Goal: Task Accomplishment & Management: Manage account settings

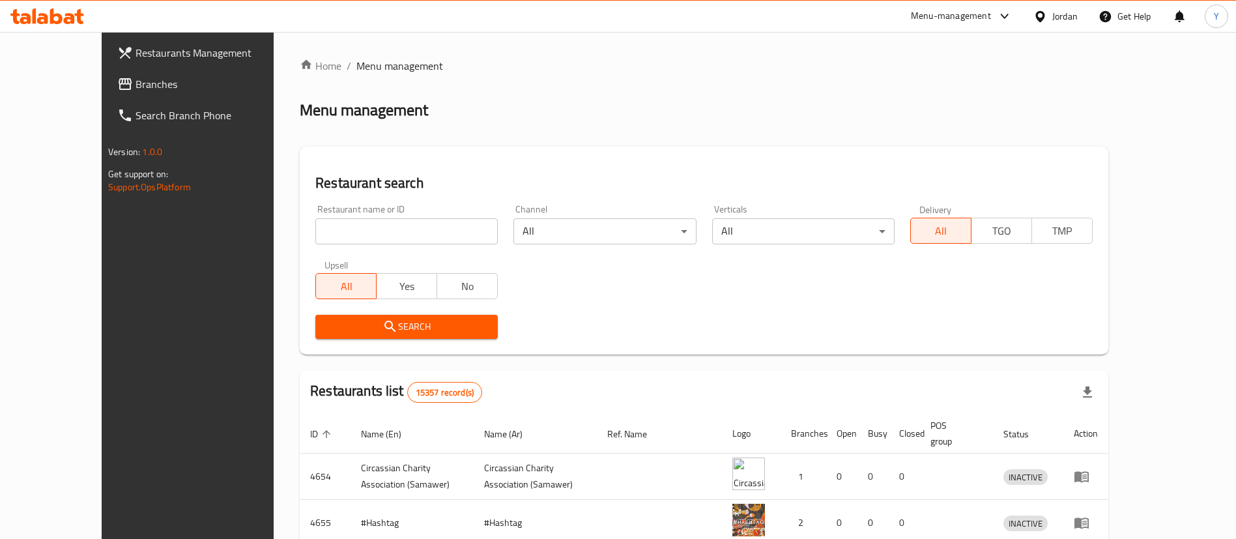
click at [135, 90] on span "Branches" at bounding box center [216, 84] width 162 height 16
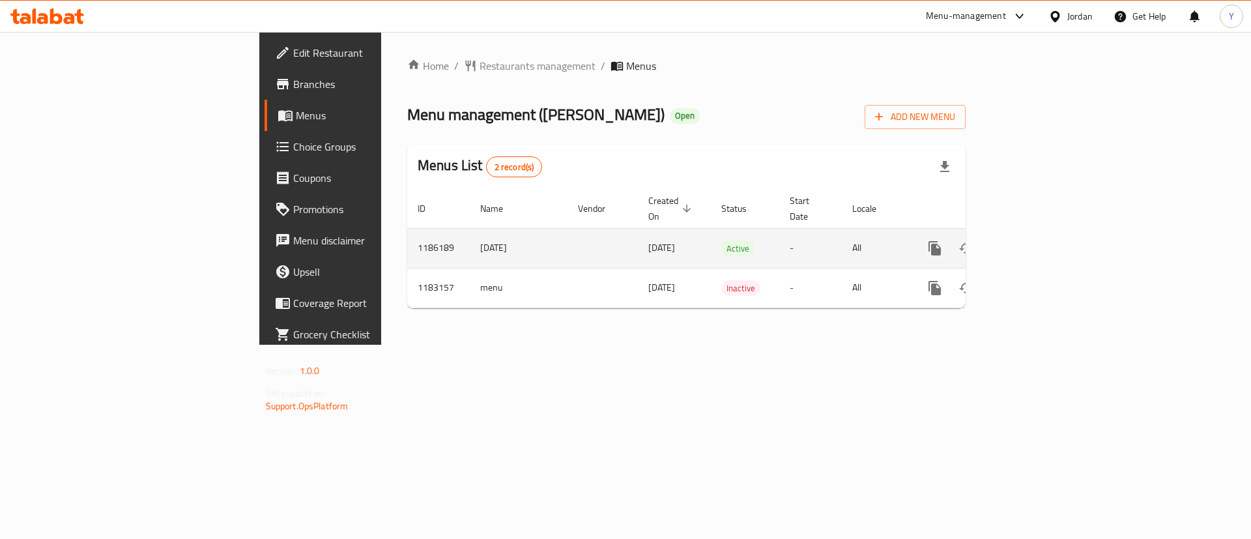
click at [1036, 240] on icon "enhanced table" at bounding box center [1029, 248] width 16 height 16
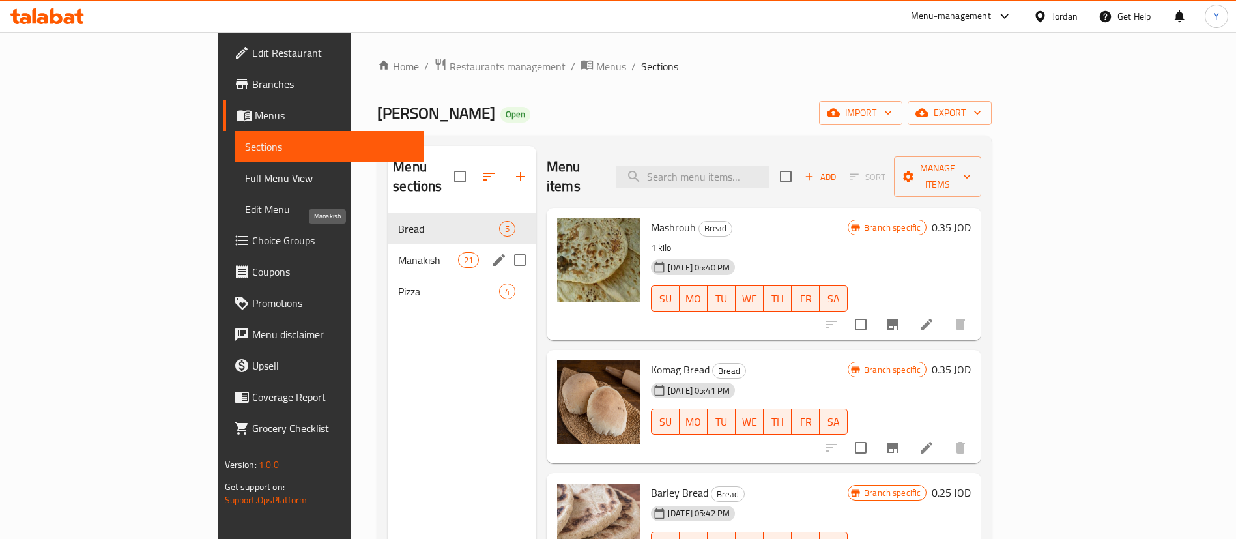
click at [398, 252] on span "Manakish" at bounding box center [427, 260] width 59 height 16
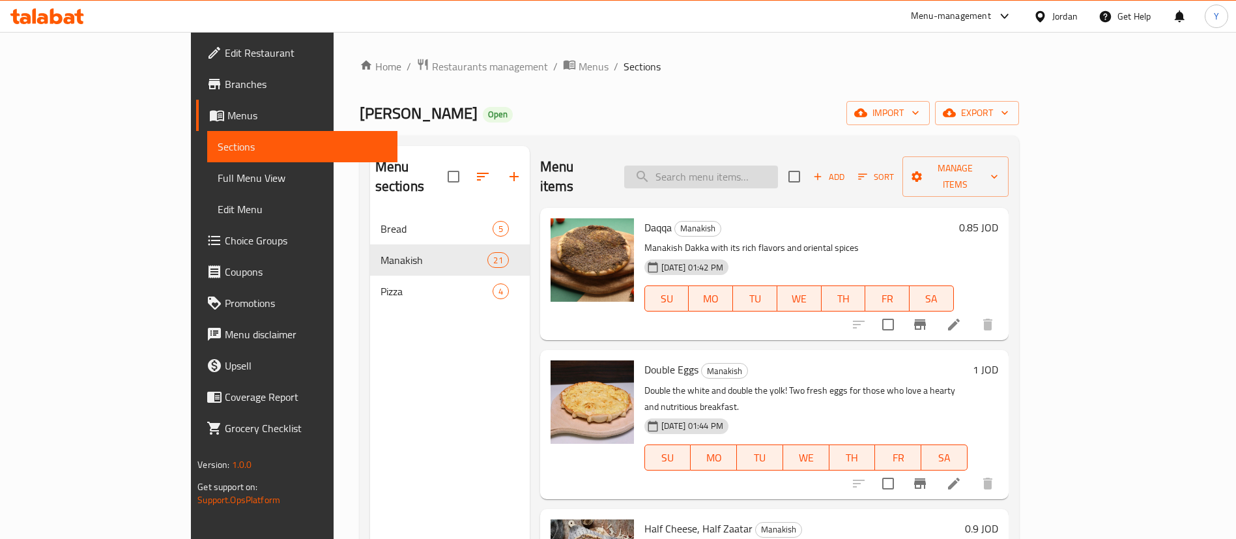
click at [746, 170] on input "search" at bounding box center [701, 176] width 154 height 23
paste input "صفيحه سبانخ"
type input "صفيحه سبانخ"
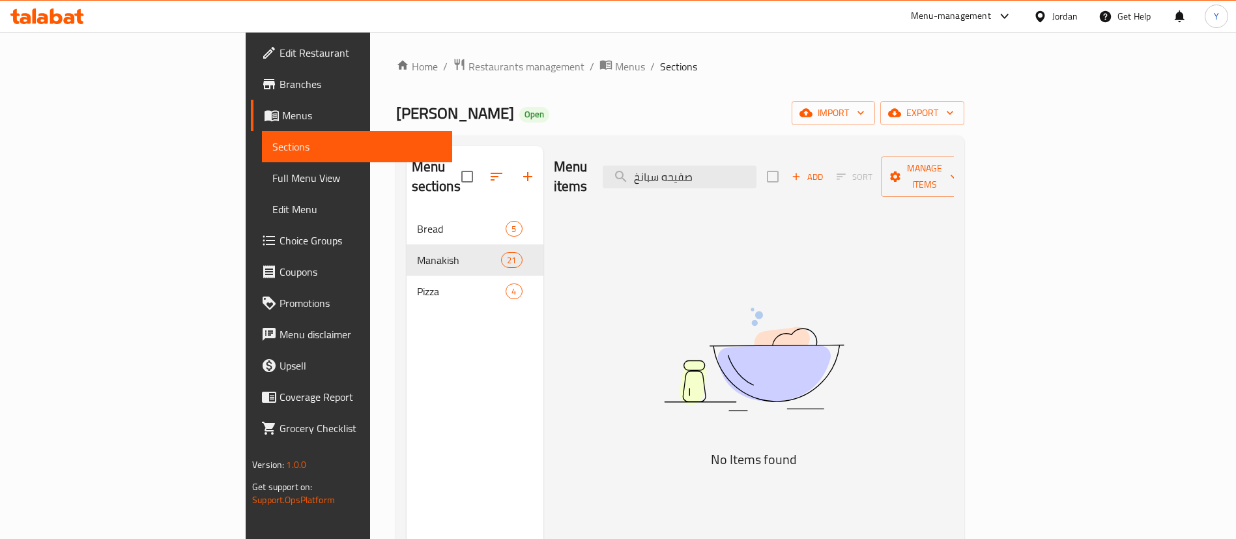
drag, startPoint x: 787, startPoint y: 167, endPoint x: 622, endPoint y: 168, distance: 164.8
click at [622, 168] on div "Menu items صفيحه سبانخ Add Sort Manage items" at bounding box center [754, 177] width 400 height 62
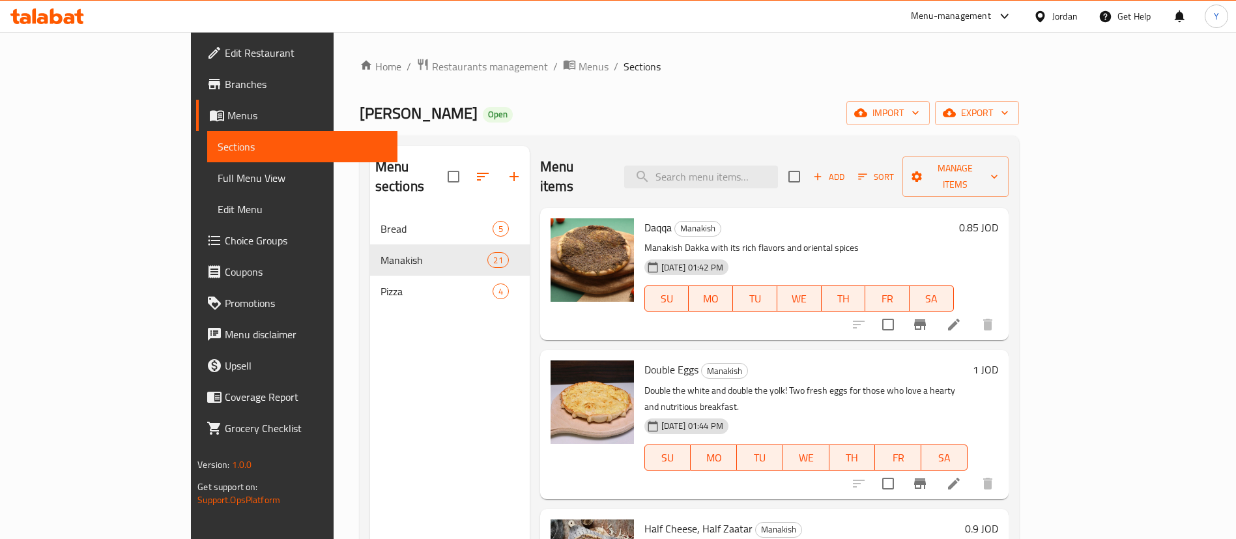
click at [846, 169] on span "Add" at bounding box center [828, 176] width 35 height 15
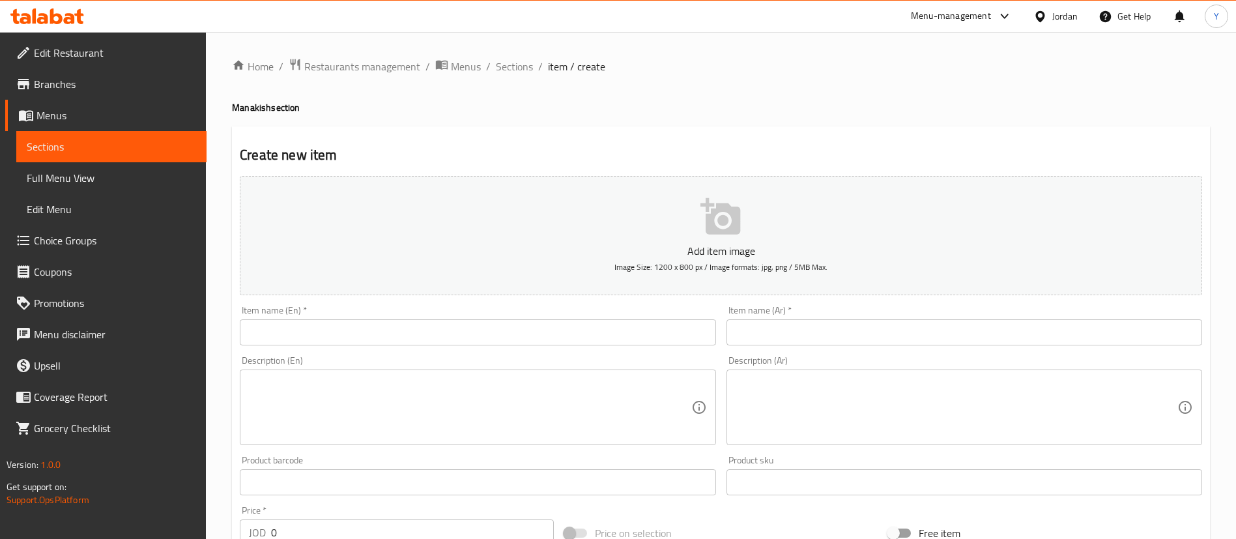
click at [781, 330] on input "text" at bounding box center [964, 332] width 476 height 26
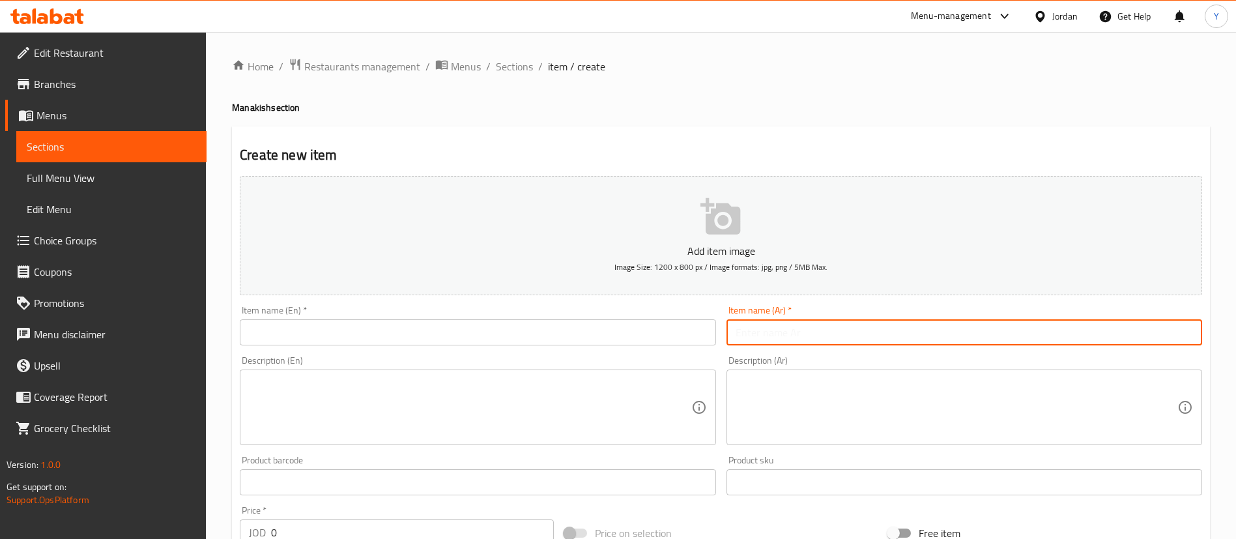
paste input "صفيحه سبانخ"
type input "صفيحه سبانخ"
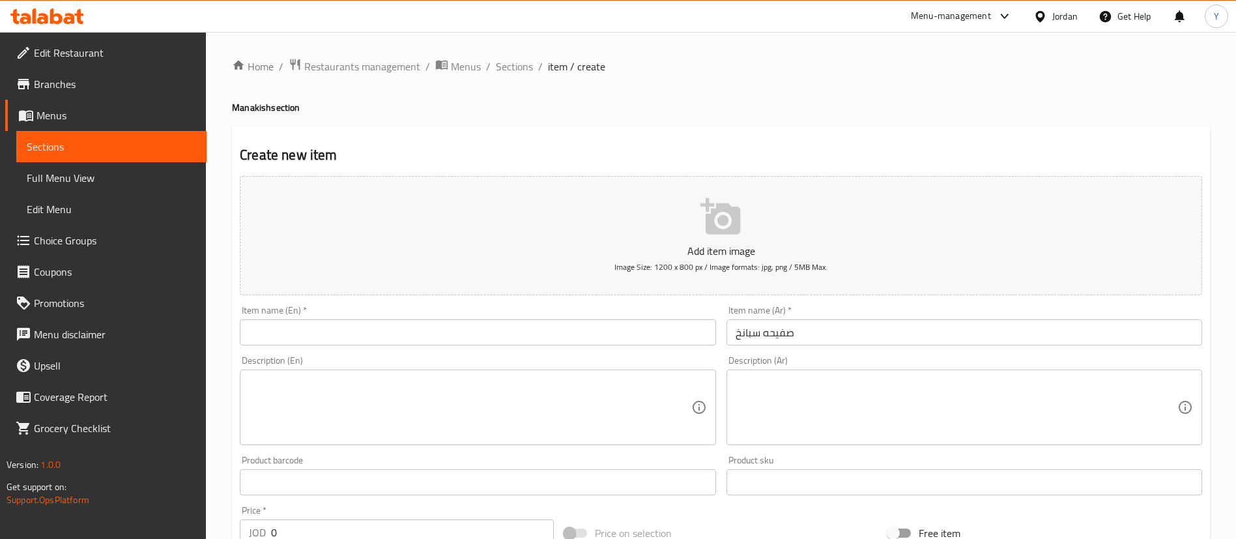
drag, startPoint x: 459, startPoint y: 347, endPoint x: 467, endPoint y: 331, distance: 18.4
click at [459, 347] on div "Item name (En)   * Item name (En) *" at bounding box center [478, 325] width 486 height 50
click at [467, 331] on input "text" at bounding box center [478, 332] width 476 height 26
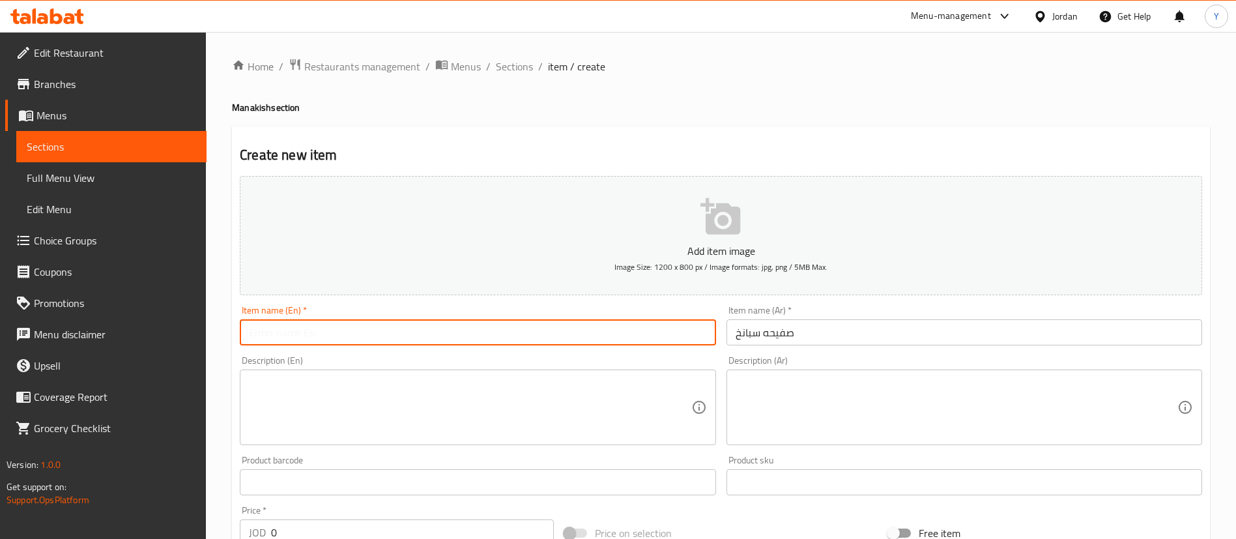
paste input "Spinach plate"
type input "Spinach plate"
drag, startPoint x: 423, startPoint y: 392, endPoint x: 890, endPoint y: 9, distance: 604.5
click at [423, 392] on textarea at bounding box center [470, 408] width 442 height 62
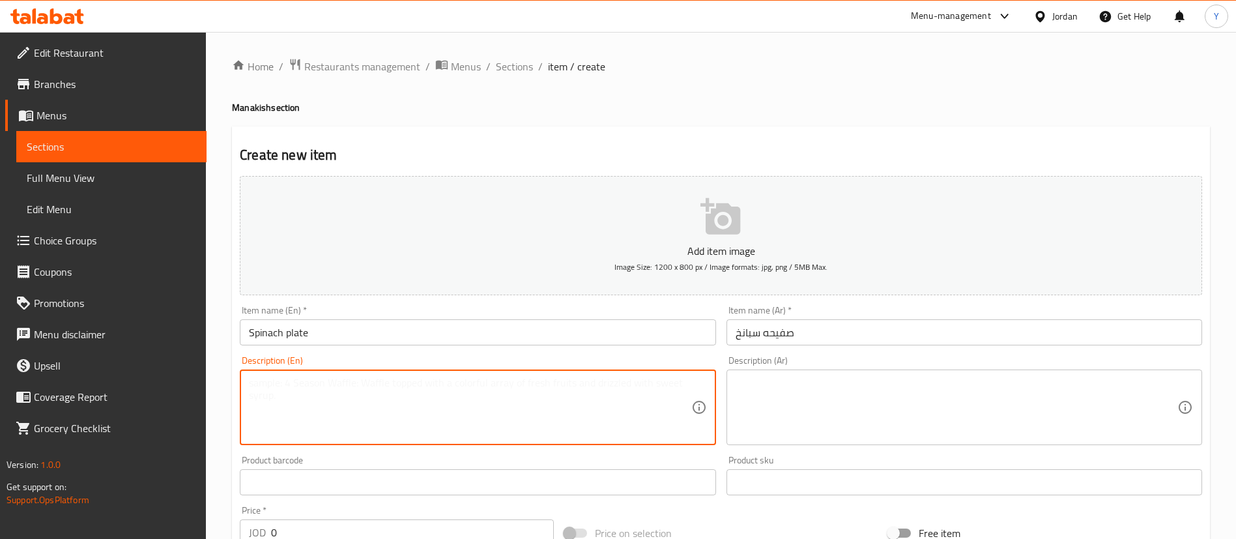
paste textarea "Thin baked dough filled with a delicious mixture of fresh spinach, onions, suma…"
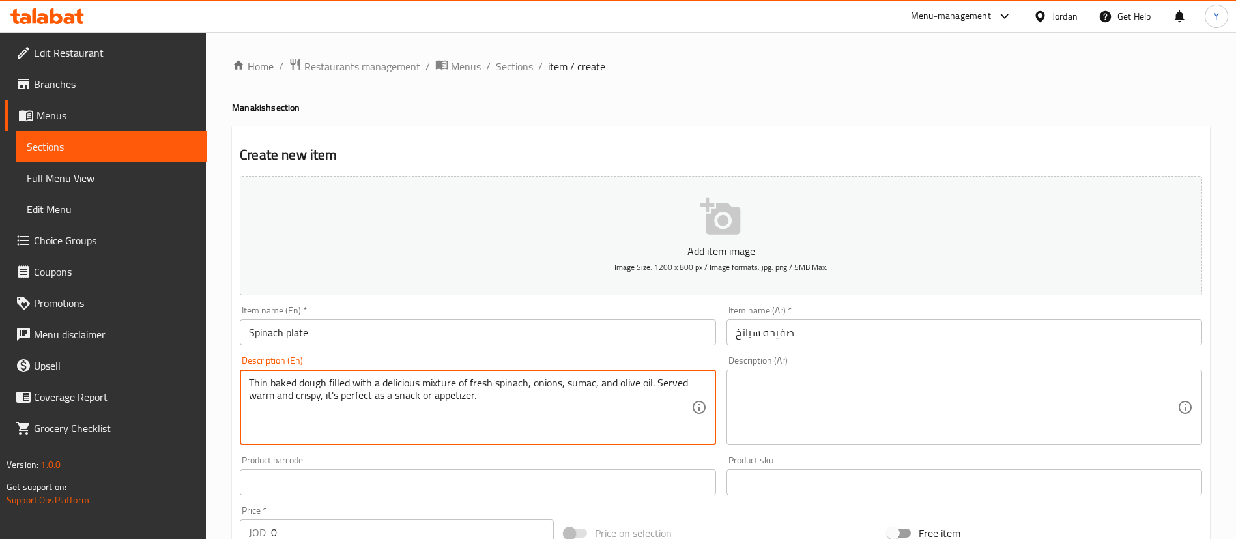
type textarea "Thin baked dough filled with a delicious mixture of fresh spinach, onions, suma…"
drag, startPoint x: 822, startPoint y: 408, endPoint x: 795, endPoint y: 403, distance: 27.9
click at [821, 408] on textarea at bounding box center [956, 408] width 442 height 62
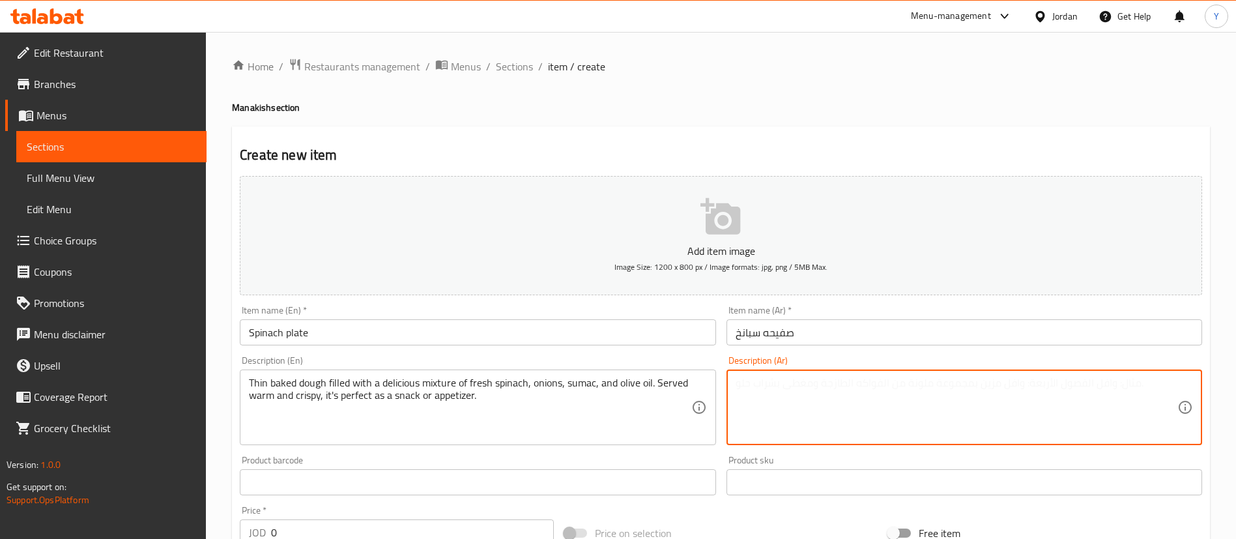
paste textarea "عجينة رقيقة مخبوزة ومحشوة بخليط شهي من السبانخ الطازجة، البصل، السماق، وزيت الز…"
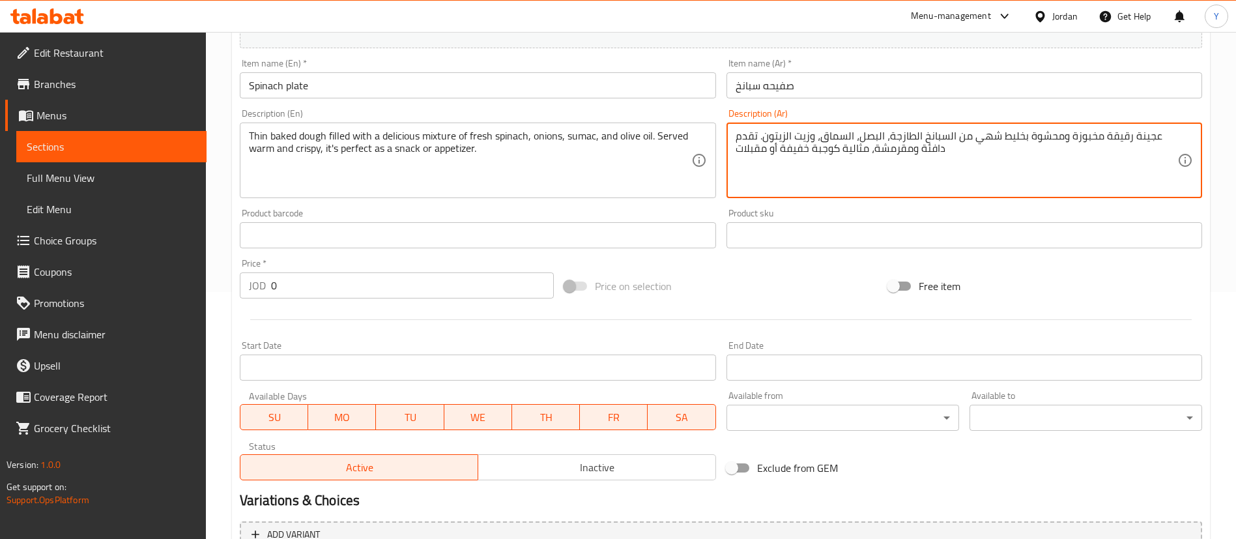
scroll to position [382, 0]
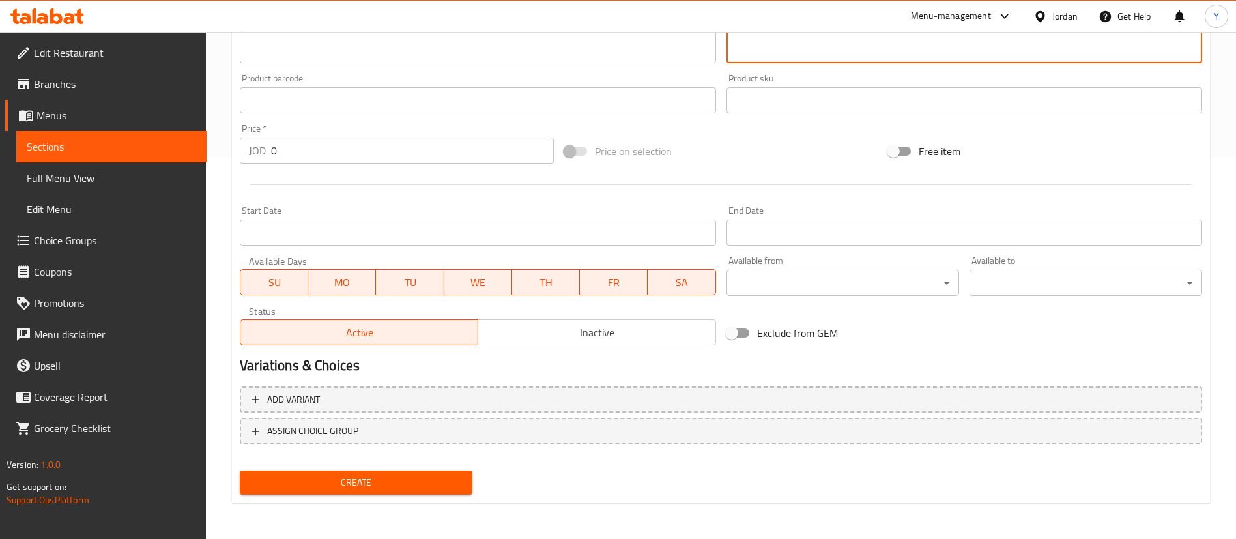
type textarea "عجينة رقيقة مخبوزة ومحشوة بخليط شهي من السبانخ الطازجة، البصل، السماق، وزيت الز…"
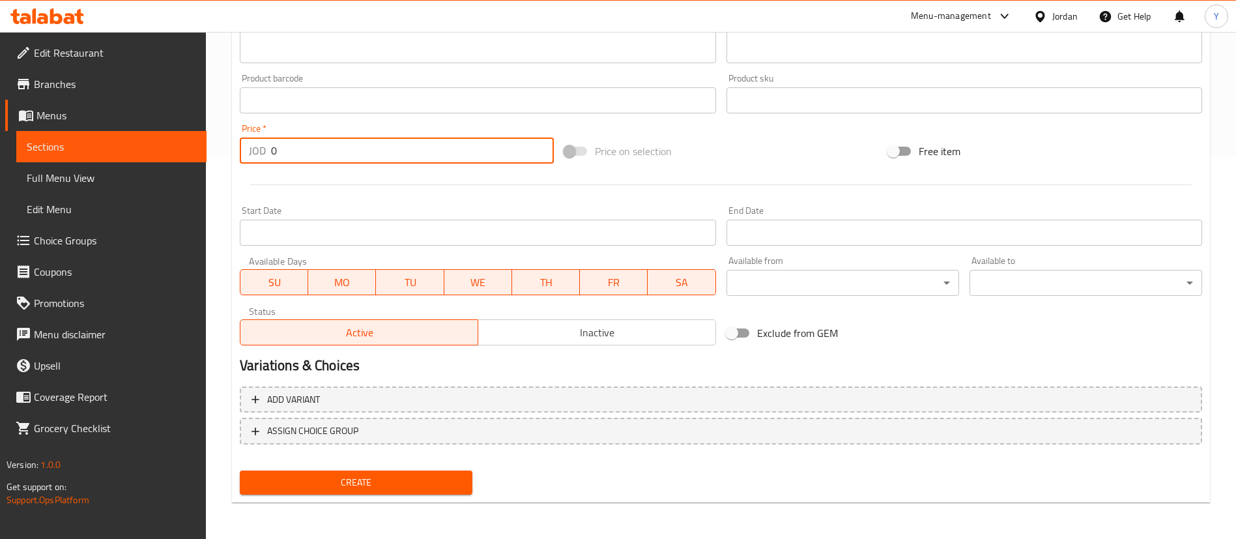
drag, startPoint x: 321, startPoint y: 158, endPoint x: 211, endPoint y: 167, distance: 110.5
click at [211, 167] on div "Home / Restaurants management / Menus / Sections / item / create Manakish secti…" at bounding box center [721, 94] width 1030 height 888
type input "1.25"
click at [360, 485] on span "Create" at bounding box center [356, 482] width 212 height 16
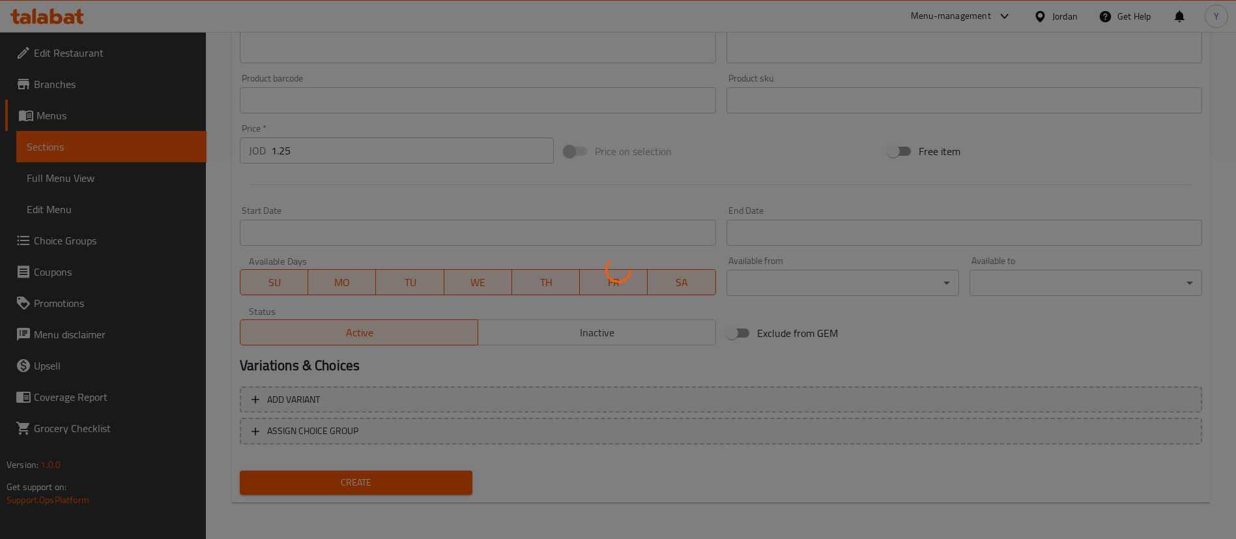
type input "0"
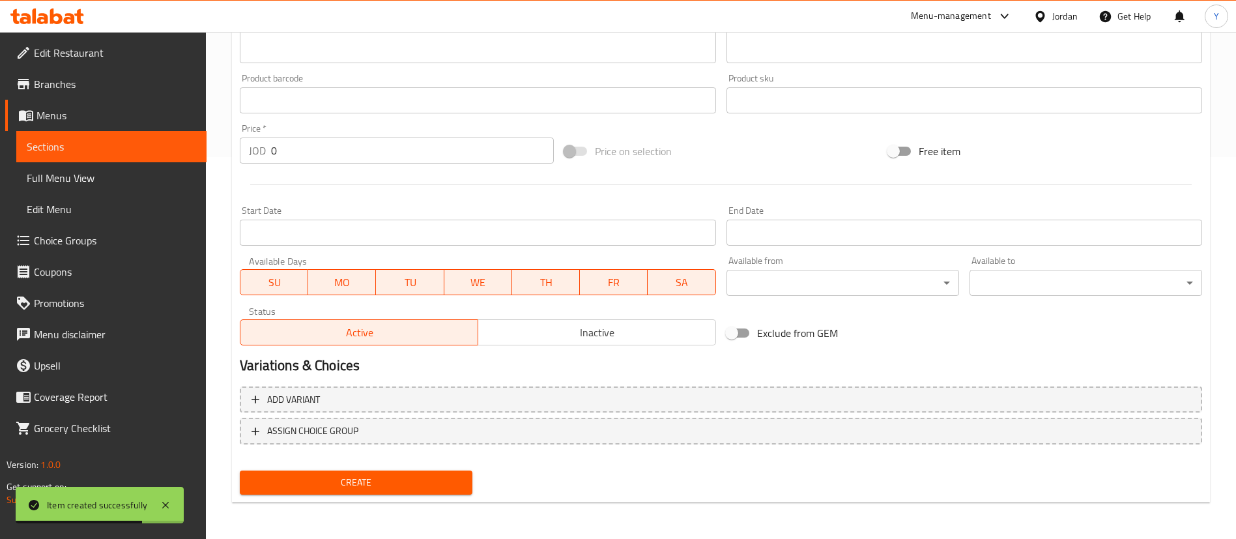
click at [131, 140] on span "Sections" at bounding box center [111, 147] width 169 height 16
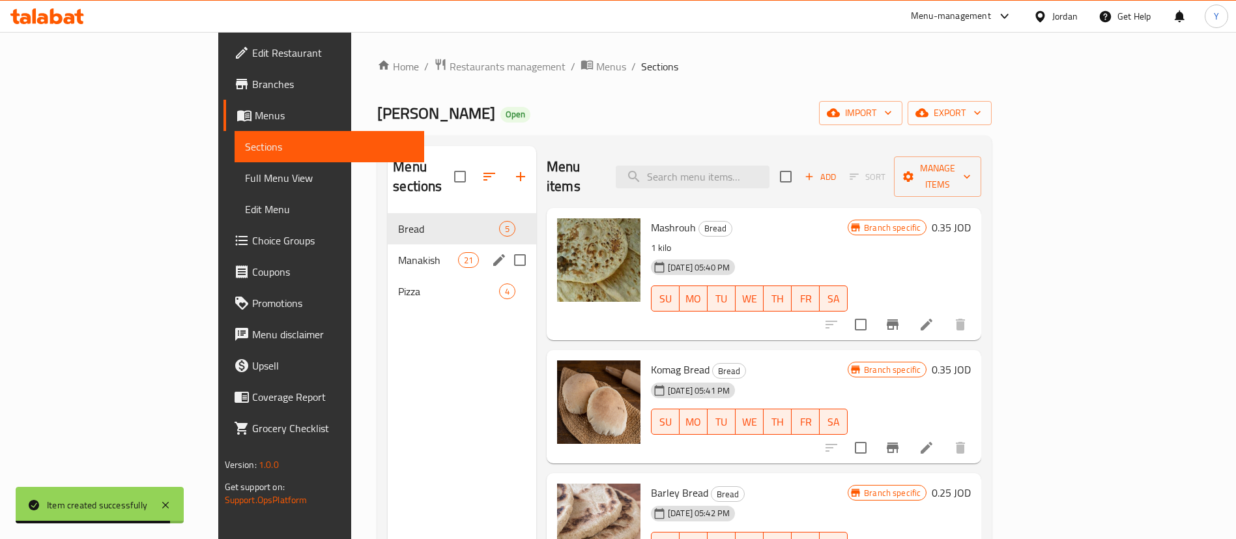
click at [388, 251] on div "Manakish 21" at bounding box center [462, 259] width 149 height 31
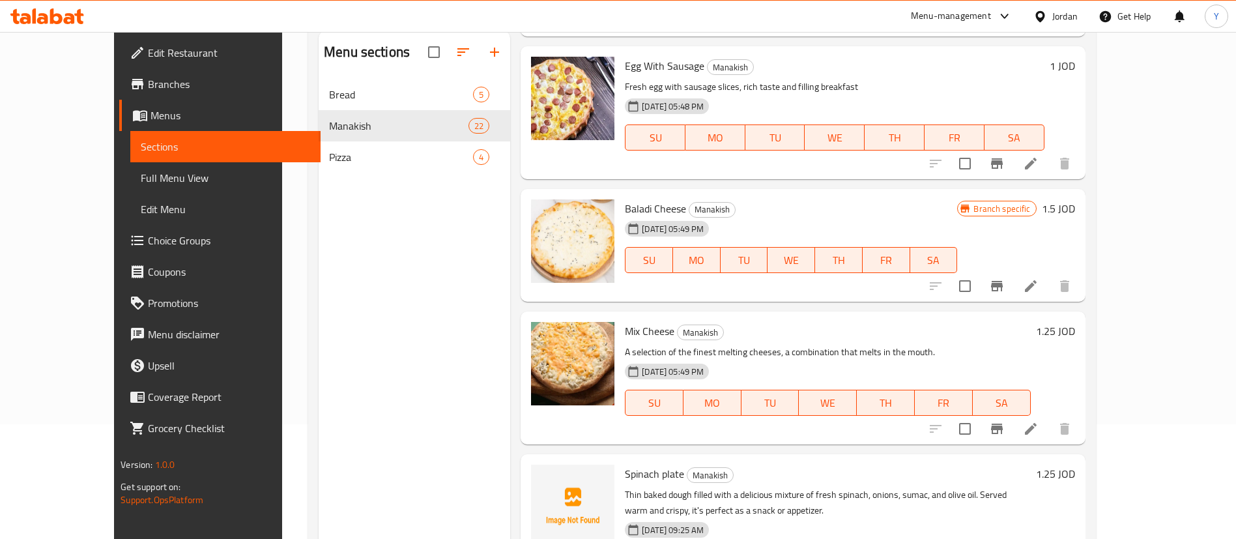
scroll to position [182, 0]
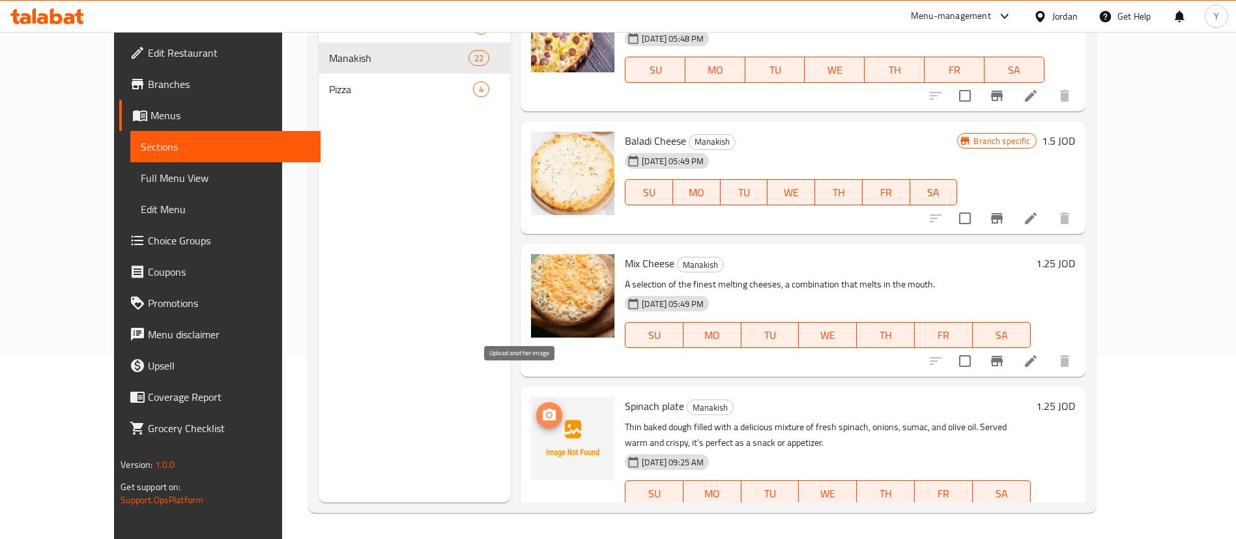
click at [536, 402] on button "upload picture" at bounding box center [549, 415] width 26 height 26
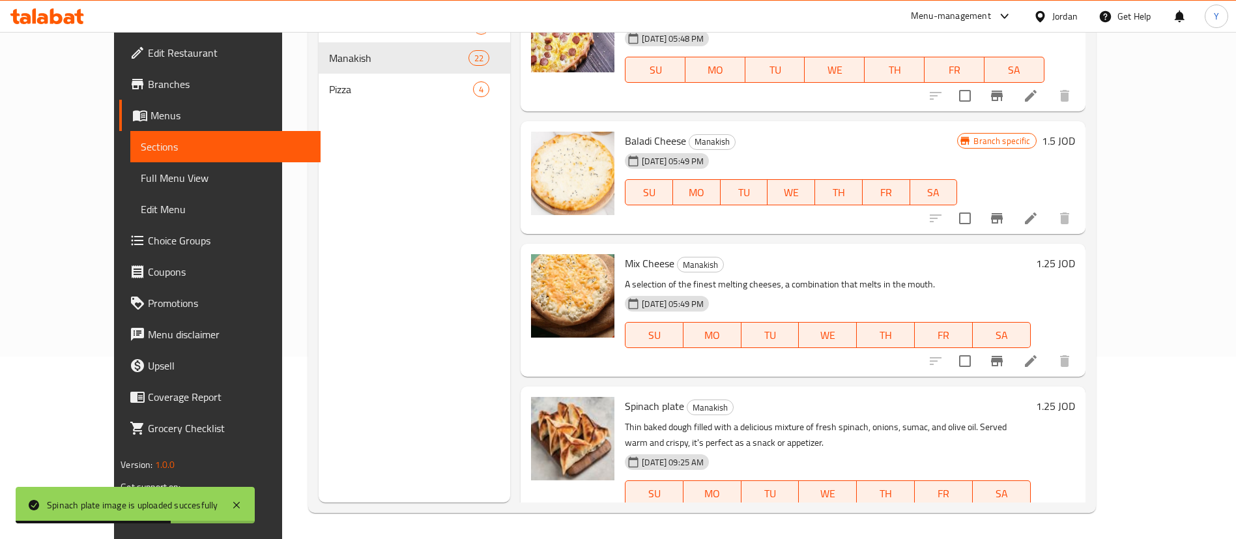
click at [380, 284] on div "Menu sections Bread 5 Manakish 22 Pizza 4" at bounding box center [415, 233] width 192 height 539
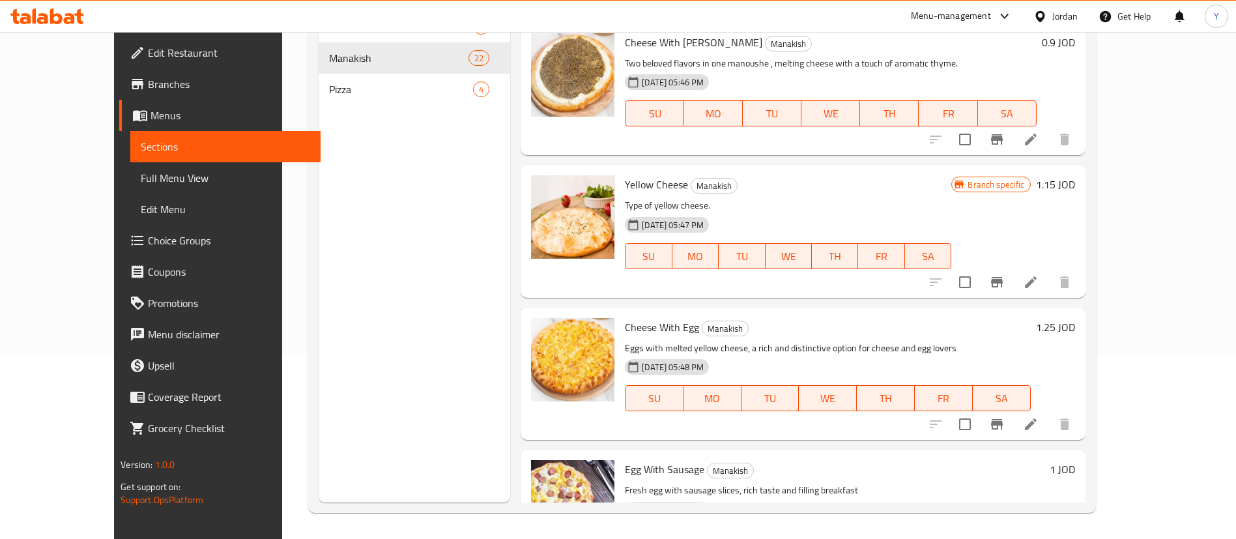
scroll to position [2309, 0]
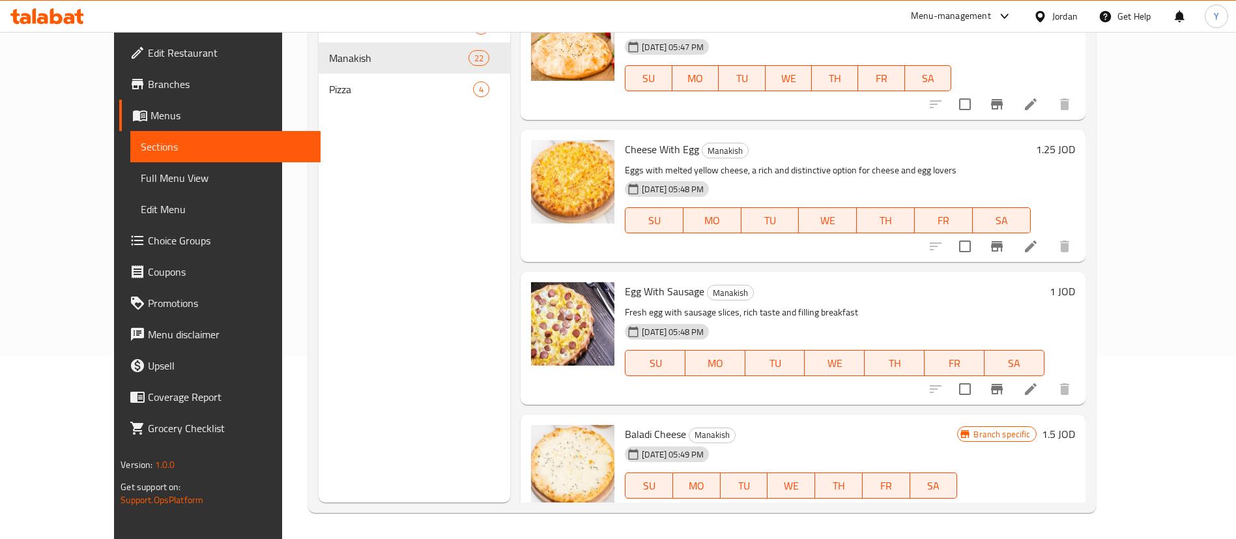
click at [68, 21] on icon at bounding box center [69, 18] width 11 height 11
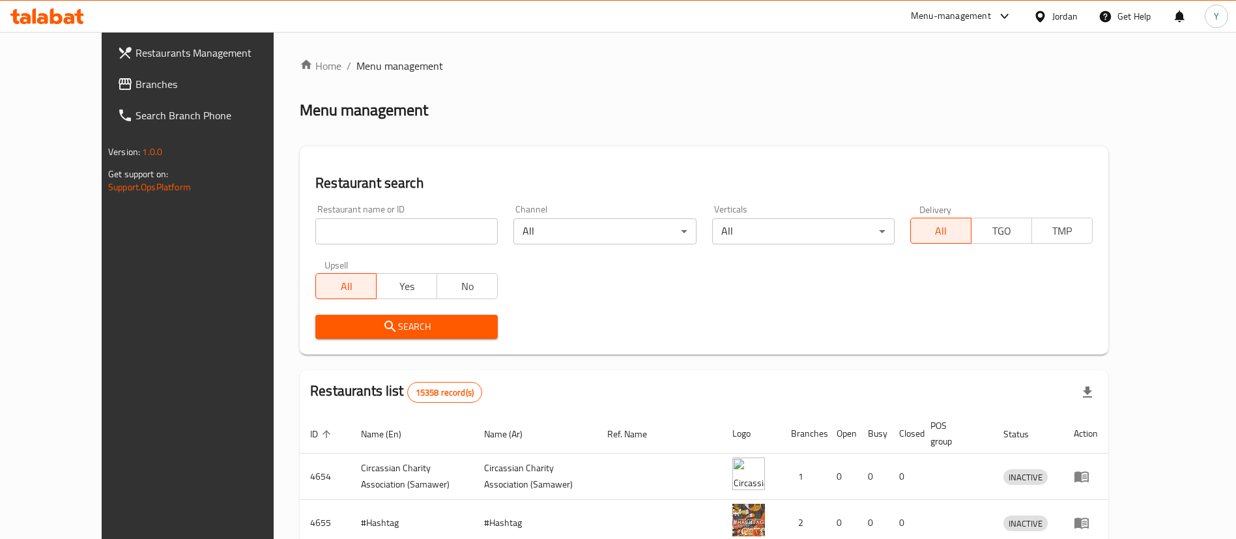
click at [135, 85] on span "Branches" at bounding box center [216, 84] width 162 height 16
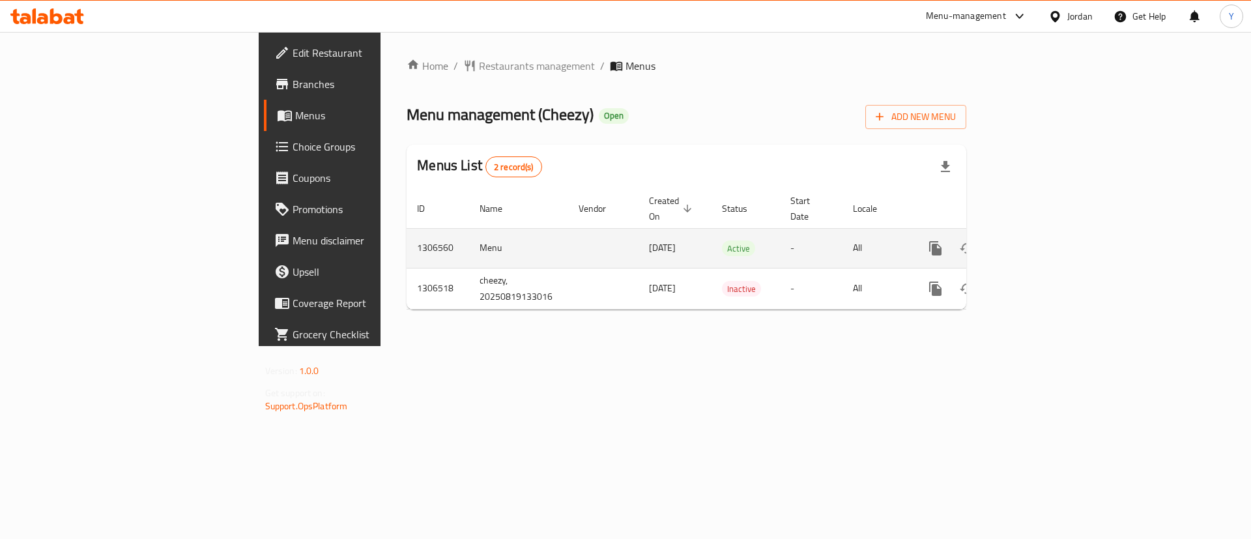
click at [1037, 240] on icon "enhanced table" at bounding box center [1029, 248] width 16 height 16
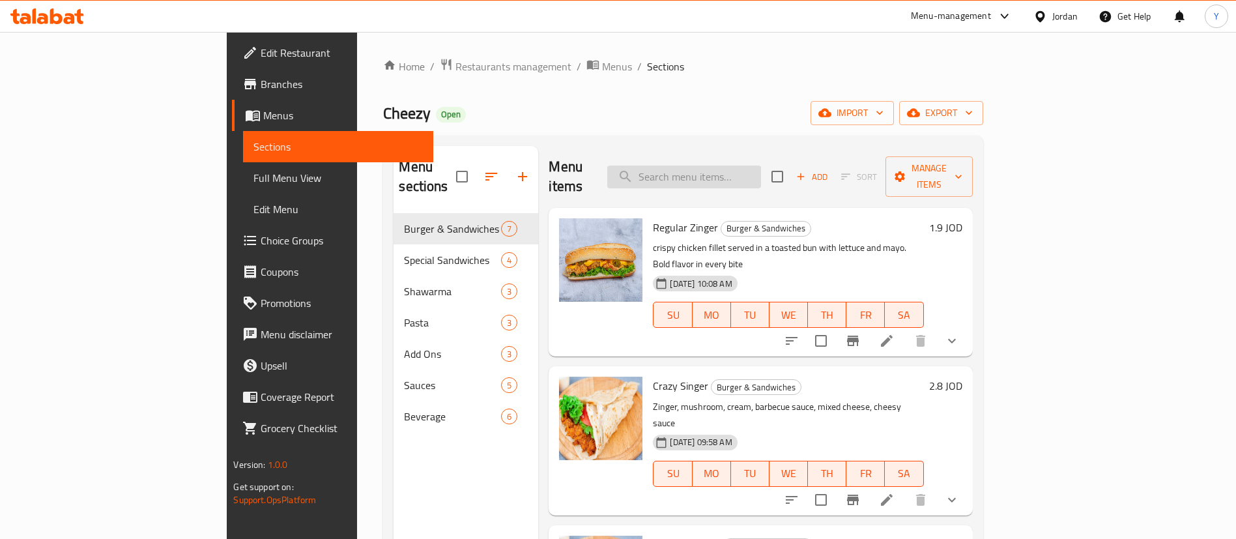
click at [761, 171] on input "search" at bounding box center [684, 176] width 154 height 23
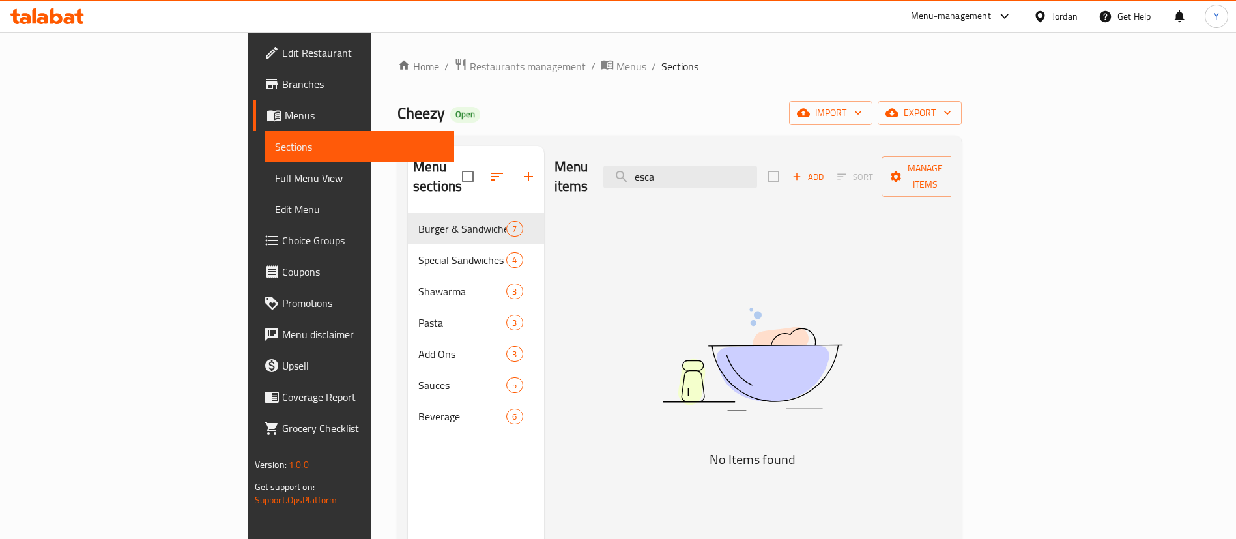
drag, startPoint x: 716, startPoint y: 166, endPoint x: 642, endPoint y: 166, distance: 74.3
click at [644, 166] on div "Menu items esca Add Sort Manage items" at bounding box center [752, 177] width 397 height 62
drag, startPoint x: 752, startPoint y: 165, endPoint x: 583, endPoint y: 162, distance: 168.7
click at [589, 163] on div "Menu items esca Add Sort Manage items" at bounding box center [752, 177] width 397 height 62
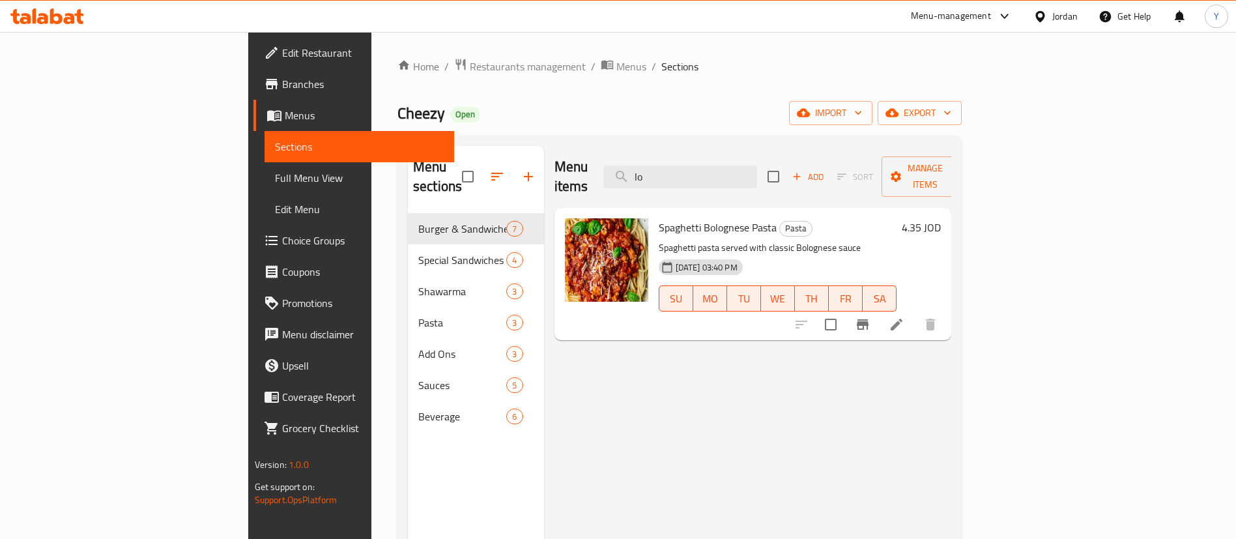
type input "l"
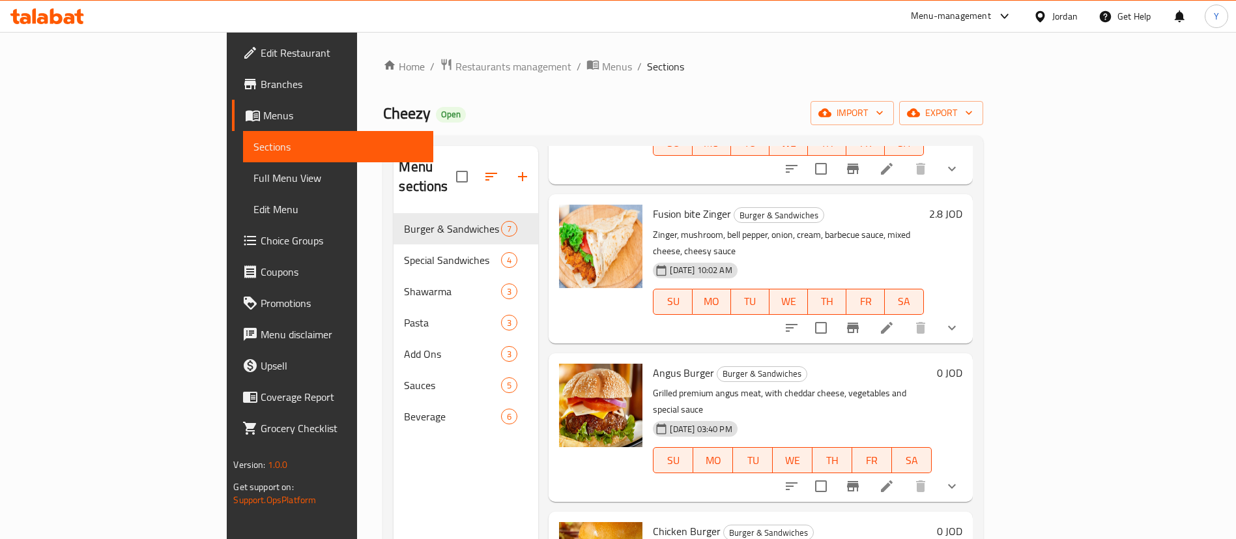
scroll to position [490, 0]
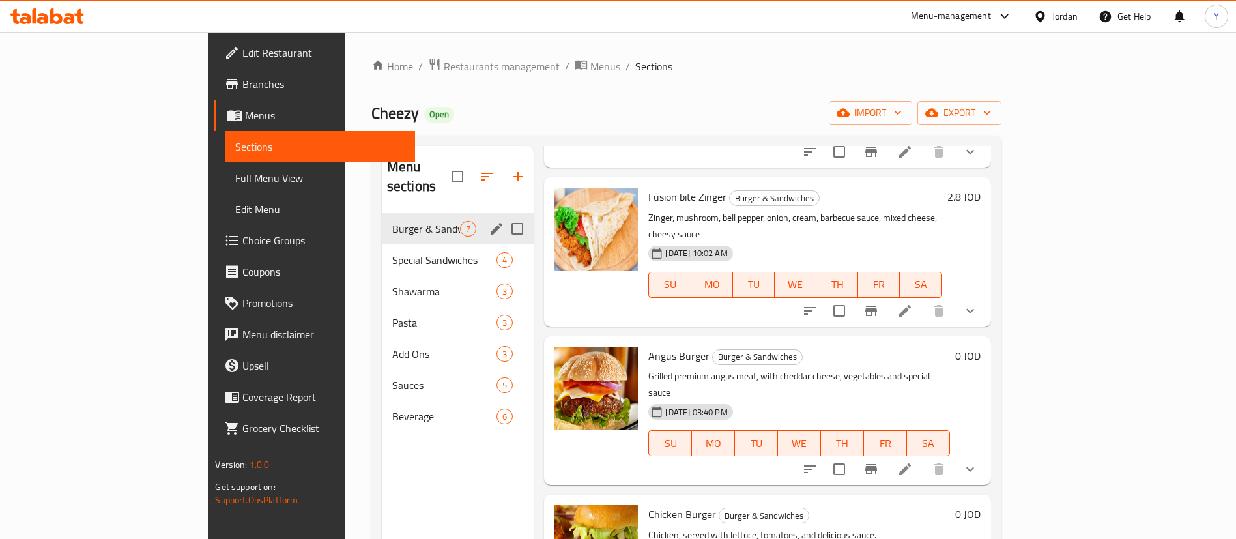
click at [382, 244] on div "Special Sandwiches 4" at bounding box center [458, 259] width 152 height 31
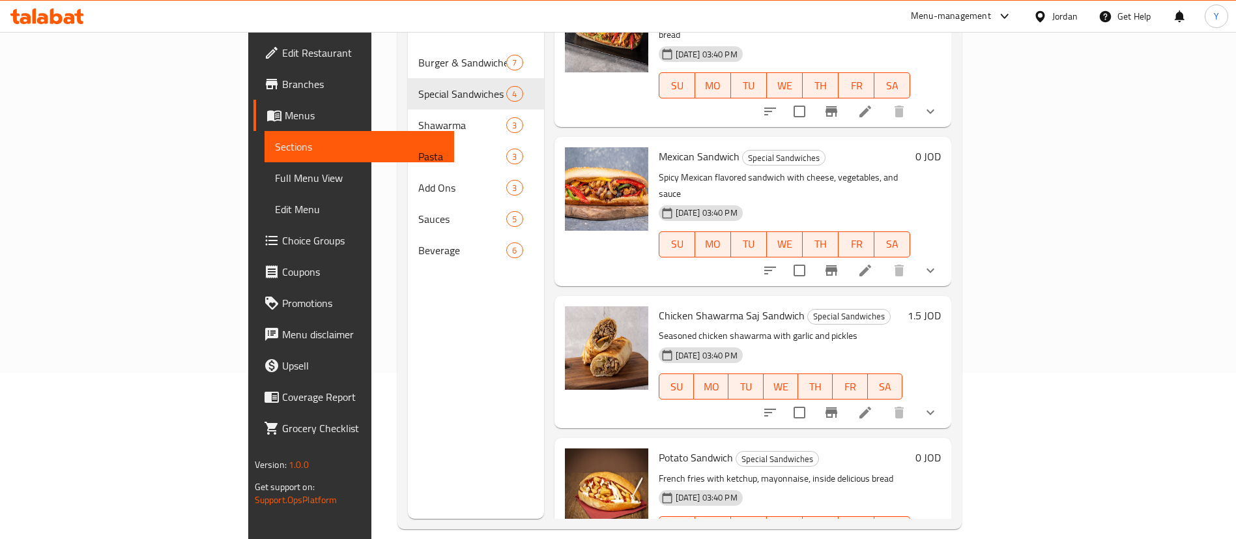
scroll to position [182, 0]
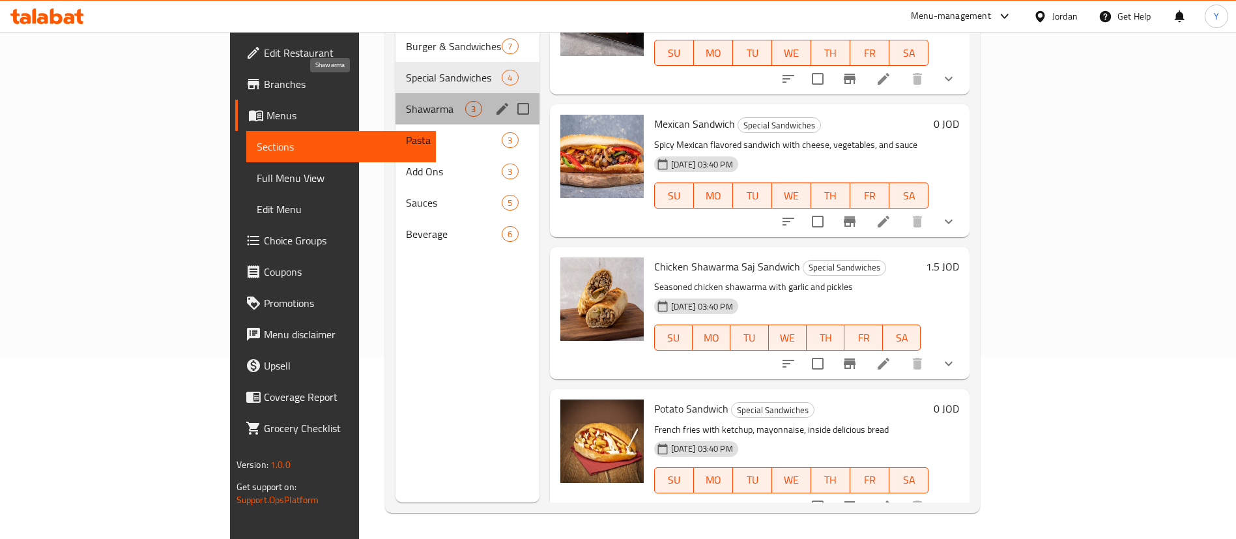
drag, startPoint x: 351, startPoint y: 89, endPoint x: 490, endPoint y: 152, distance: 152.2
click at [406, 101] on span "Shawarma" at bounding box center [435, 109] width 59 height 16
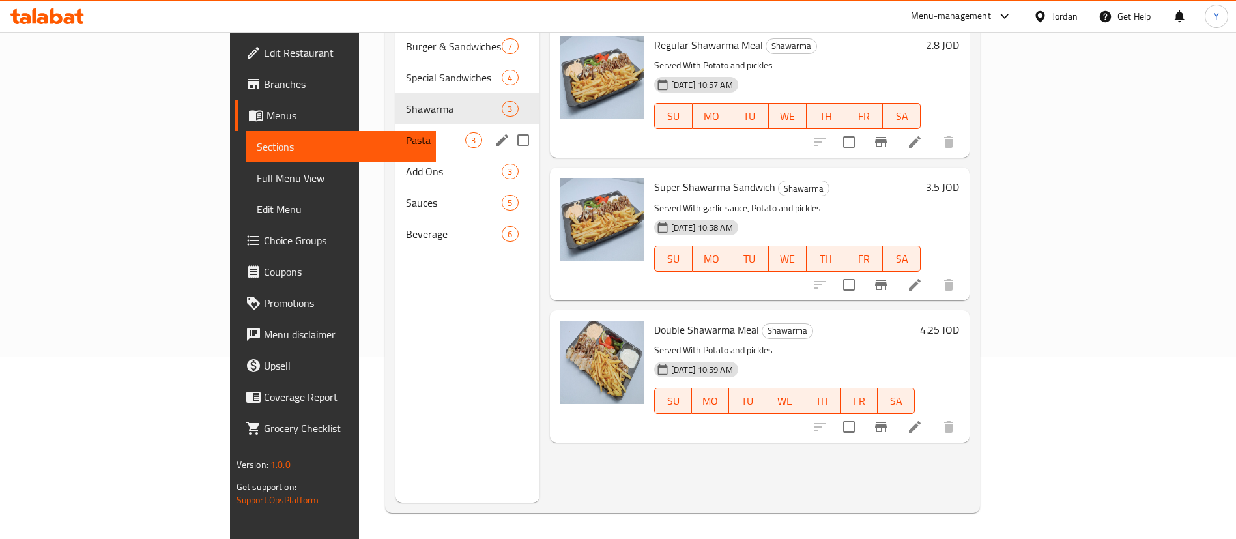
drag, startPoint x: 302, startPoint y: 114, endPoint x: 426, endPoint y: 147, distance: 128.0
click at [406, 132] on span "Pasta" at bounding box center [435, 140] width 59 height 16
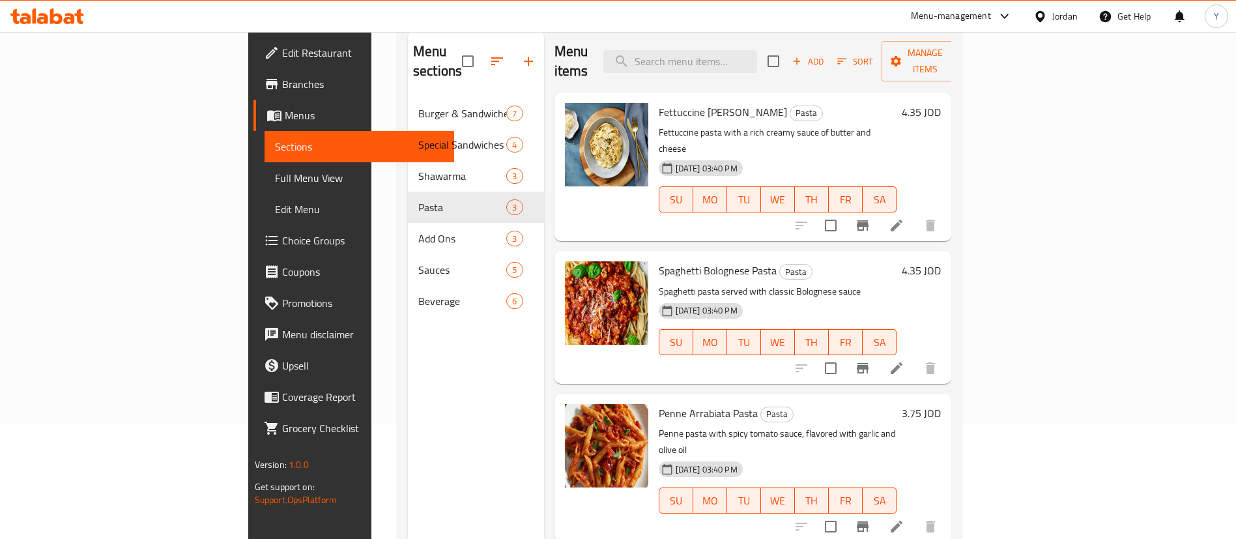
scroll to position [85, 0]
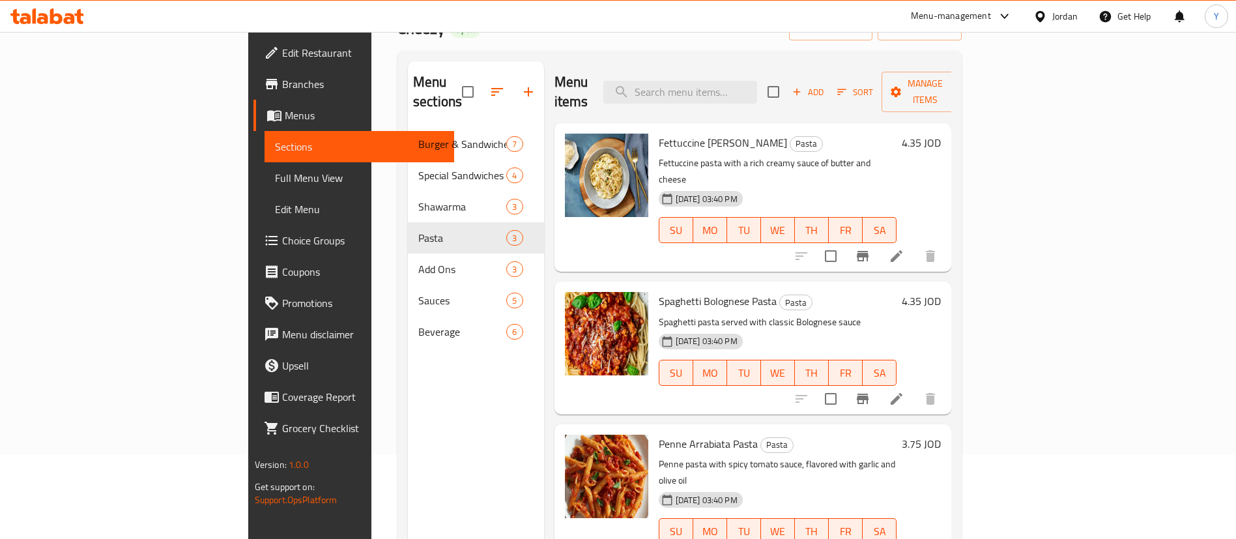
click at [418, 261] on span "Add Ons" at bounding box center [462, 269] width 88 height 16
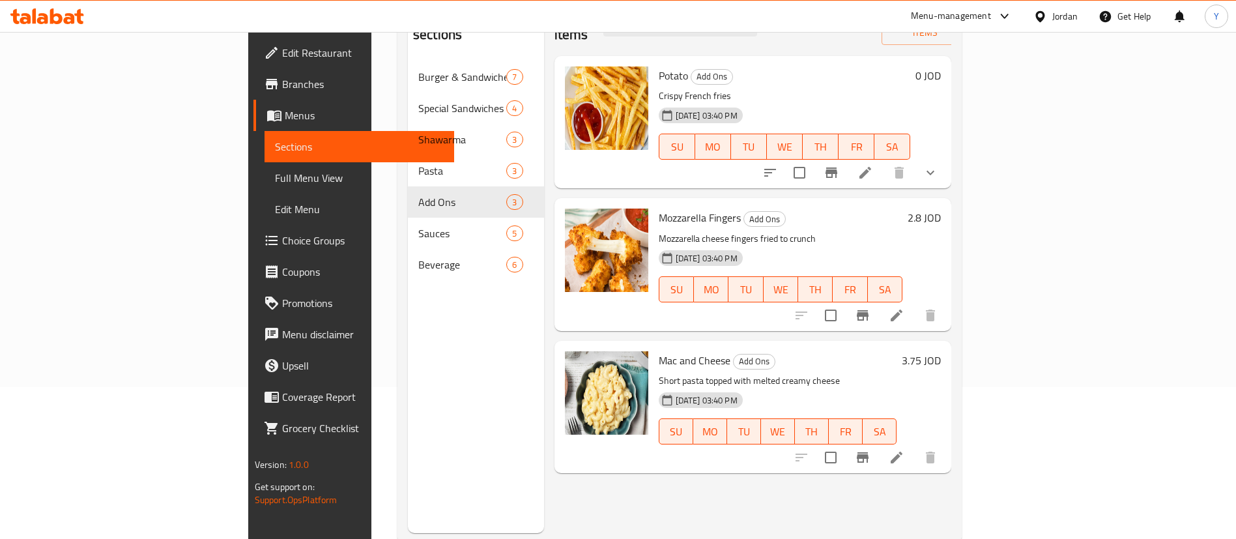
scroll to position [182, 0]
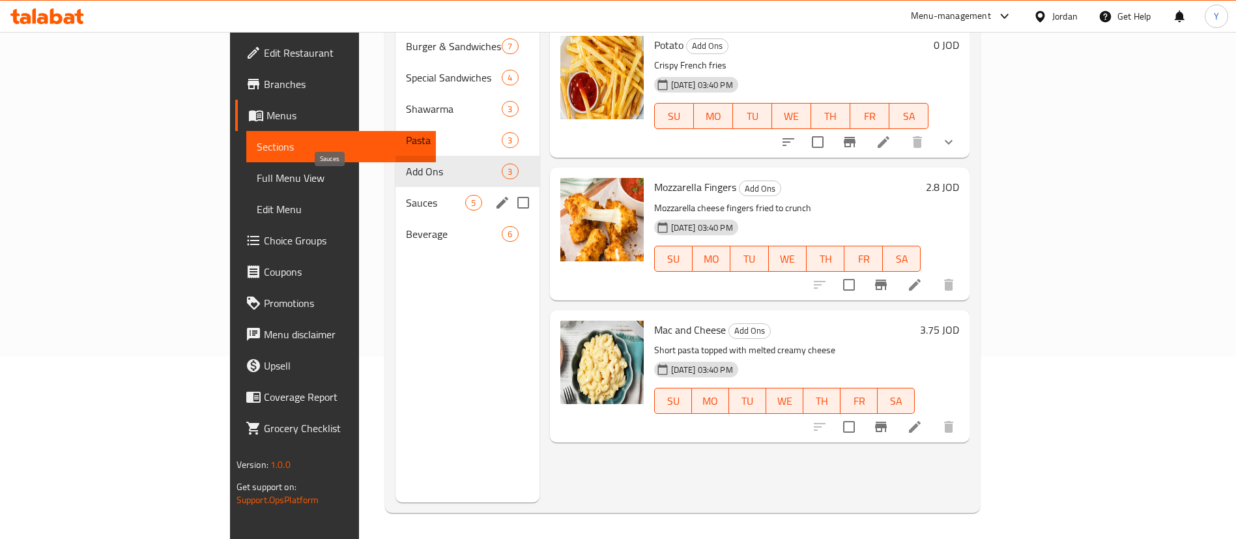
drag, startPoint x: 356, startPoint y: 190, endPoint x: 405, endPoint y: 193, distance: 49.0
click at [395, 191] on div "Sauces 5" at bounding box center [466, 202] width 143 height 31
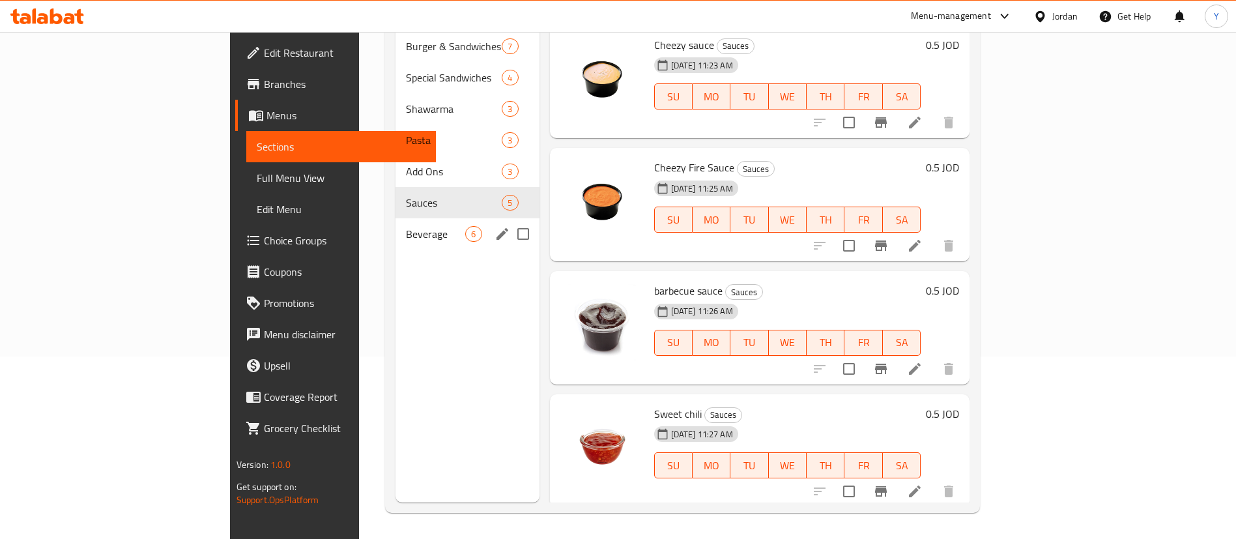
click at [406, 226] on span "Beverage" at bounding box center [435, 234] width 59 height 16
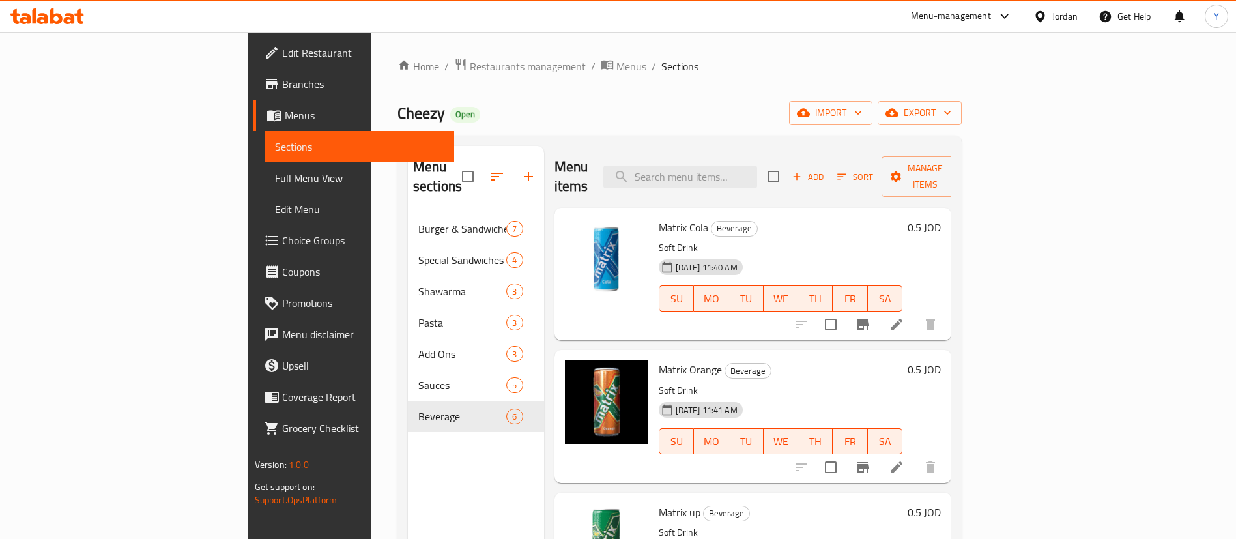
click at [408, 208] on nav "Burger & Sandwiches 7 Special Sandwiches 4 Shawarma 3 Pasta 3 Add Ons 3 Sauces …" at bounding box center [476, 322] width 136 height 229
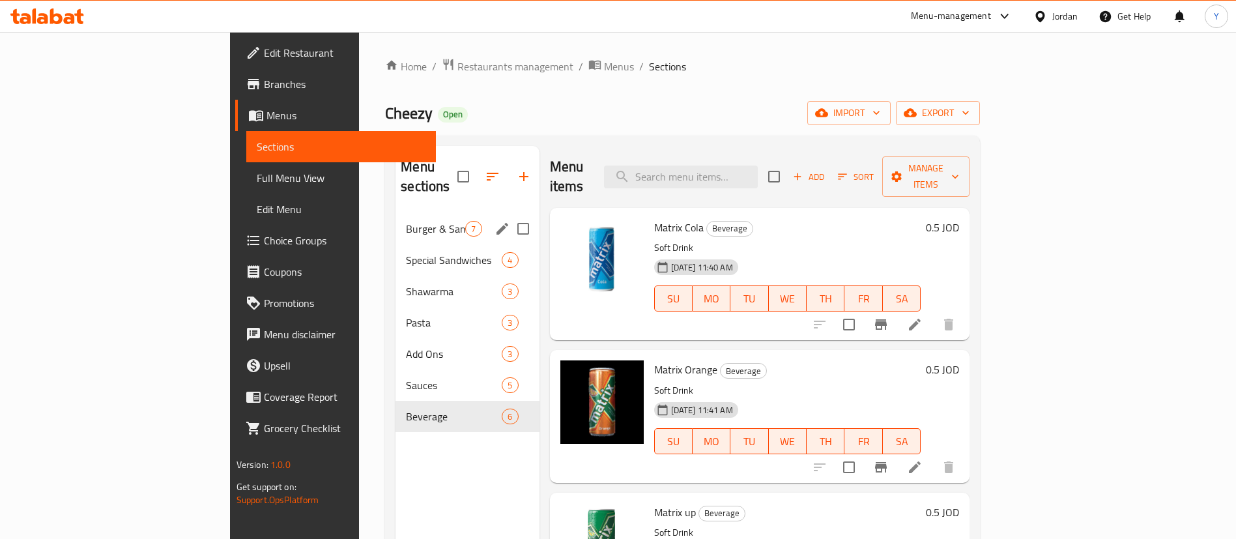
click at [406, 221] on span "Burger & Sandwiches" at bounding box center [435, 229] width 59 height 16
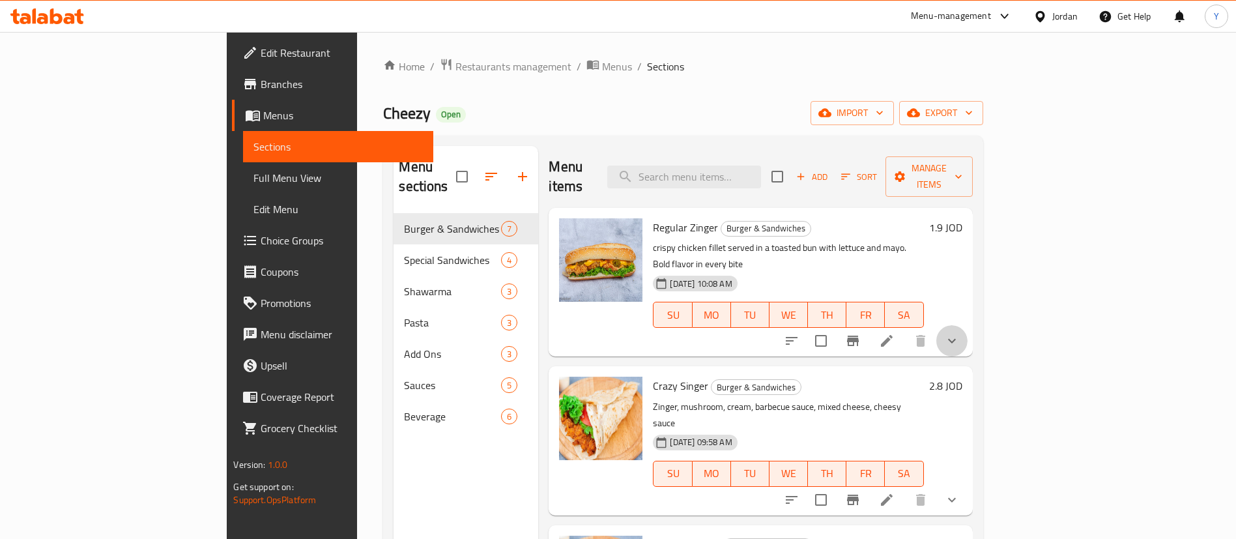
click at [967, 325] on button "show more" at bounding box center [951, 340] width 31 height 31
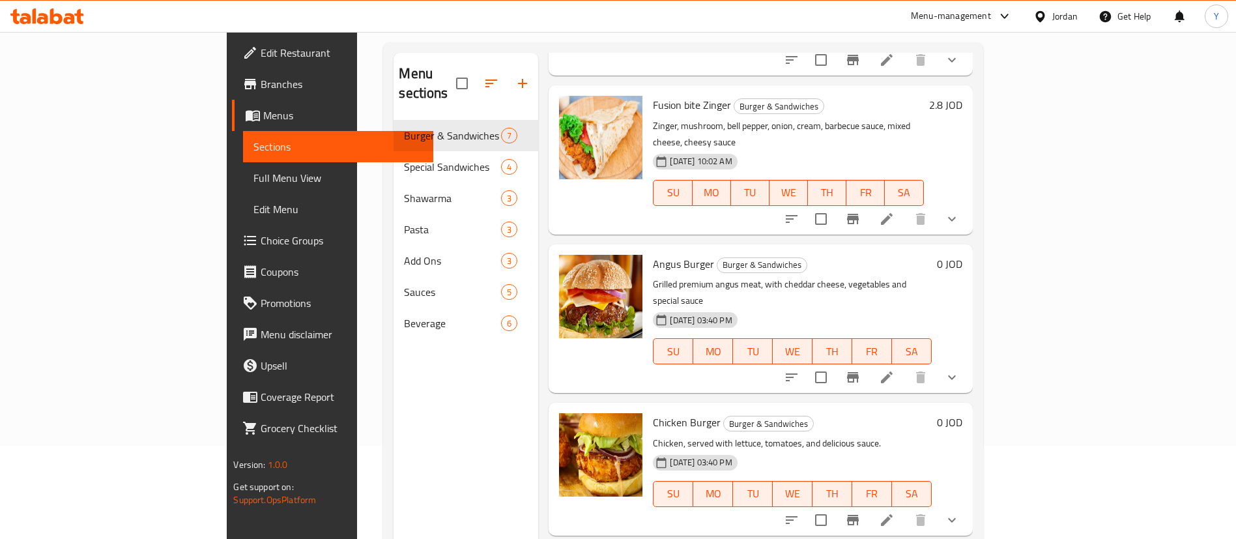
scroll to position [182, 0]
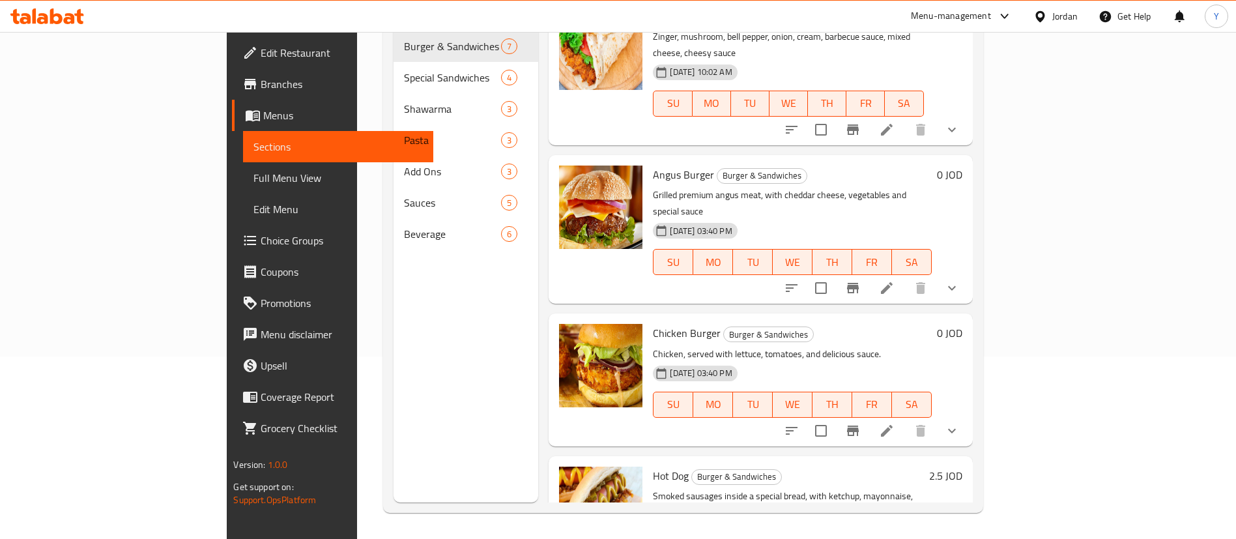
click at [959, 423] on icon "show more" at bounding box center [952, 431] width 16 height 16
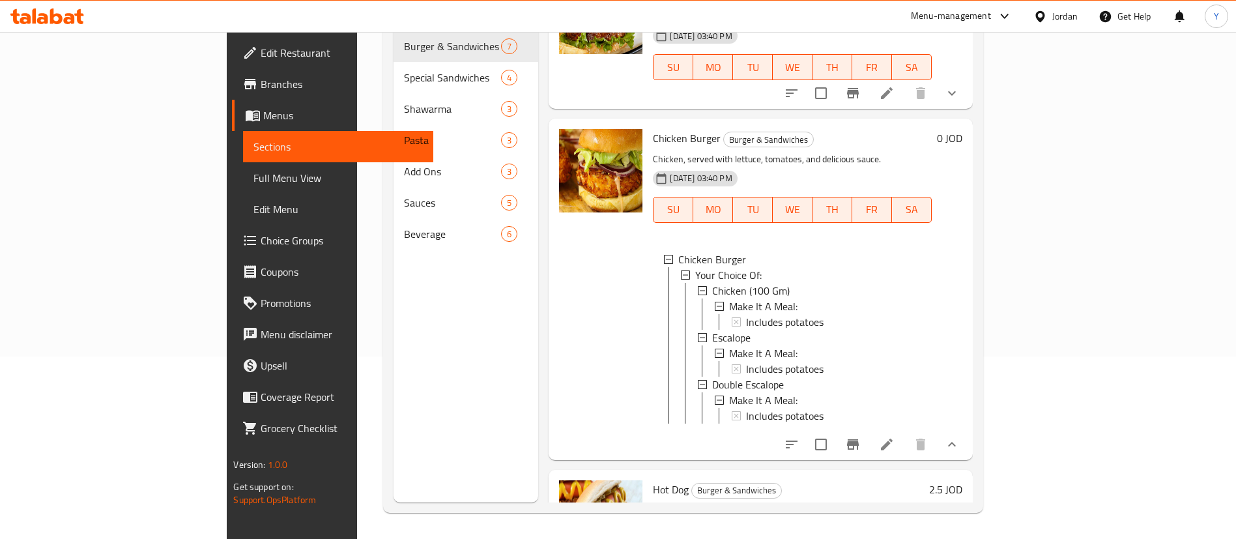
scroll to position [784, 0]
click at [894, 436] on icon at bounding box center [887, 444] width 16 height 16
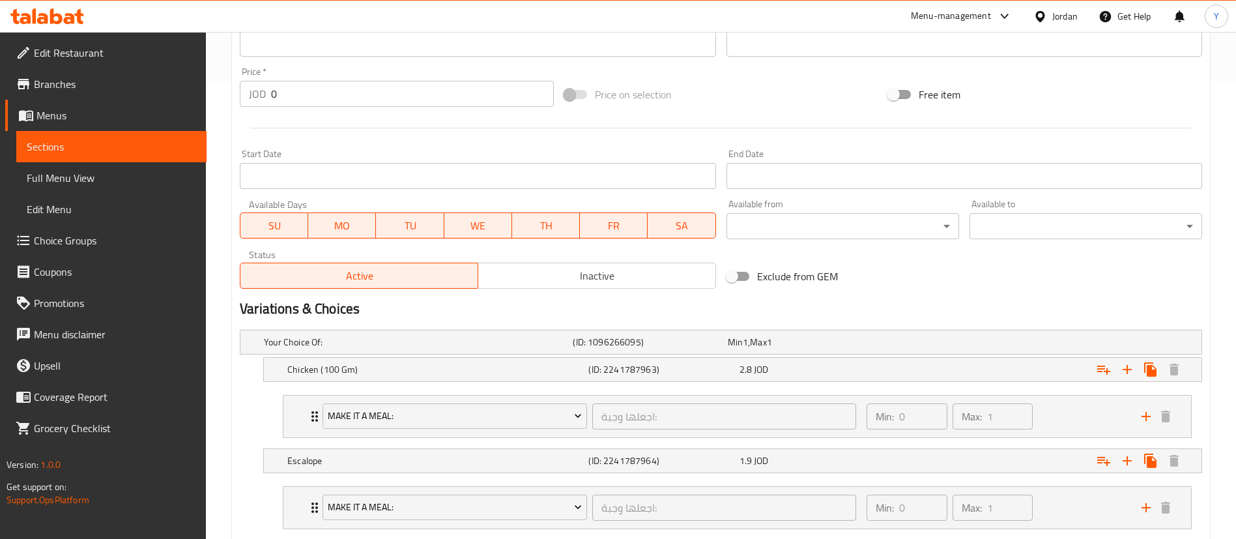
scroll to position [335, 0]
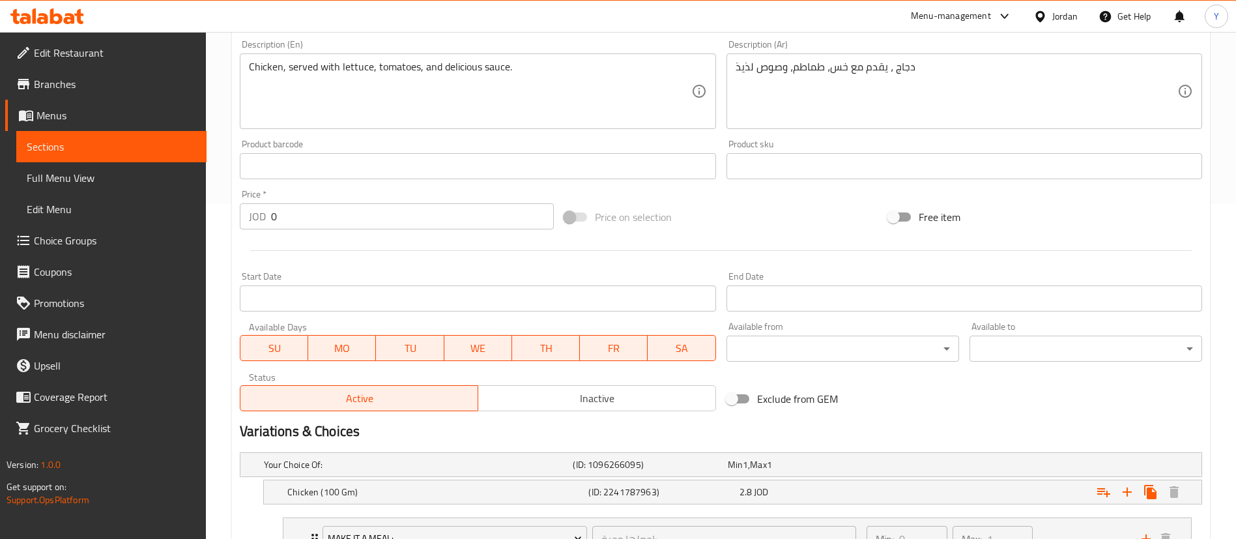
drag, startPoint x: 176, startPoint y: 150, endPoint x: 183, endPoint y: 150, distance: 7.2
click at [176, 150] on span "Sections" at bounding box center [111, 147] width 169 height 16
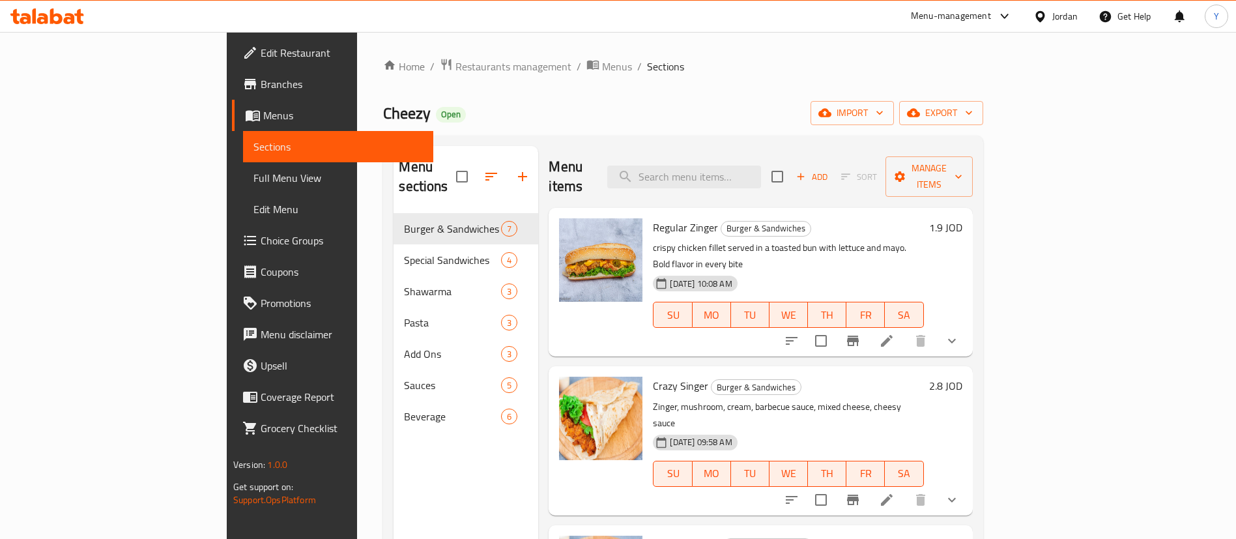
click at [829, 169] on span "Add" at bounding box center [811, 176] width 35 height 15
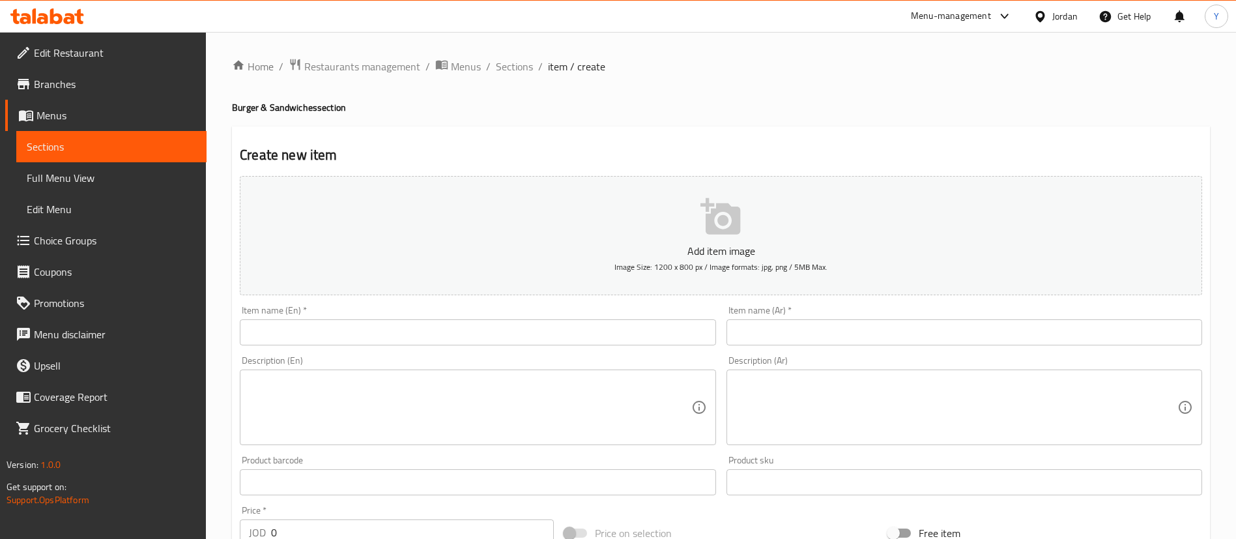
click at [308, 326] on input "text" at bounding box center [478, 332] width 476 height 26
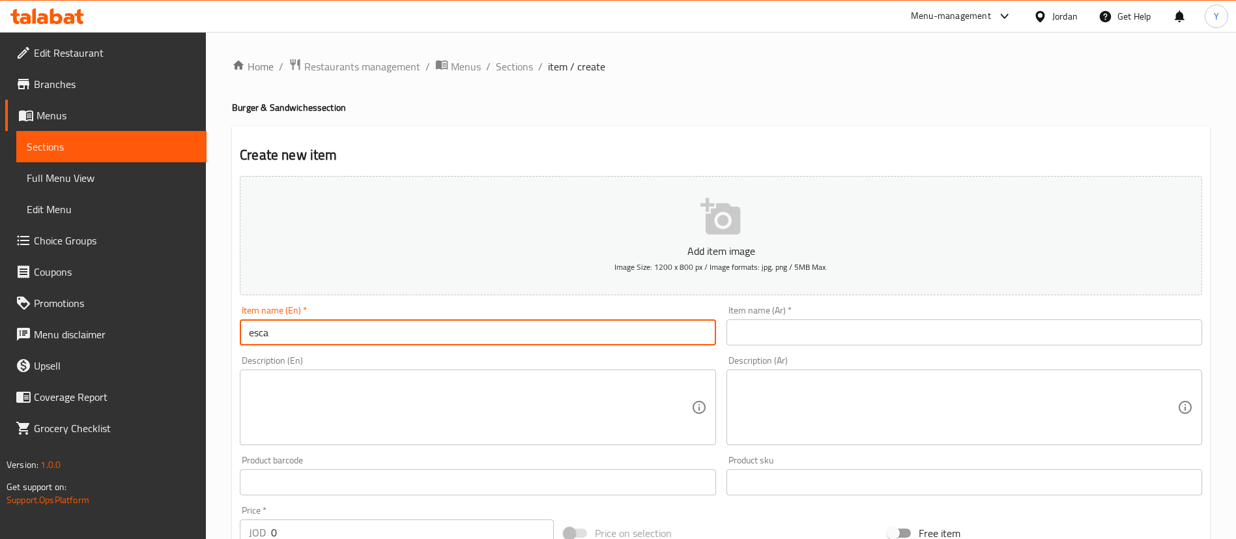
type input "escalope sandwich"
drag, startPoint x: 369, startPoint y: 330, endPoint x: 82, endPoint y: 318, distance: 286.9
click at [84, 319] on div "Edit Restaurant Branches Menus Sections Full Menu View Edit Menu Choice Groups …" at bounding box center [618, 476] width 1236 height 888
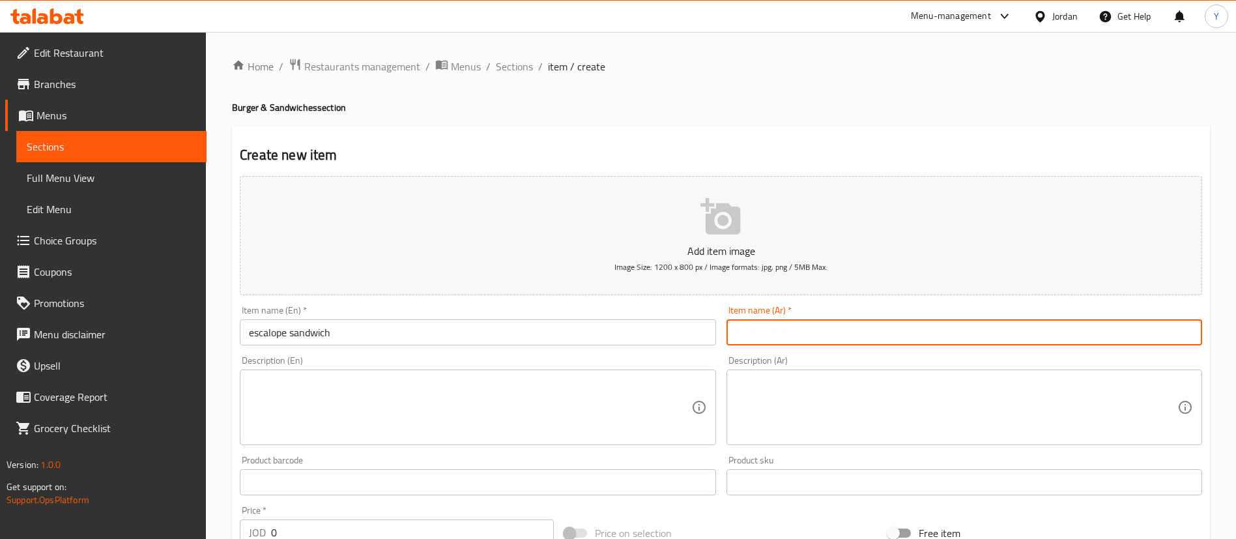
click at [791, 334] on input "text" at bounding box center [964, 332] width 476 height 26
paste input "ساندويتش إسكالوب"
type input "ساندويتش إسكالوب"
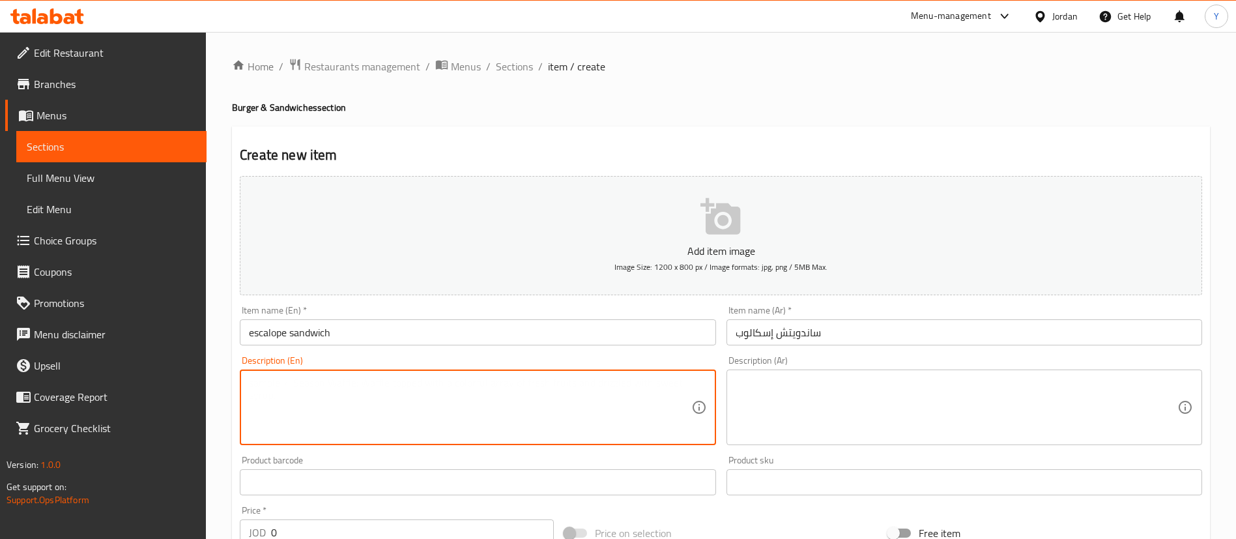
click at [509, 393] on textarea at bounding box center [470, 408] width 442 height 62
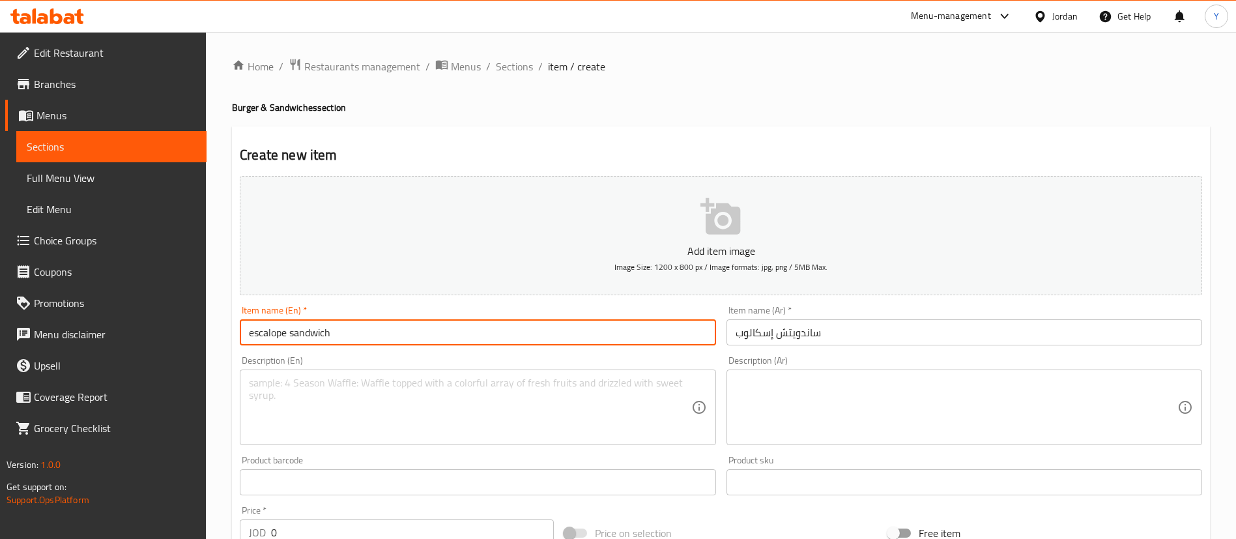
drag, startPoint x: 371, startPoint y: 334, endPoint x: 42, endPoint y: 302, distance: 331.2
click at [63, 306] on div "Edit Restaurant Branches Menus Sections Full Menu View Edit Menu Choice Groups …" at bounding box center [618, 476] width 1236 height 888
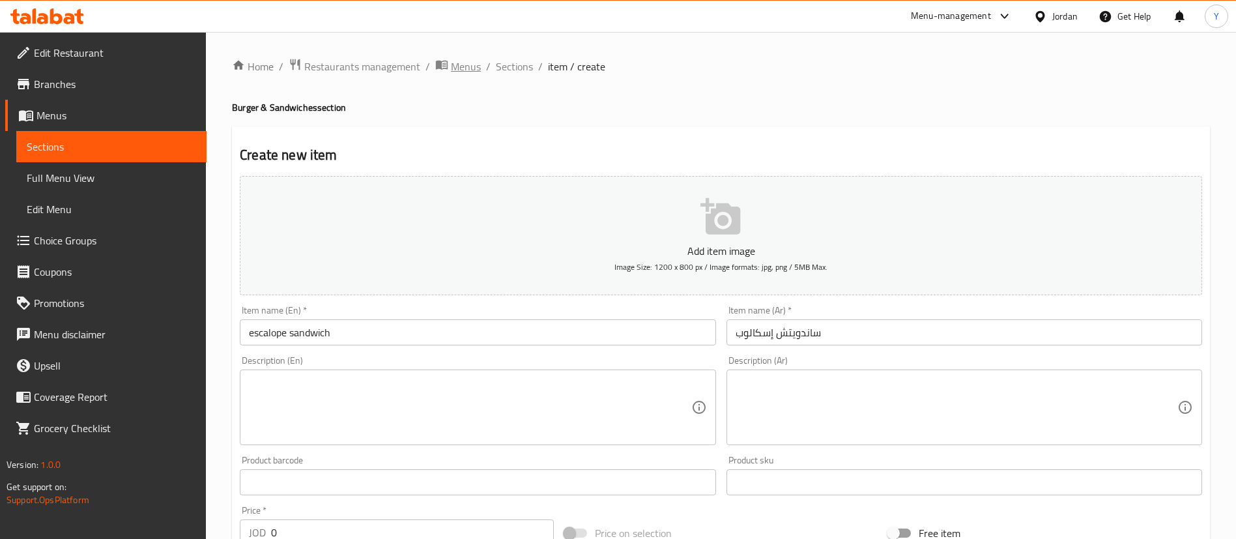
click at [470, 70] on span "Menus" at bounding box center [466, 67] width 30 height 16
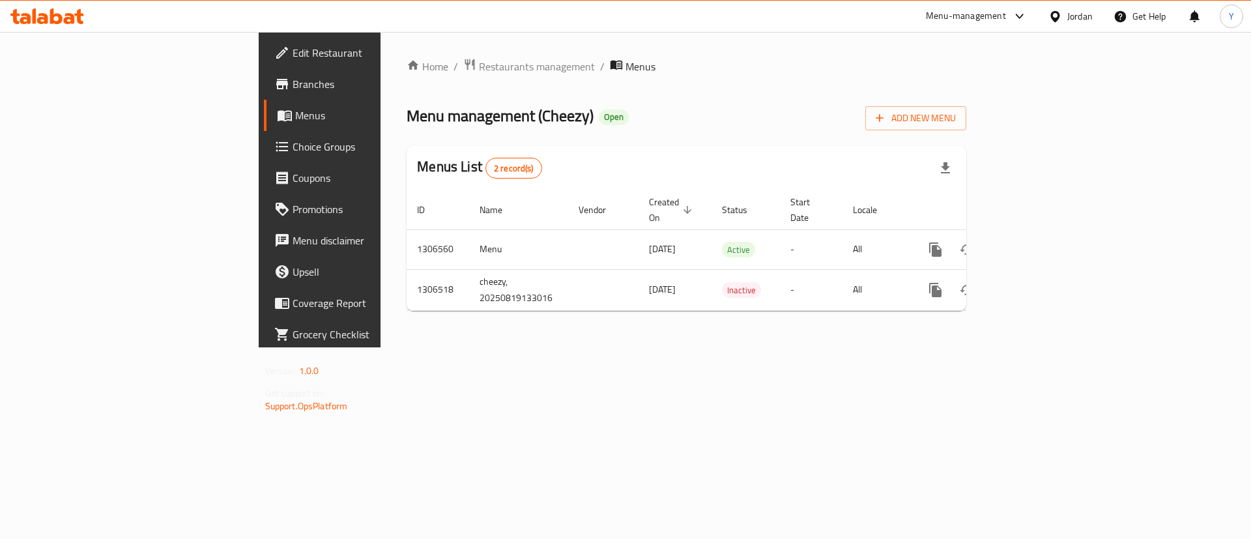
click at [406, 78] on div "Home / Restaurants management / Menus Menu management ( Cheezy ) Open Add New M…" at bounding box center [686, 189] width 560 height 263
click at [479, 59] on span "Restaurants management" at bounding box center [537, 67] width 116 height 16
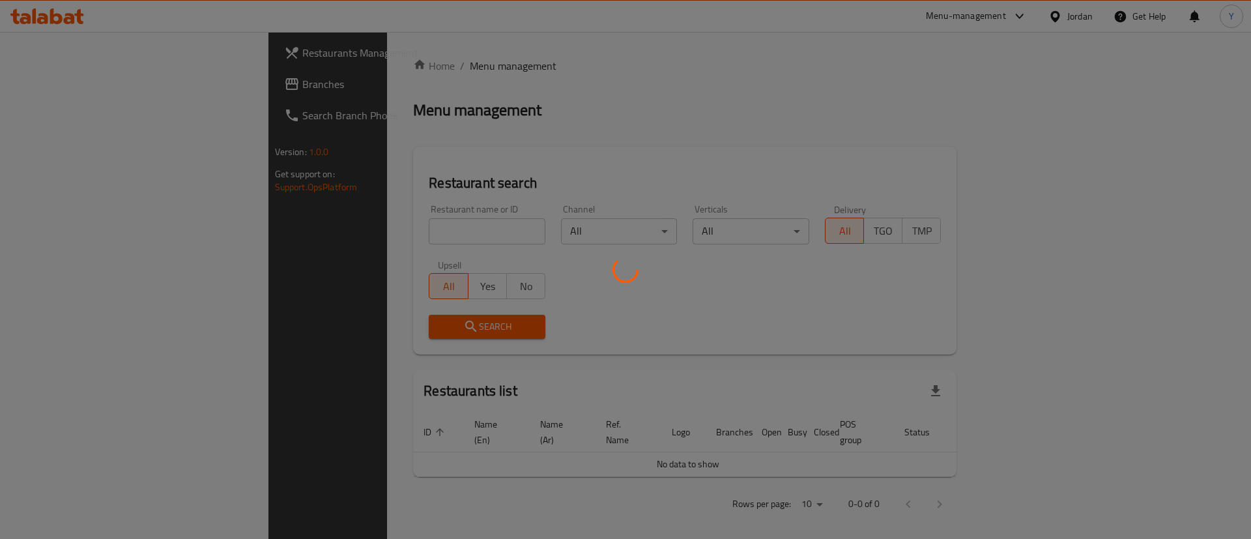
click at [322, 239] on div at bounding box center [625, 269] width 1251 height 539
click at [399, 227] on div at bounding box center [625, 269] width 1251 height 539
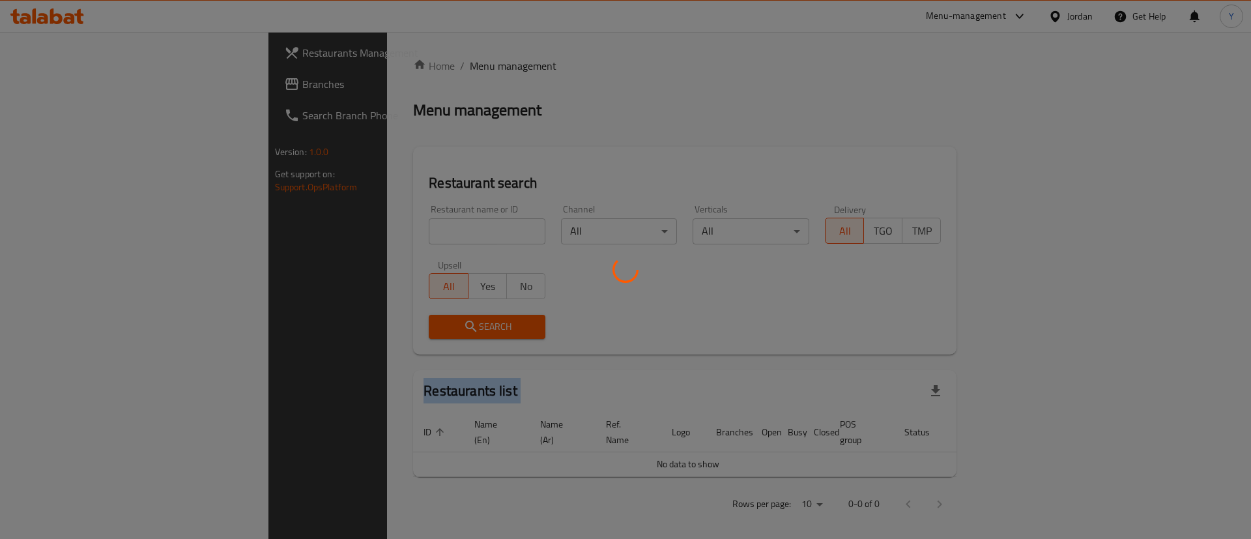
click at [399, 227] on div at bounding box center [625, 269] width 1251 height 539
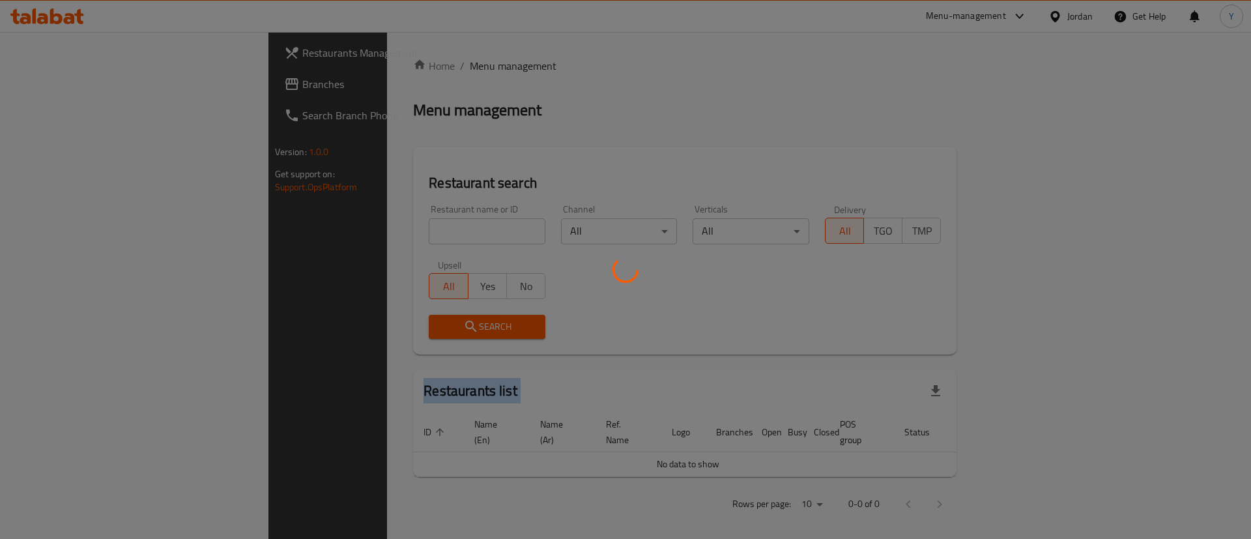
click at [399, 227] on div at bounding box center [625, 269] width 1251 height 539
click at [398, 229] on div at bounding box center [625, 269] width 1251 height 539
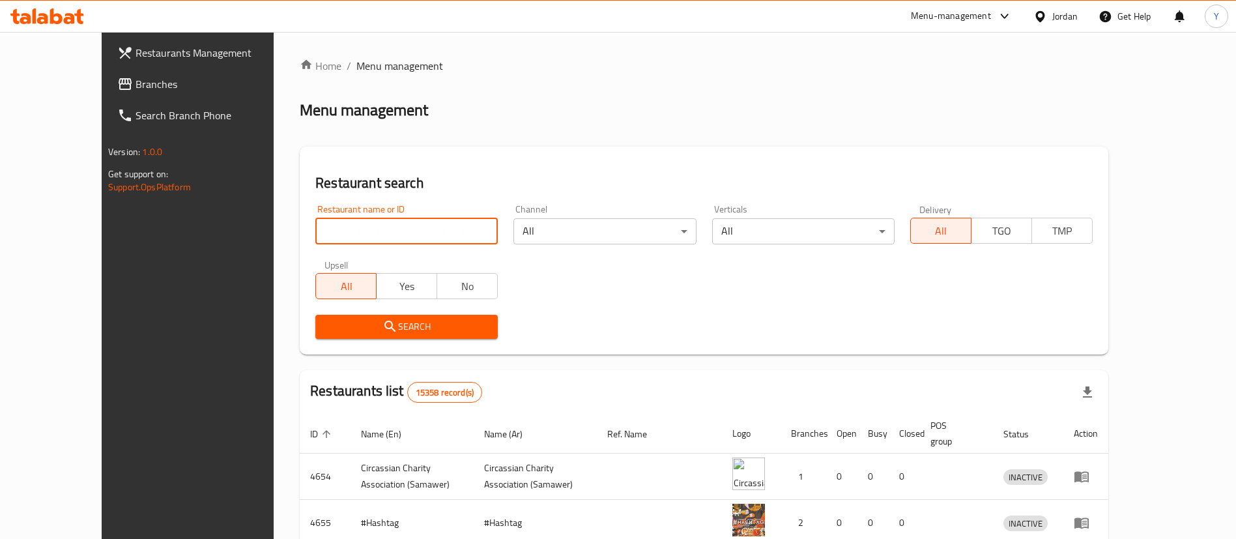
click at [411, 227] on input "search" at bounding box center [406, 231] width 182 height 26
type input "a"
type input "شاورمجي"
click button "Search" at bounding box center [406, 327] width 182 height 24
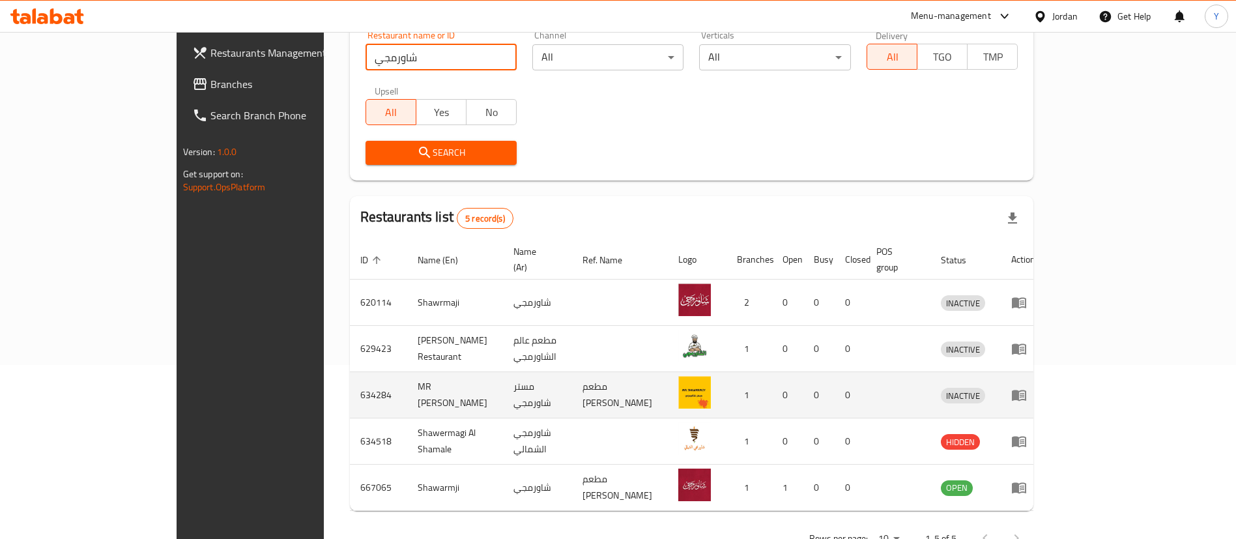
scroll to position [202, 0]
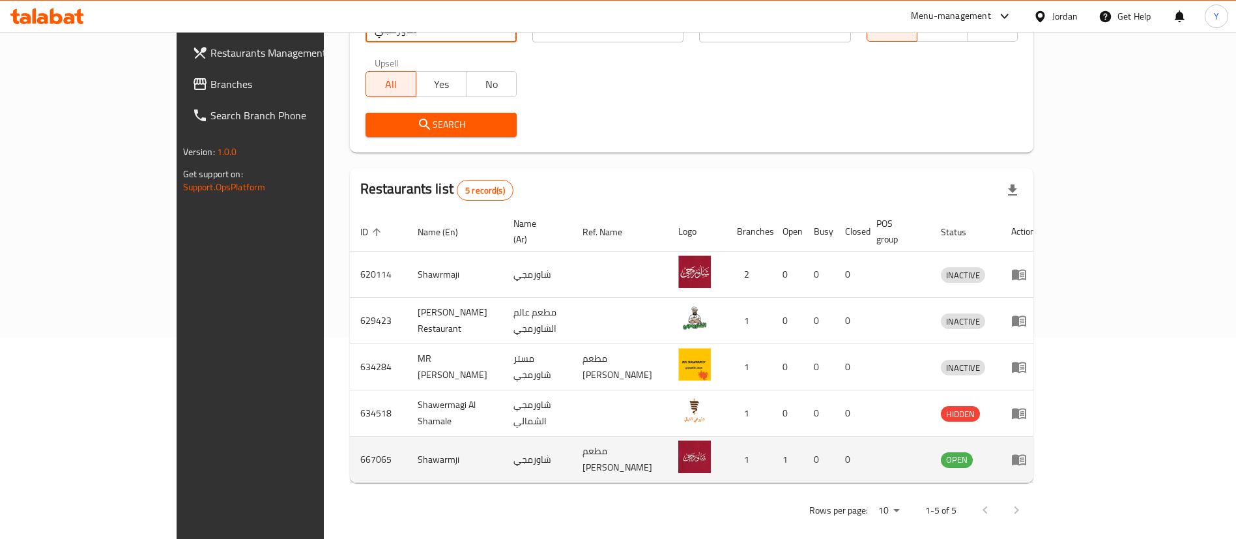
click at [1045, 456] on td "enhanced table" at bounding box center [1023, 459] width 45 height 46
click at [1026, 455] on icon "enhanced table" at bounding box center [1019, 460] width 14 height 11
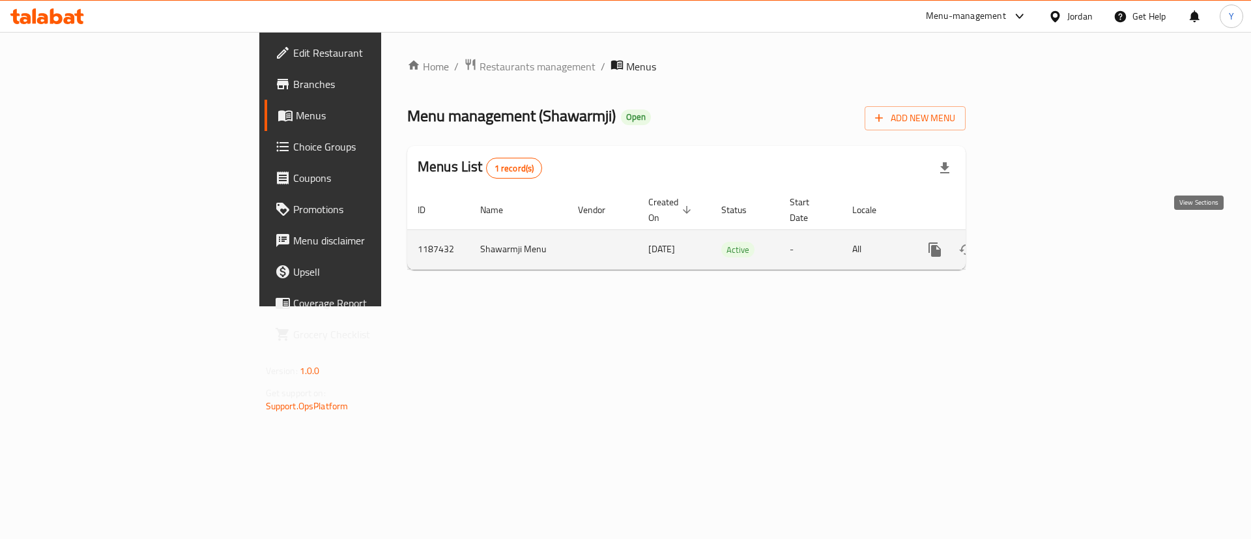
click at [1036, 242] on icon "enhanced table" at bounding box center [1029, 250] width 16 height 16
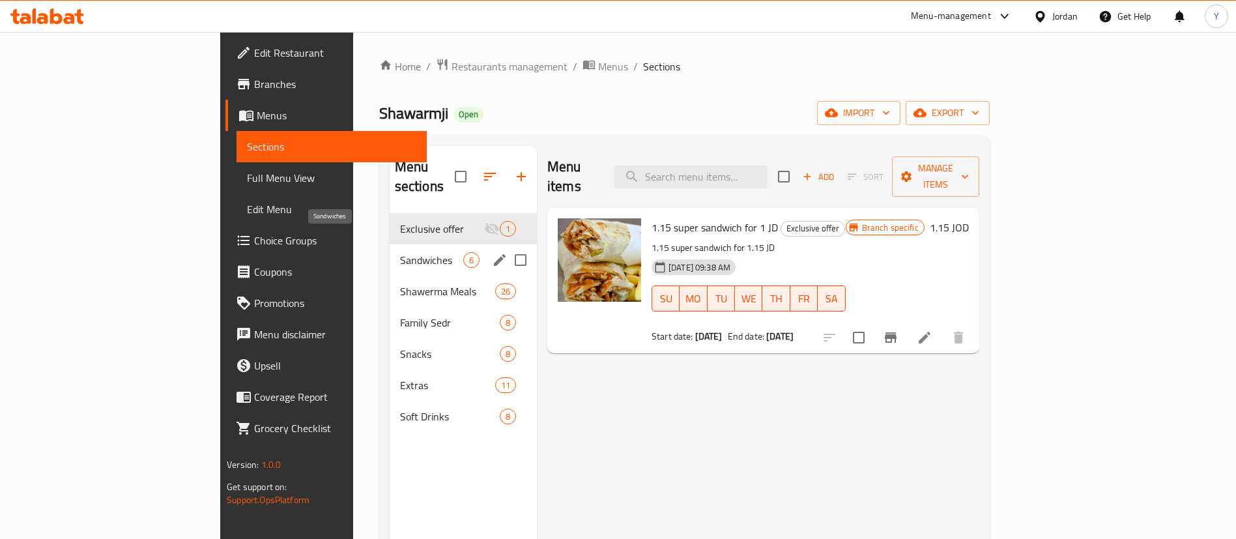
click at [400, 252] on span "Sandwiches" at bounding box center [431, 260] width 63 height 16
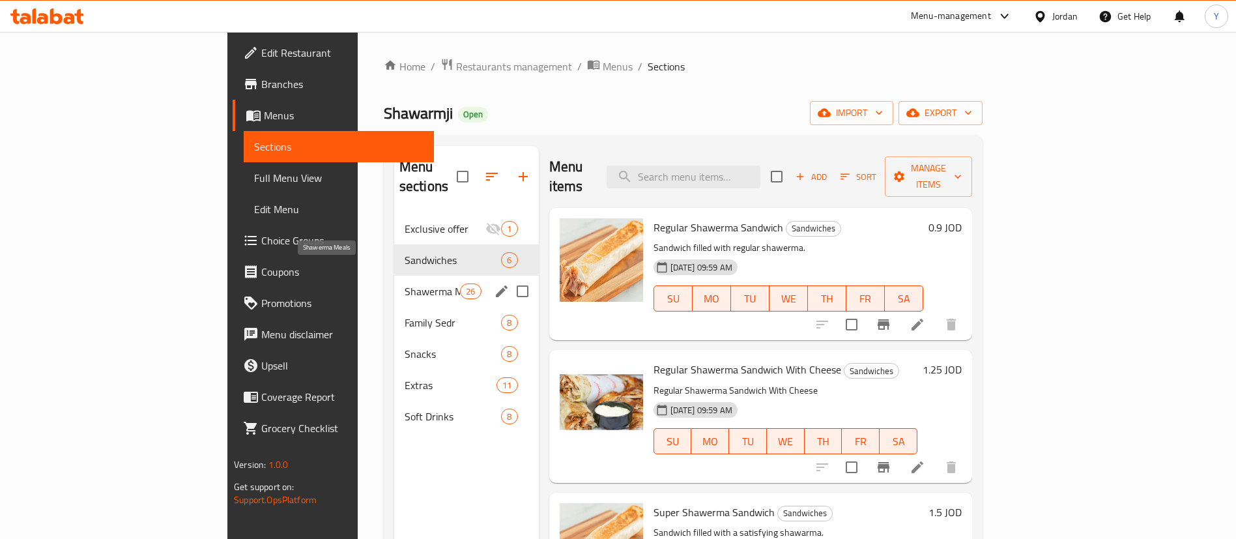
drag, startPoint x: 311, startPoint y: 269, endPoint x: 348, endPoint y: 276, distance: 37.1
click at [405, 283] on span "Shawerma Meals" at bounding box center [432, 291] width 55 height 16
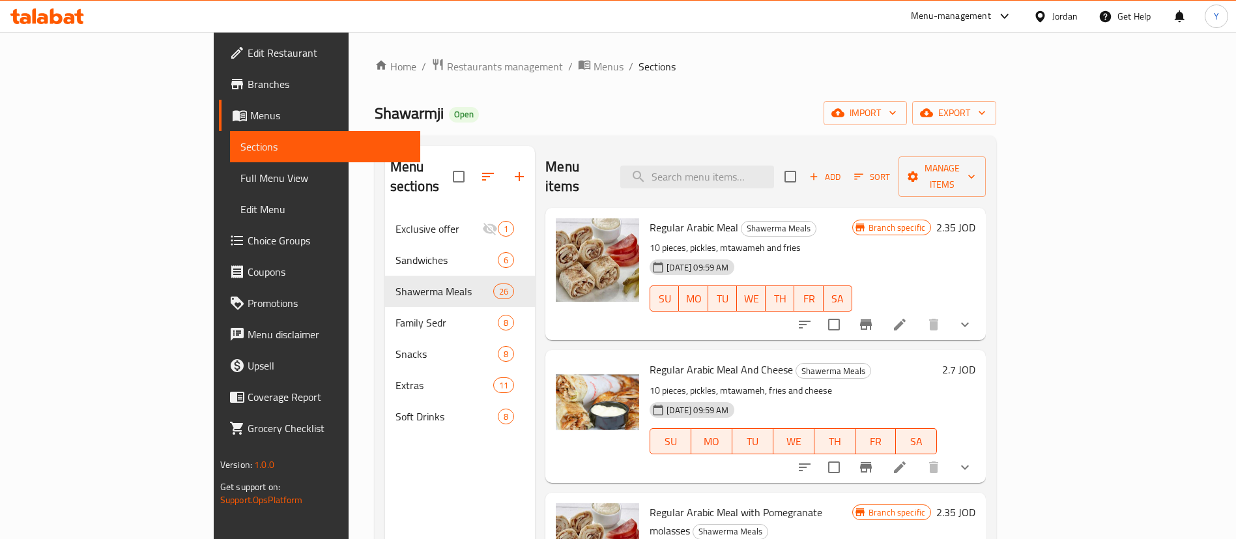
click at [872, 319] on icon "Branch-specific-item" at bounding box center [866, 324] width 12 height 10
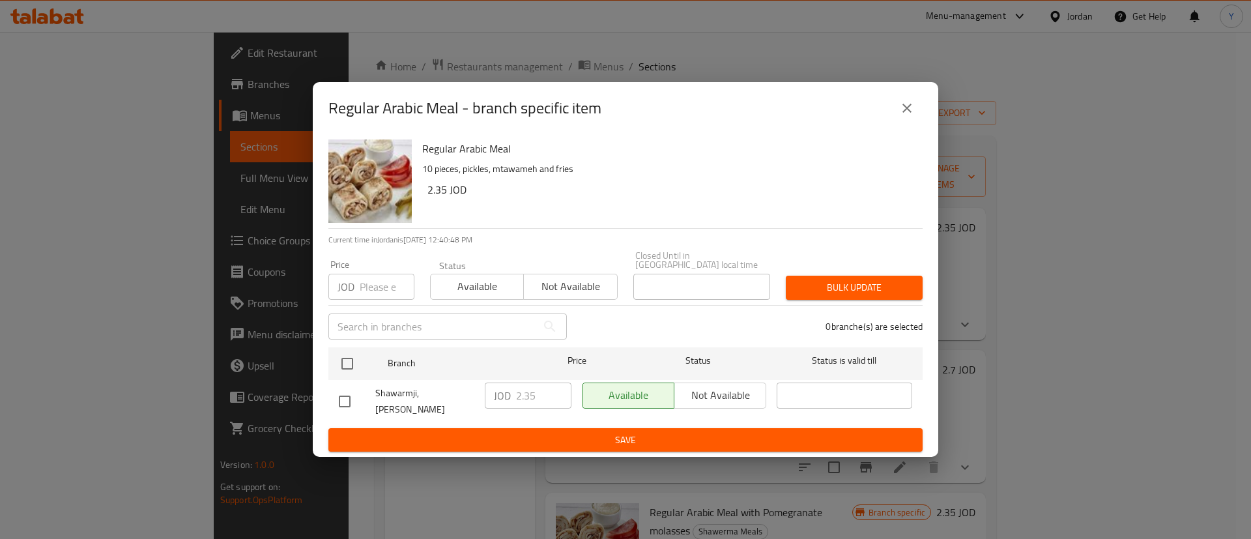
click at [347, 397] on input "checkbox" at bounding box center [344, 401] width 27 height 27
checkbox input "true"
click at [552, 397] on input "2.35" at bounding box center [543, 395] width 55 height 26
type input "2.6"
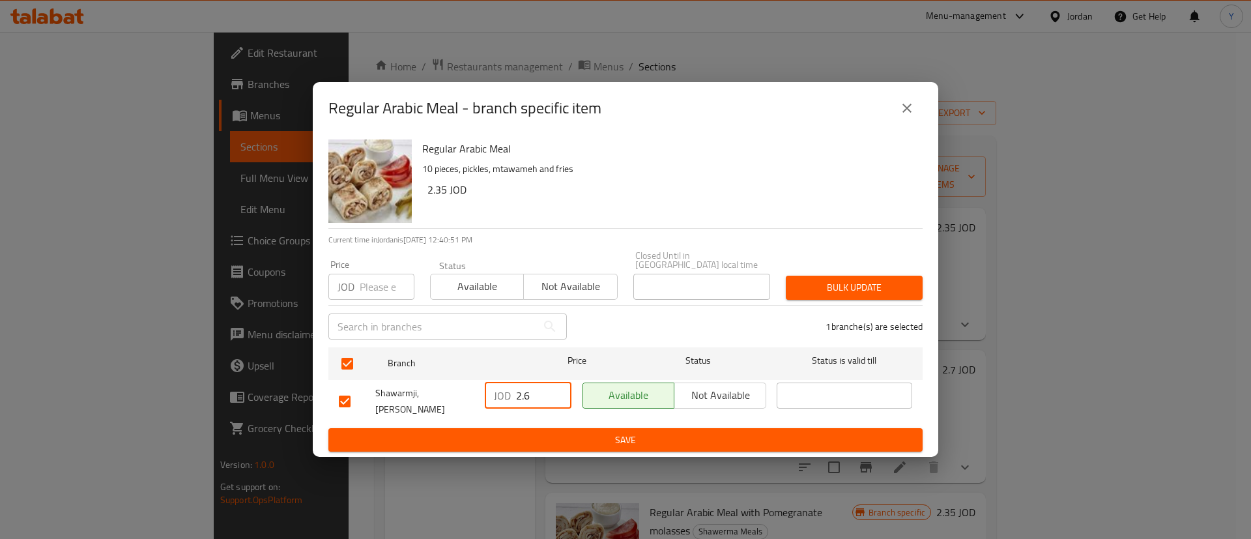
click at [549, 428] on button "Save" at bounding box center [625, 440] width 594 height 24
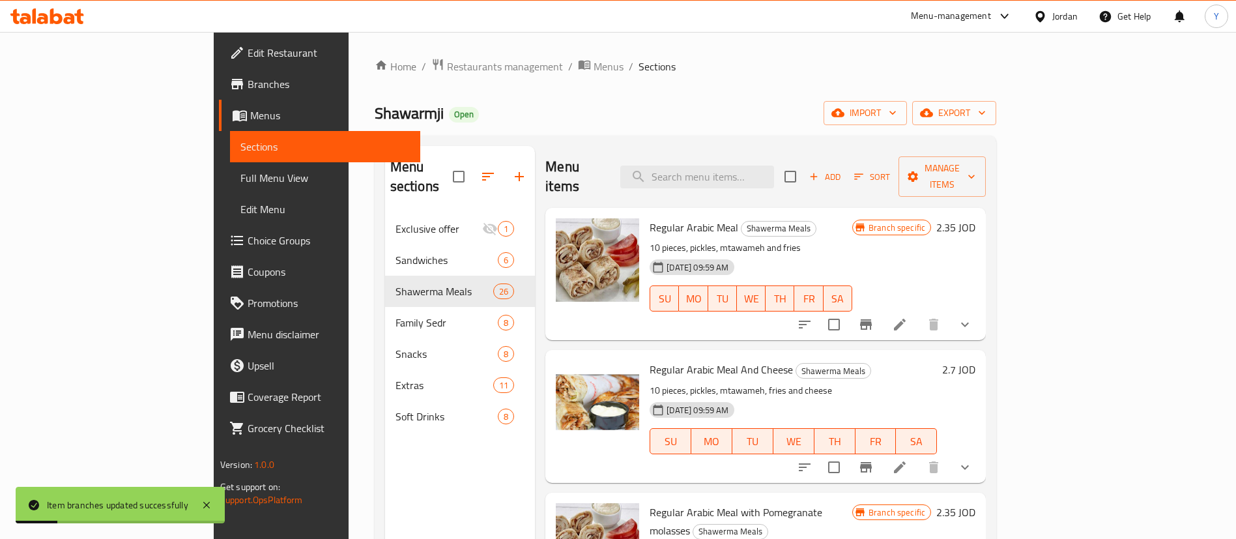
click at [918, 313] on li at bounding box center [899, 324] width 36 height 23
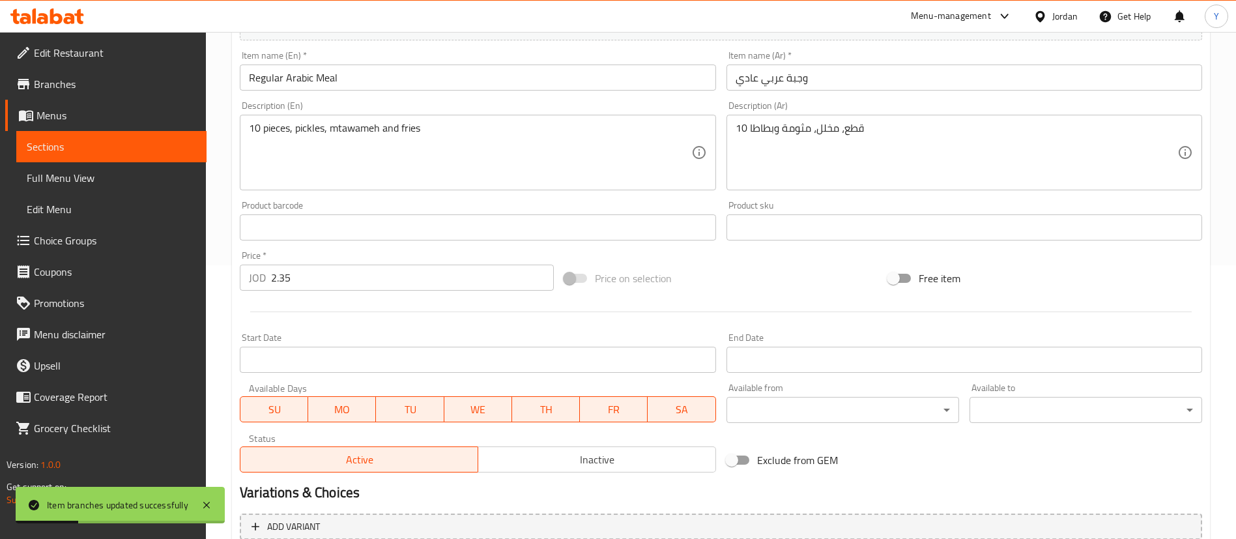
scroll to position [422, 0]
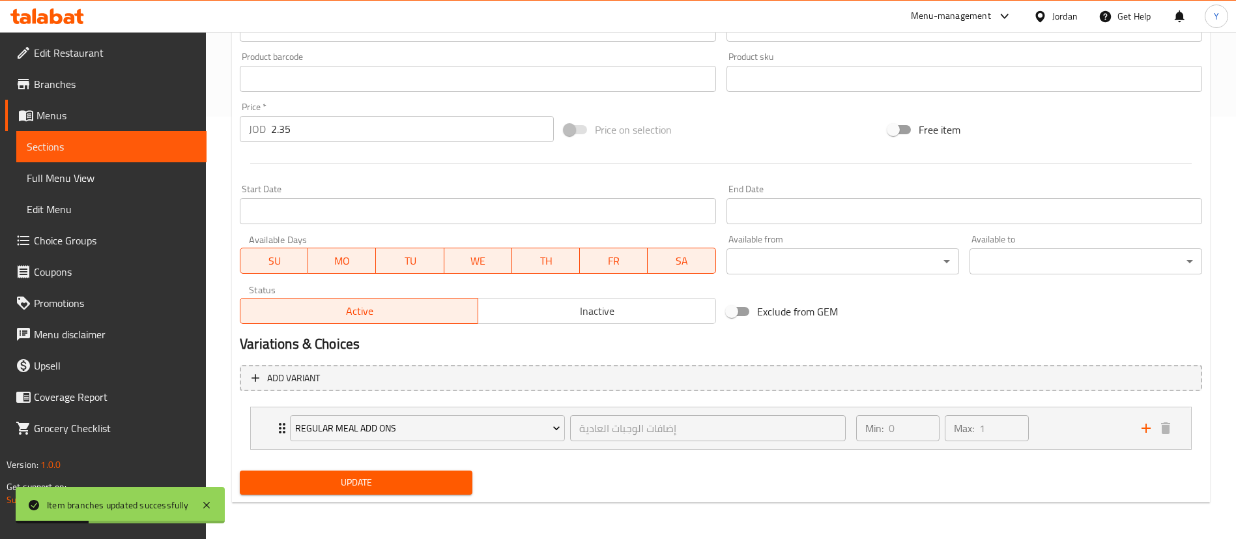
click at [326, 129] on input "2.35" at bounding box center [412, 129] width 283 height 26
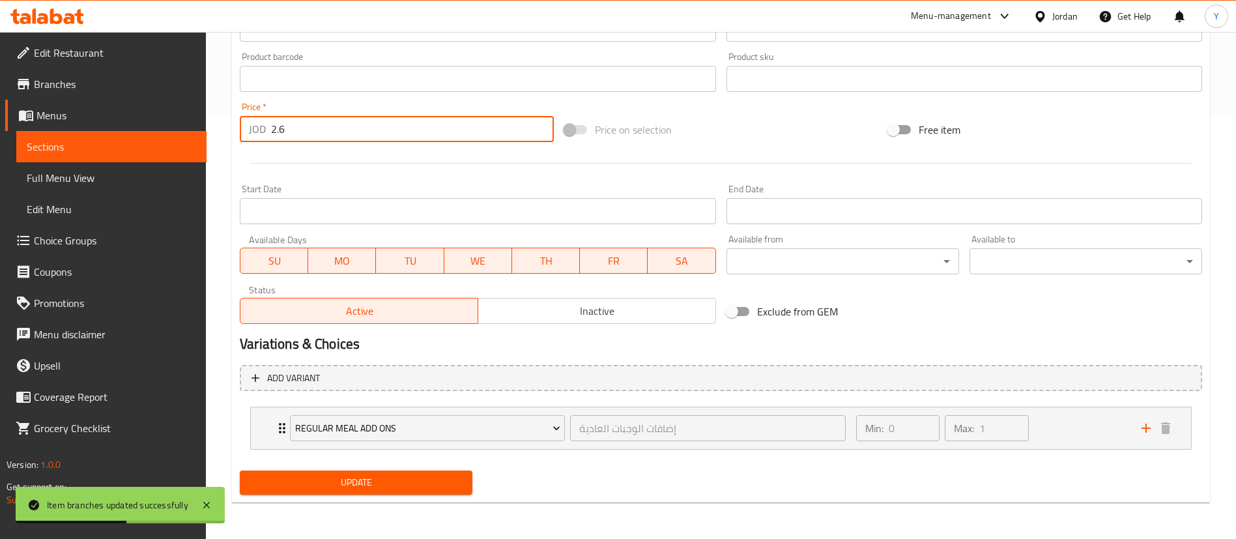
type input "2.6"
click at [389, 502] on div "Home / Restaurants management / Menus / Sections / item / update Shawerma Meals…" at bounding box center [721, 74] width 978 height 877
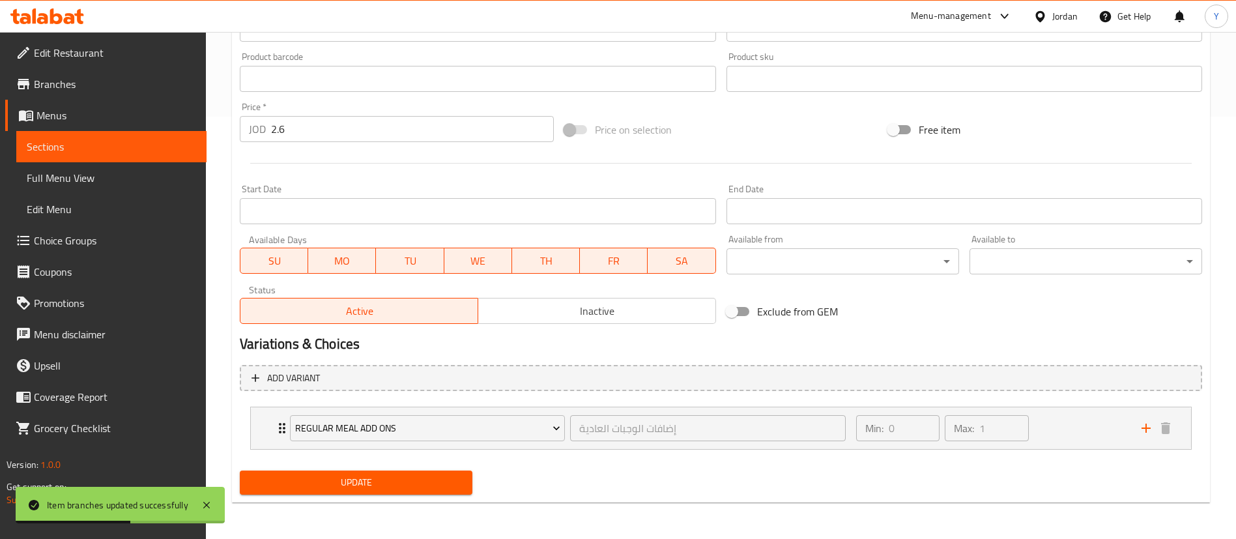
click at [399, 477] on span "Update" at bounding box center [356, 482] width 212 height 16
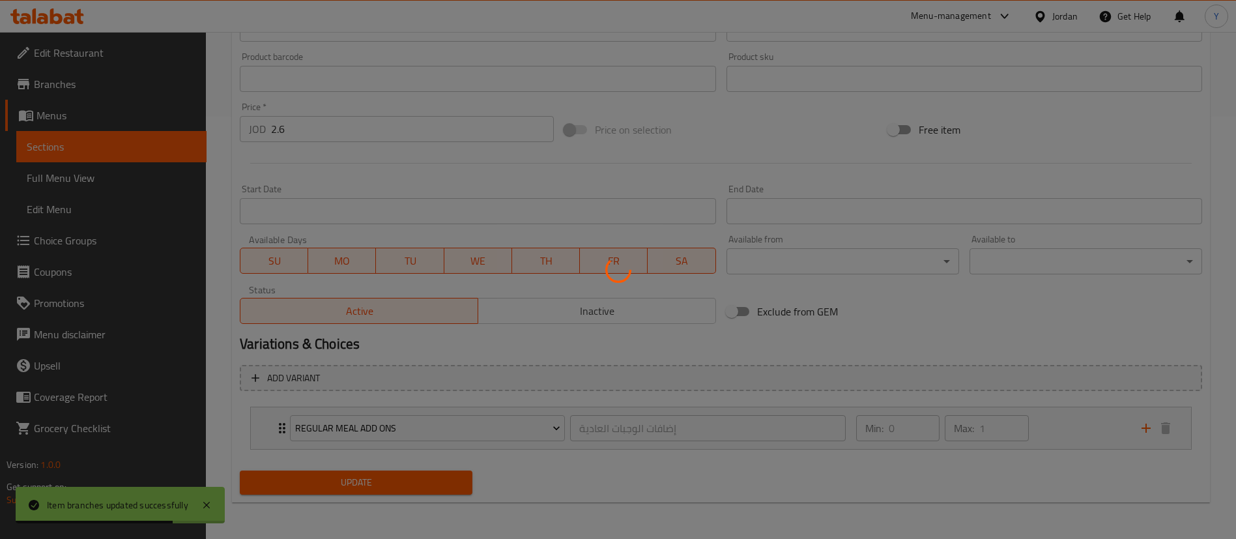
click at [406, 483] on div at bounding box center [618, 269] width 1236 height 539
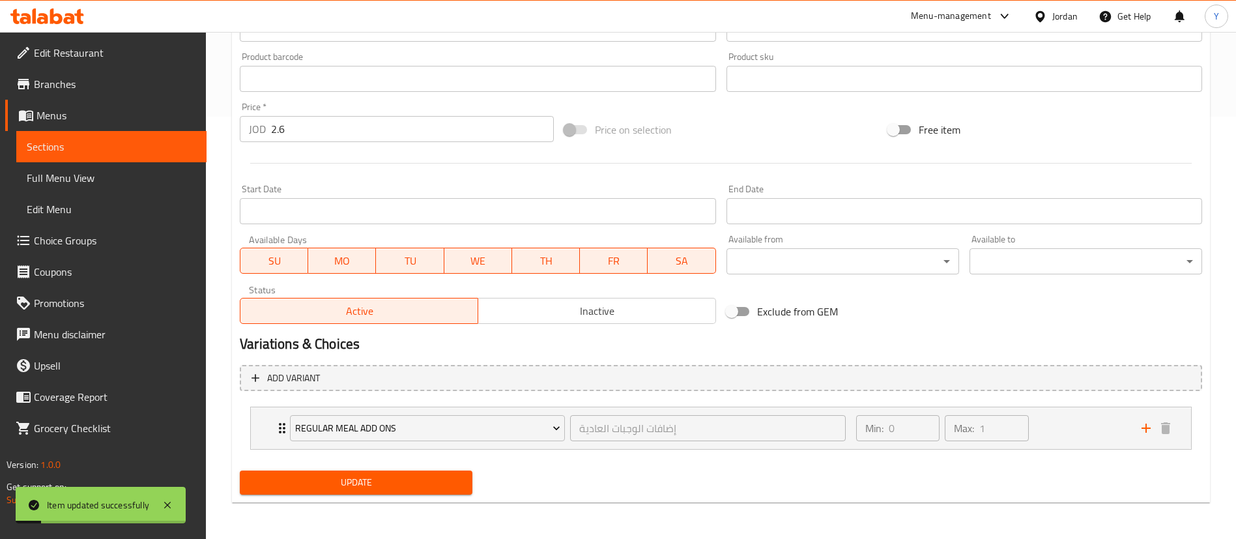
click at [349, 486] on span "Update" at bounding box center [356, 482] width 212 height 16
click at [359, 483] on span "Update" at bounding box center [356, 482] width 212 height 16
drag, startPoint x: 339, startPoint y: 448, endPoint x: 337, endPoint y: 464, distance: 15.8
click at [339, 448] on div "Regular Meal Add Ons إضافات الوجبات العادية ​" at bounding box center [567, 428] width 571 height 42
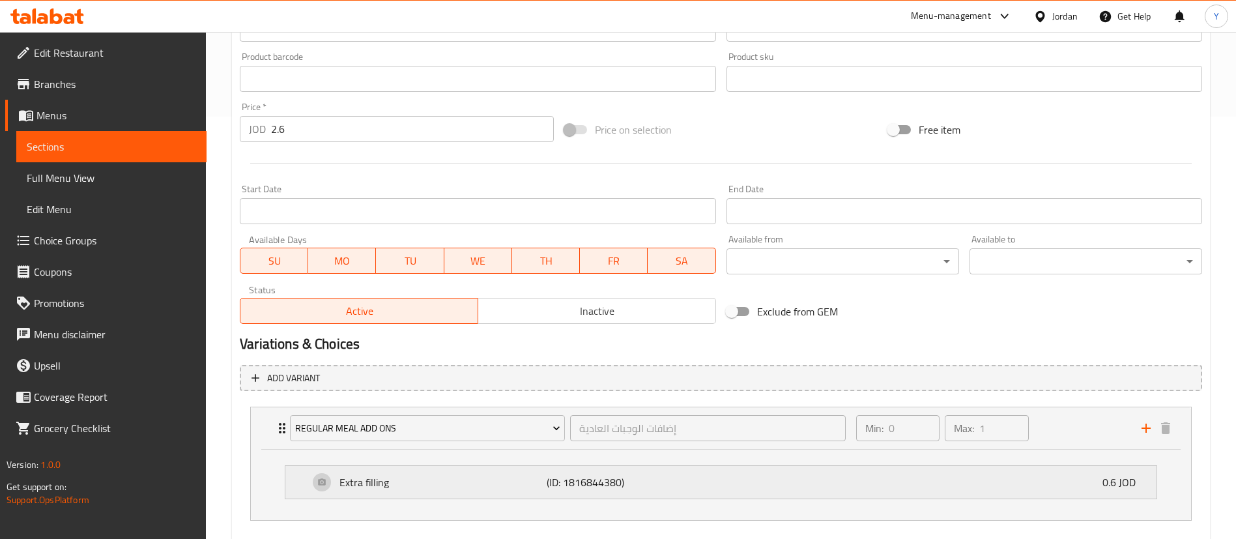
click at [330, 476] on div "Extra filling (ID: 1816844380) 0.6 JOD" at bounding box center [725, 482] width 832 height 33
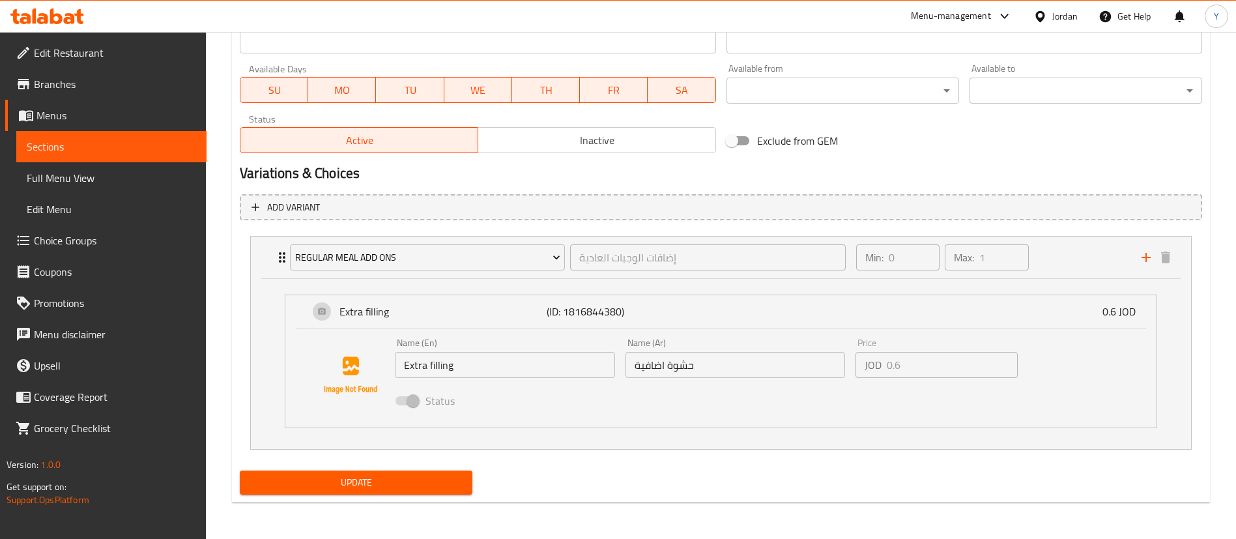
click at [150, 142] on span "Sections" at bounding box center [111, 147] width 169 height 16
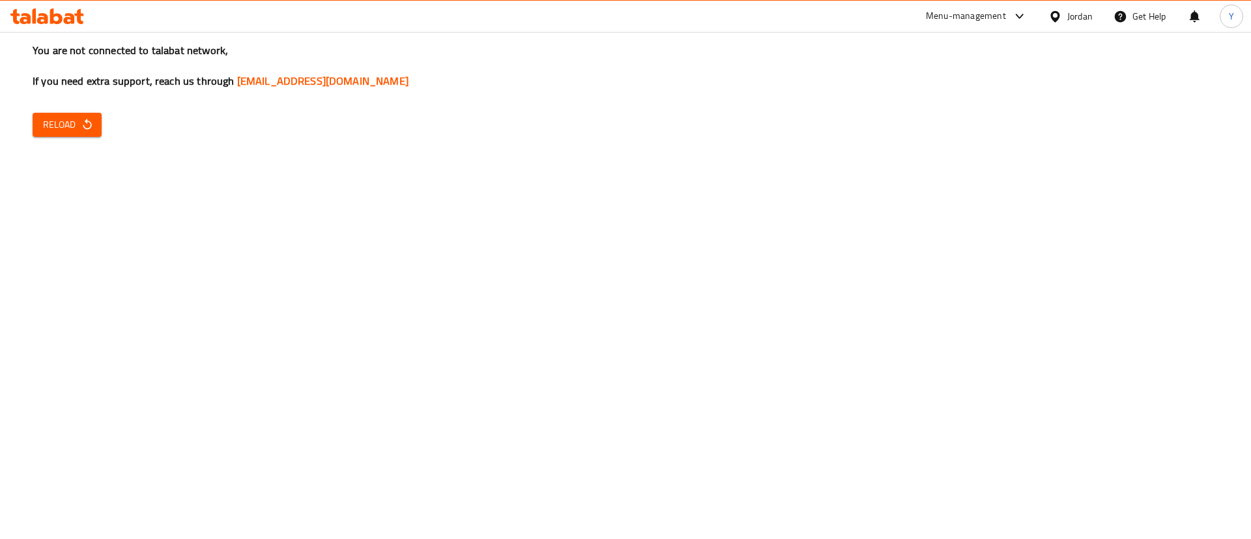
click at [83, 114] on button "Reload" at bounding box center [67, 125] width 69 height 24
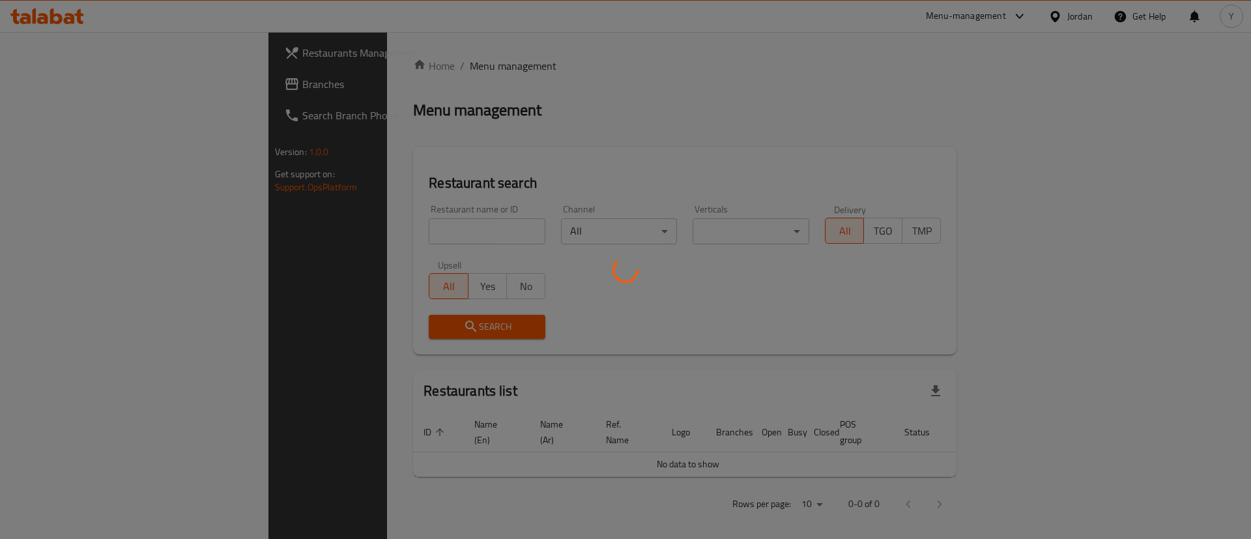
click at [308, 232] on div at bounding box center [625, 269] width 1251 height 539
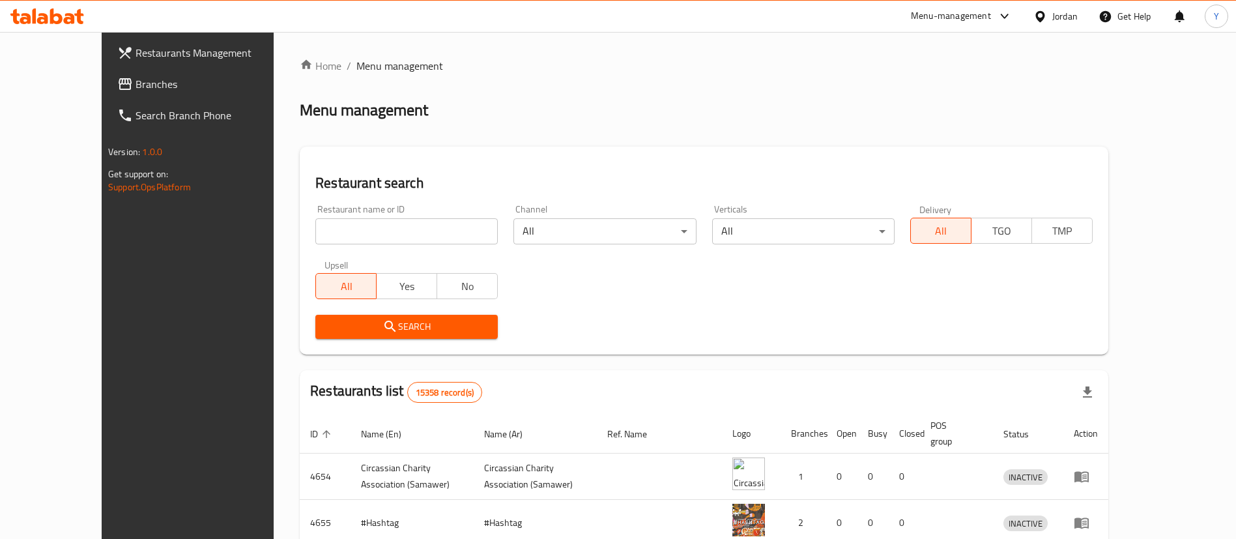
click at [315, 231] on input "search" at bounding box center [406, 231] width 182 height 26
click button "Search" at bounding box center [406, 327] width 182 height 24
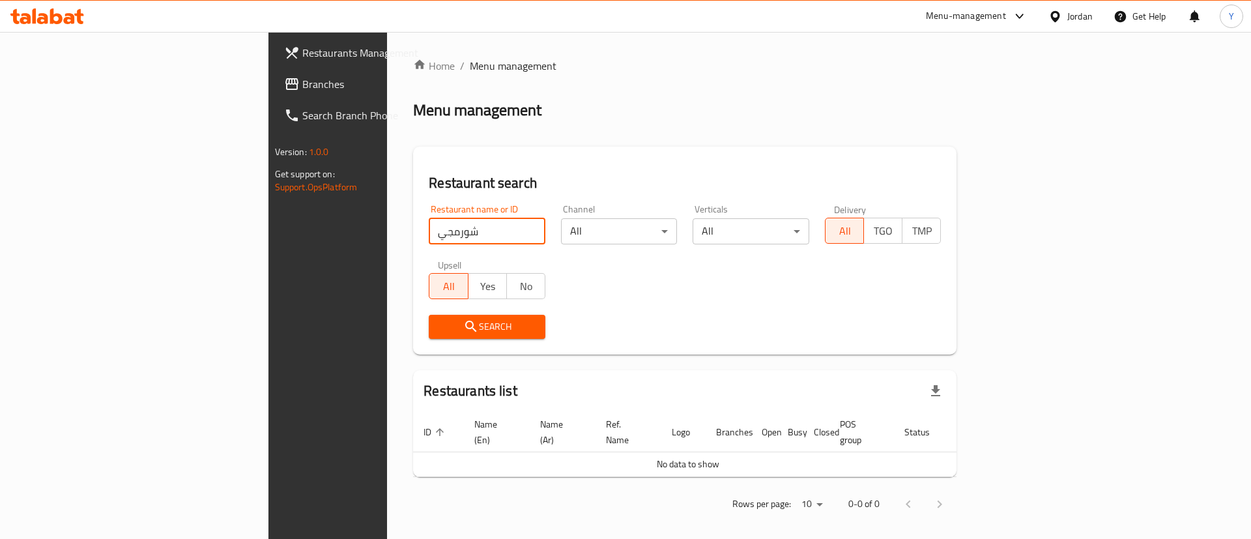
drag, startPoint x: 317, startPoint y: 227, endPoint x: 117, endPoint y: 244, distance: 201.3
click at [268, 244] on div "Restaurants Management Branches Search Branch Phone Version: 1.0.0 Get support …" at bounding box center [625, 289] width 715 height 515
type input "شاورمجي"
click button "Search" at bounding box center [487, 327] width 117 height 24
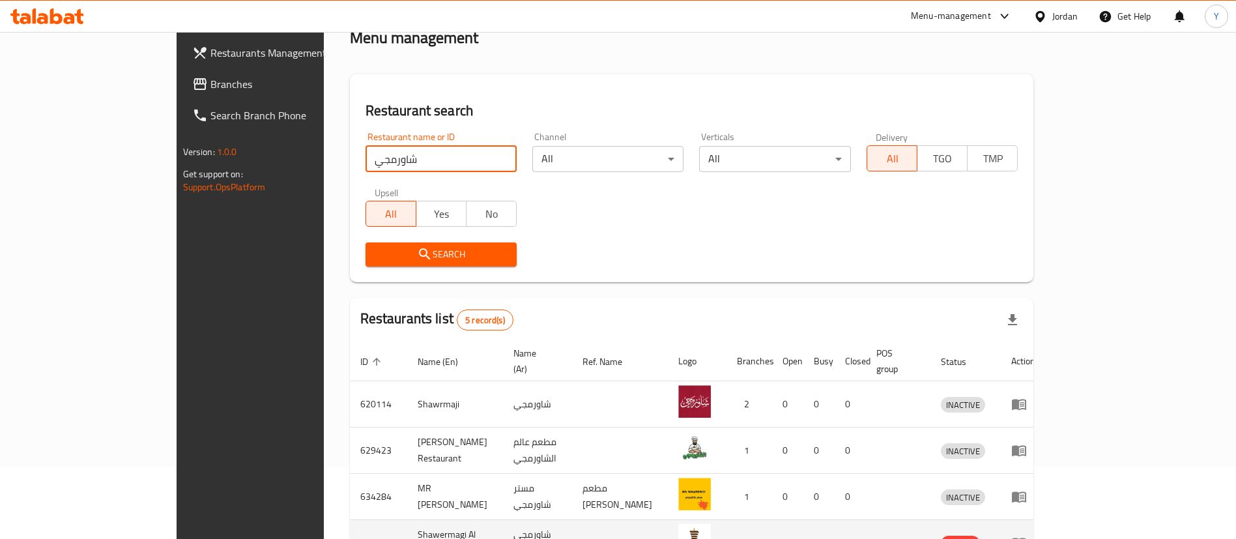
scroll to position [202, 0]
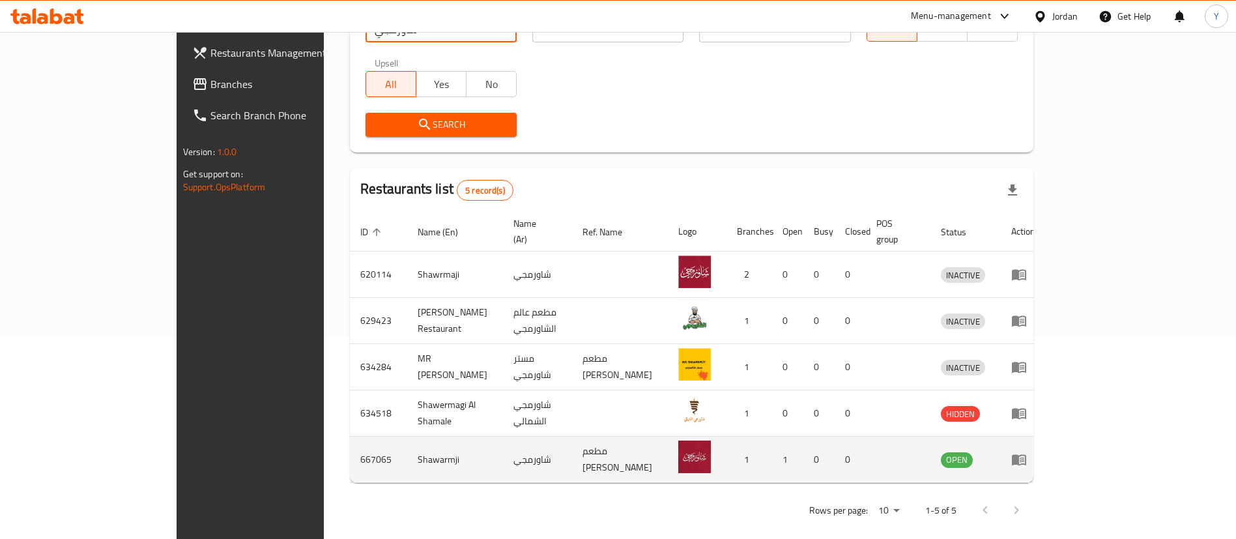
click at [1035, 451] on link "enhanced table" at bounding box center [1023, 459] width 24 height 16
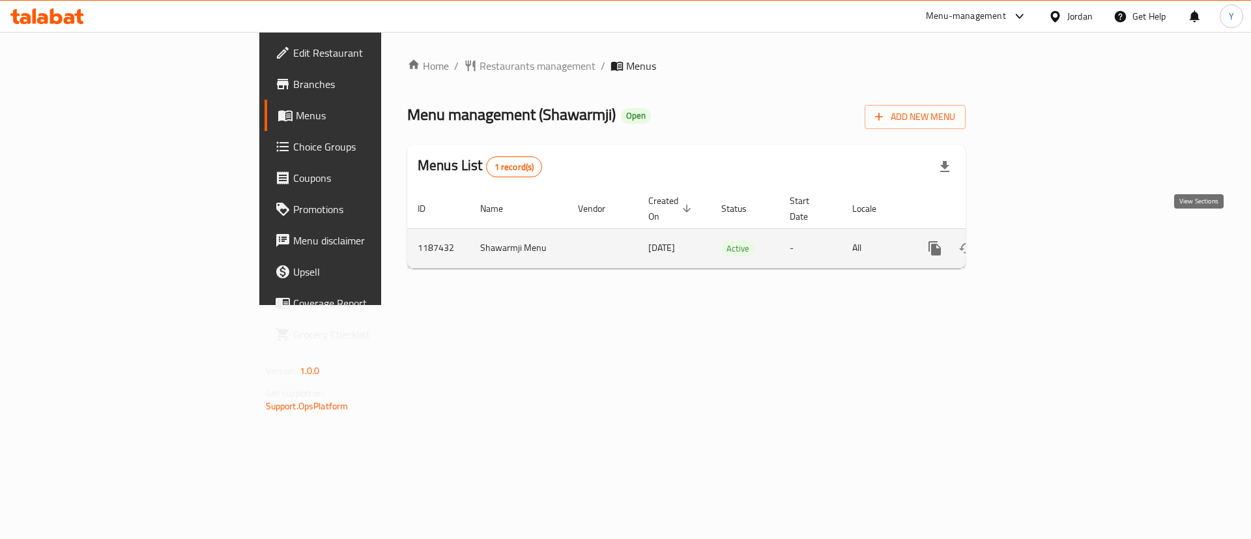
click at [1036, 240] on icon "enhanced table" at bounding box center [1029, 248] width 16 height 16
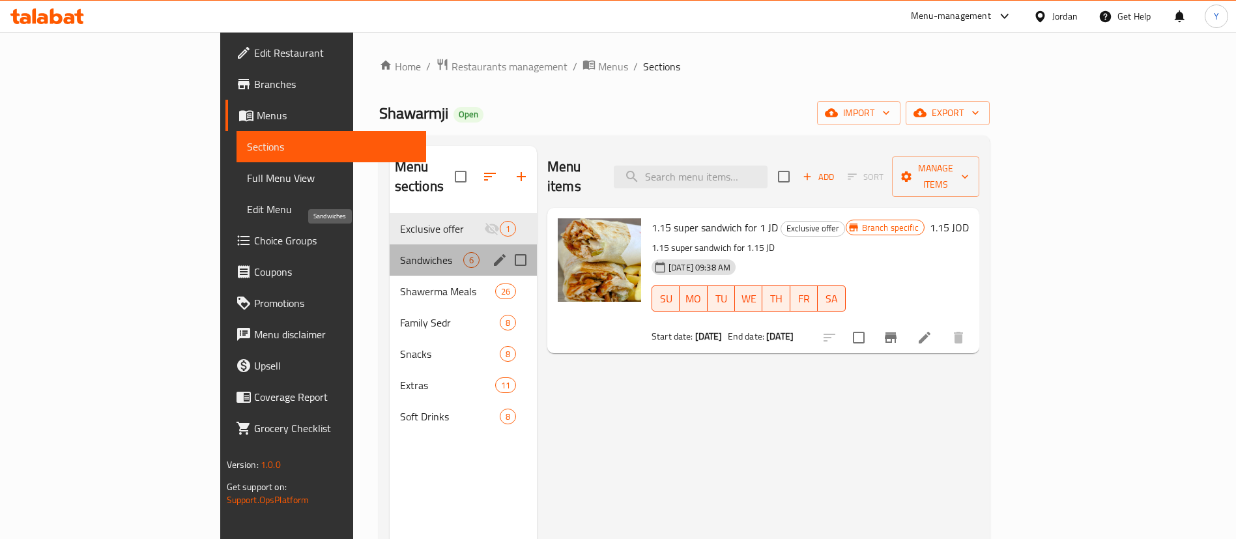
click at [400, 252] on span "Sandwiches" at bounding box center [431, 260] width 63 height 16
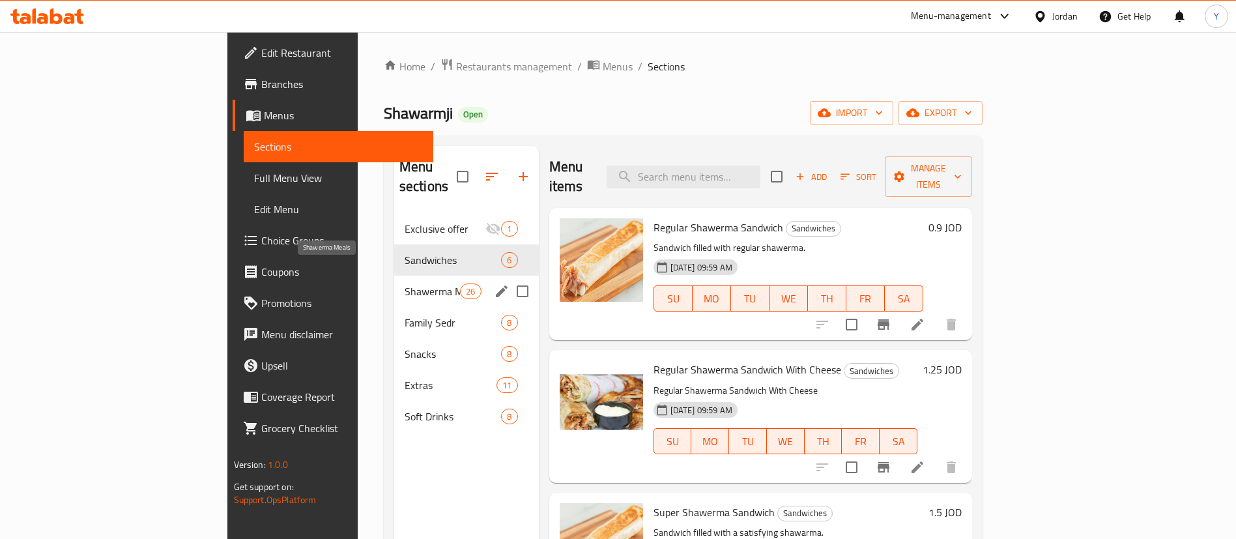
click at [405, 283] on span "Shawerma Meals" at bounding box center [432, 291] width 55 height 16
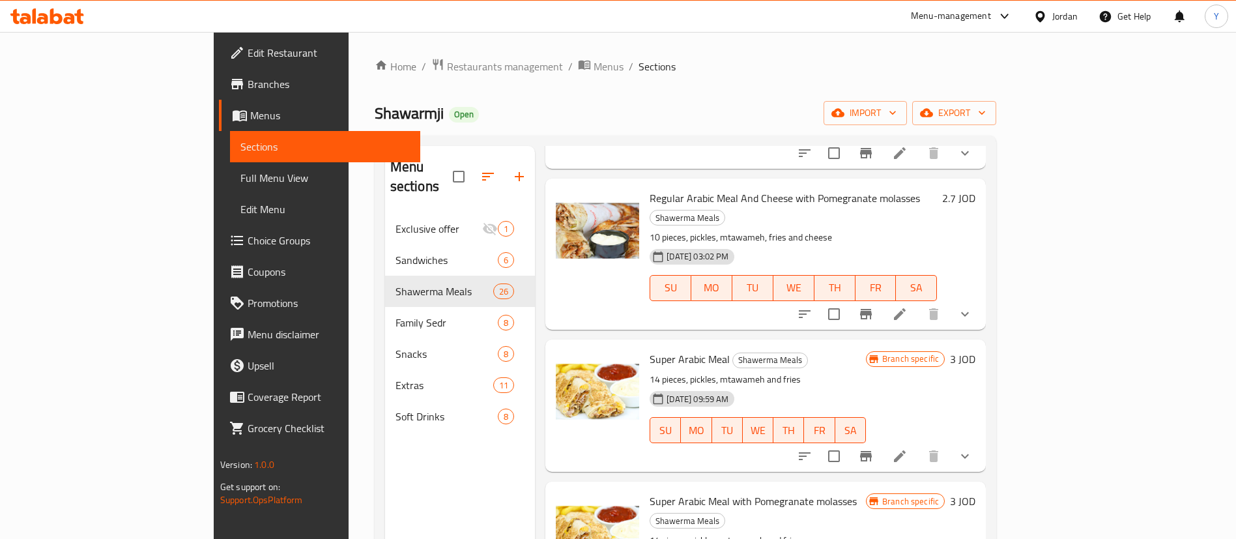
scroll to position [586, 0]
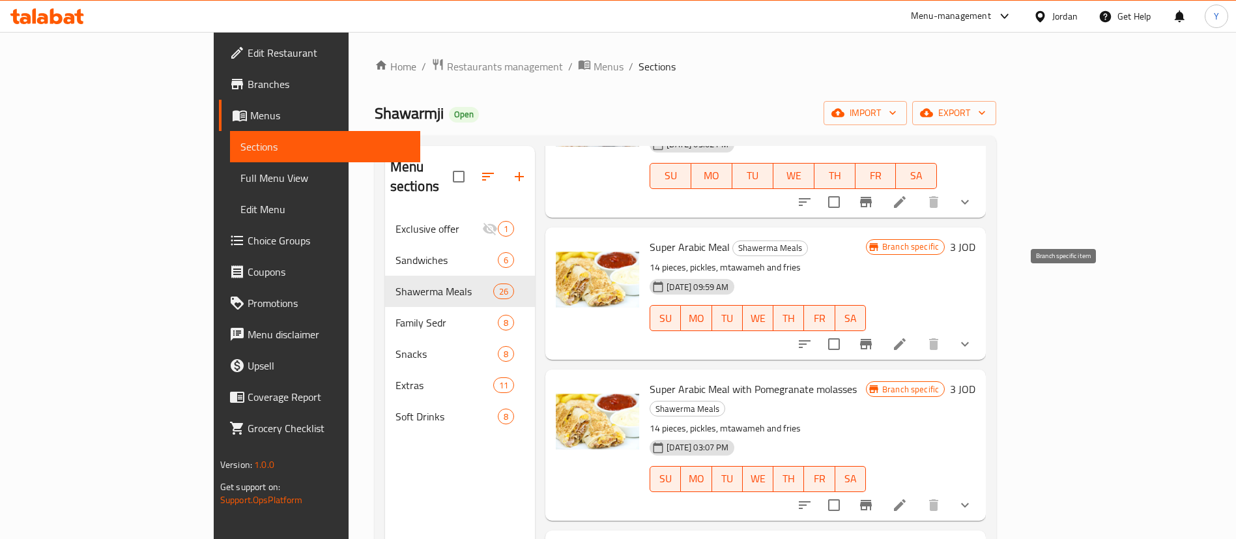
click at [881, 328] on button "Branch-specific-item" at bounding box center [865, 343] width 31 height 31
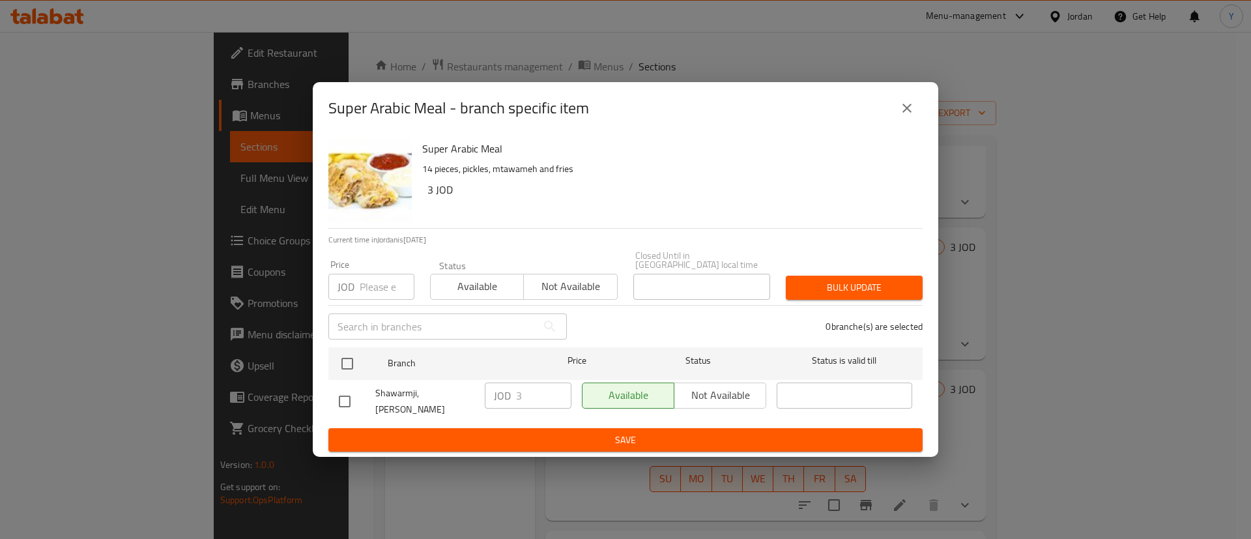
click at [339, 393] on input "checkbox" at bounding box center [344, 401] width 27 height 27
checkbox input "true"
click at [528, 393] on input "3" at bounding box center [543, 395] width 55 height 26
type input "3.3"
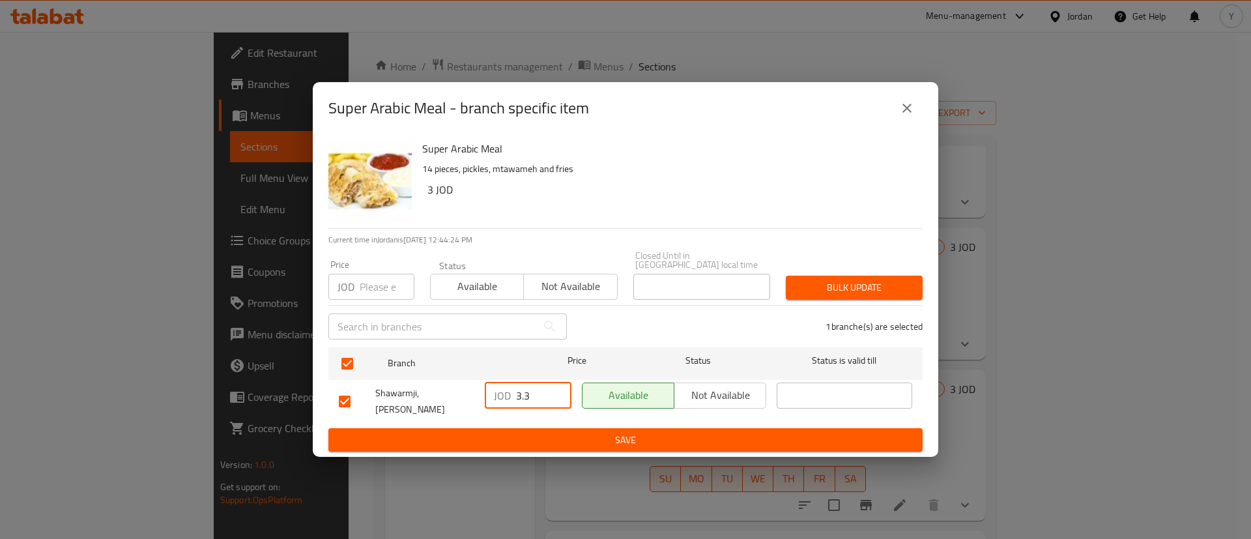
click at [554, 435] on span "Save" at bounding box center [625, 440] width 573 height 16
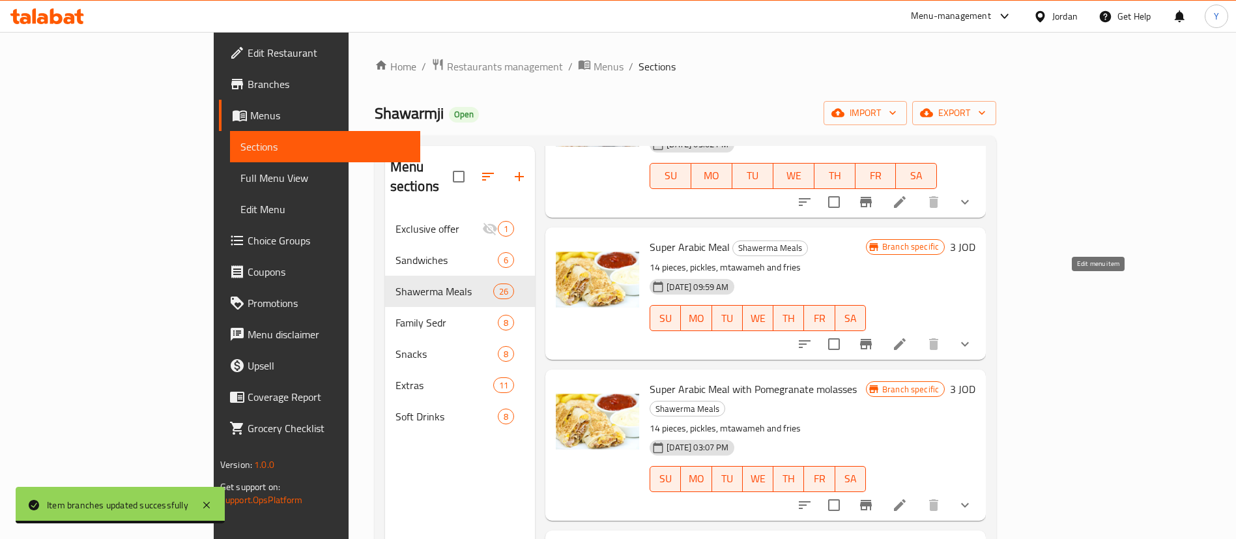
click at [907, 336] on icon at bounding box center [900, 344] width 16 height 16
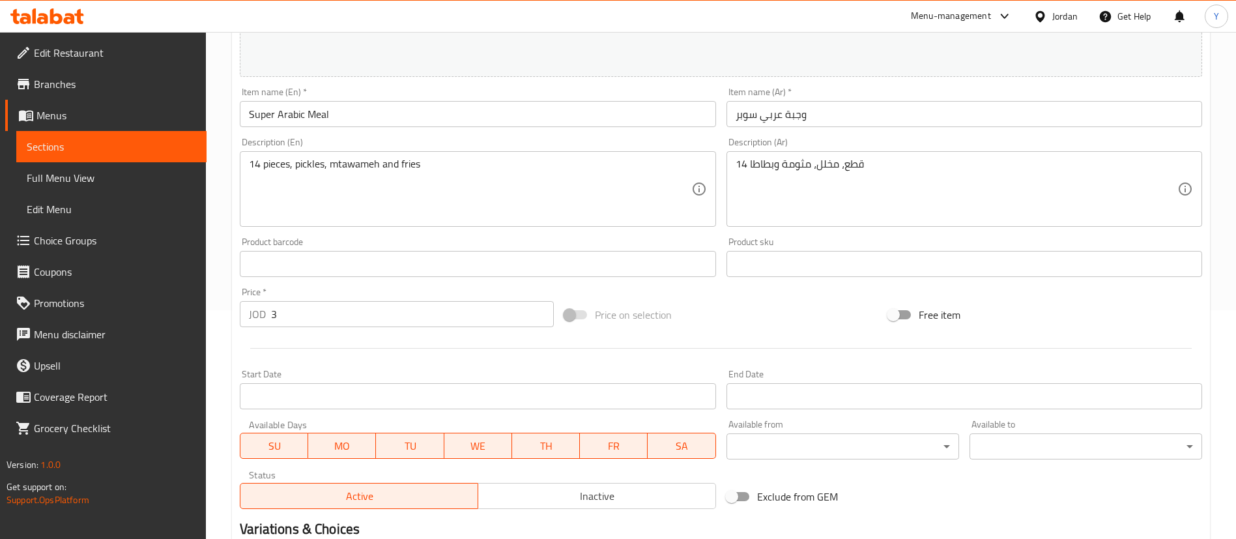
scroll to position [414, 0]
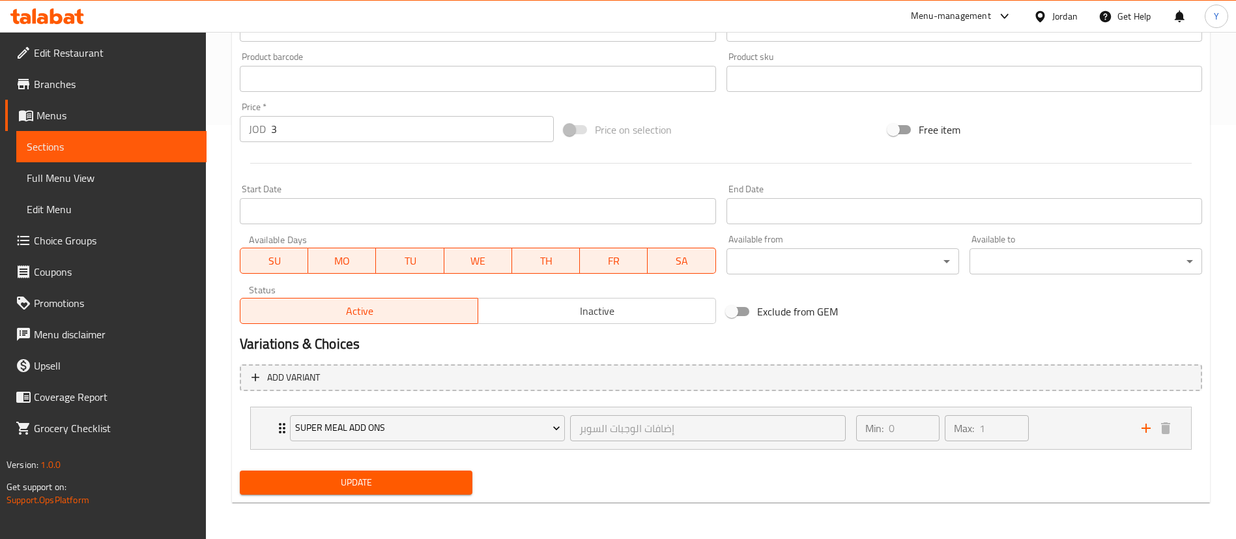
click at [331, 117] on input "3" at bounding box center [412, 129] width 283 height 26
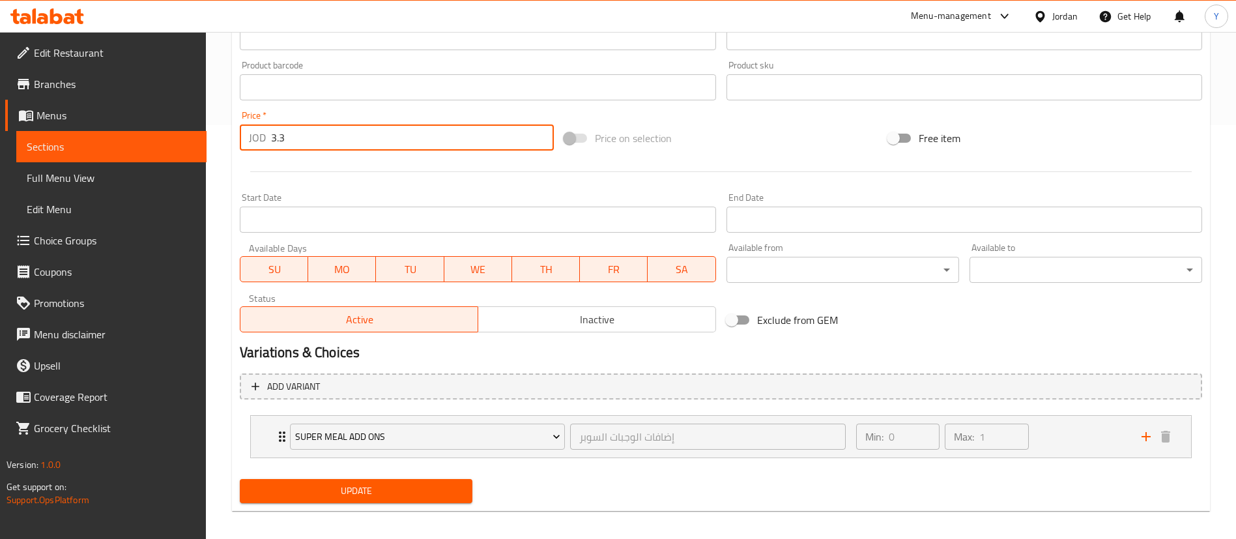
type input "3.3"
click at [414, 511] on div "Home / Restaurants management / Menus / Sections / item / update Shawerma Meals…" at bounding box center [721, 82] width 978 height 877
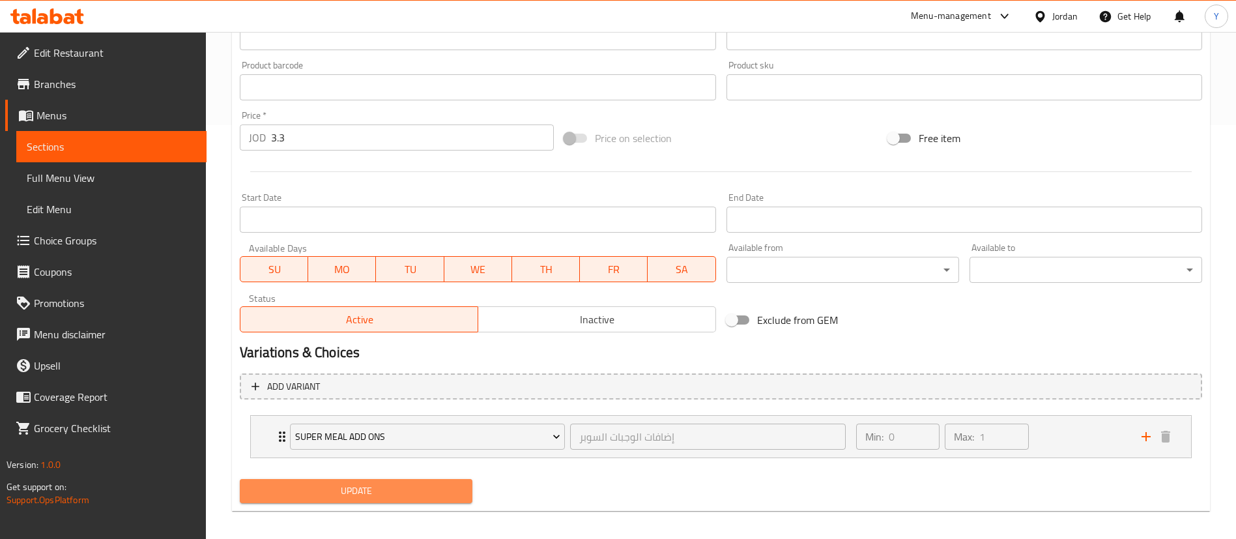
click at [417, 502] on button "Update" at bounding box center [356, 491] width 233 height 24
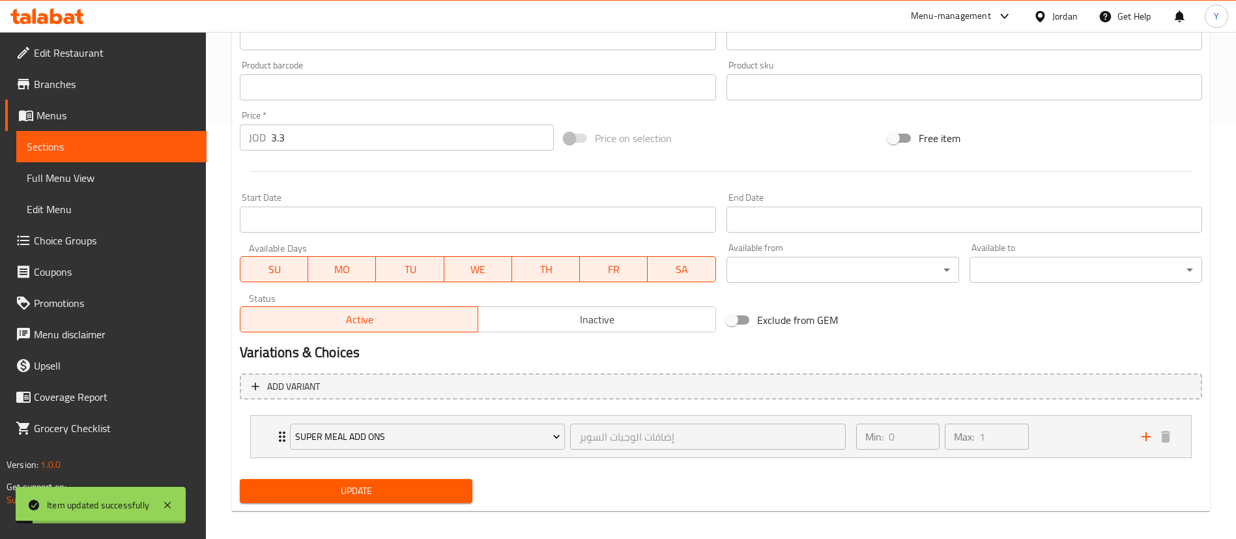
drag, startPoint x: 422, startPoint y: 493, endPoint x: 438, endPoint y: 492, distance: 16.3
click at [423, 493] on span "Update" at bounding box center [356, 491] width 212 height 16
drag, startPoint x: 68, startPoint y: 150, endPoint x: 100, endPoint y: 145, distance: 32.3
click at [68, 150] on span "Sections" at bounding box center [111, 147] width 169 height 16
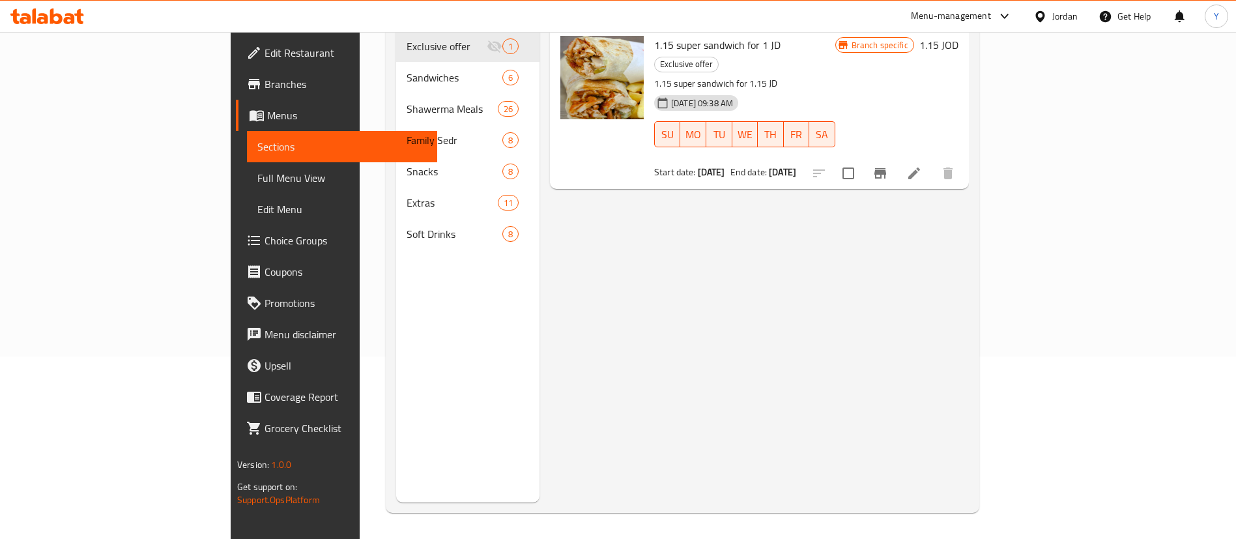
scroll to position [182, 0]
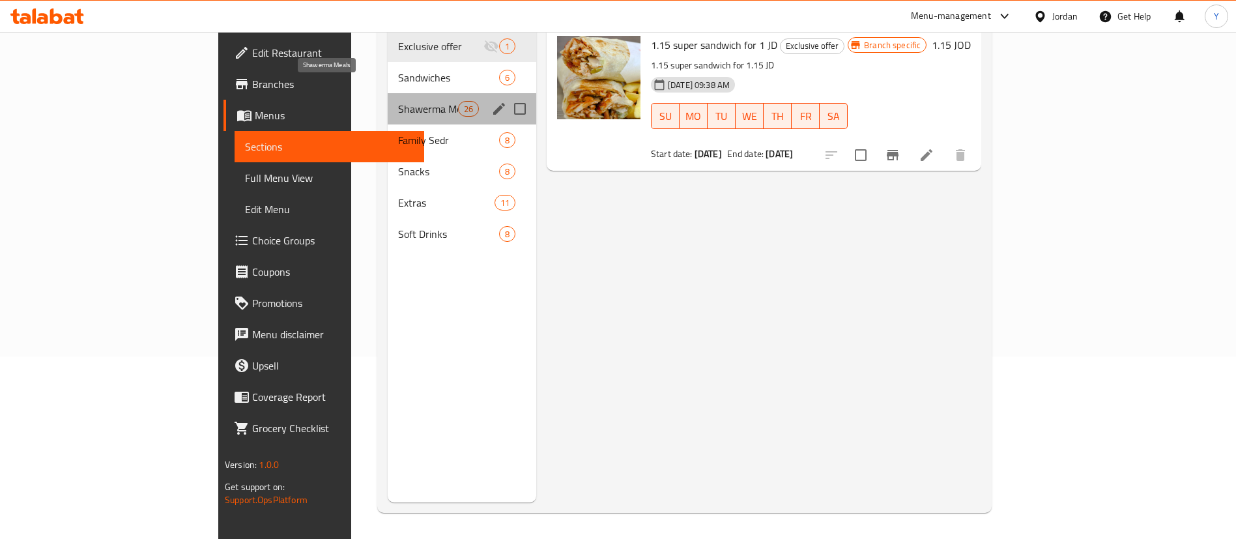
click at [398, 101] on span "Shawerma Meals" at bounding box center [427, 109] width 59 height 16
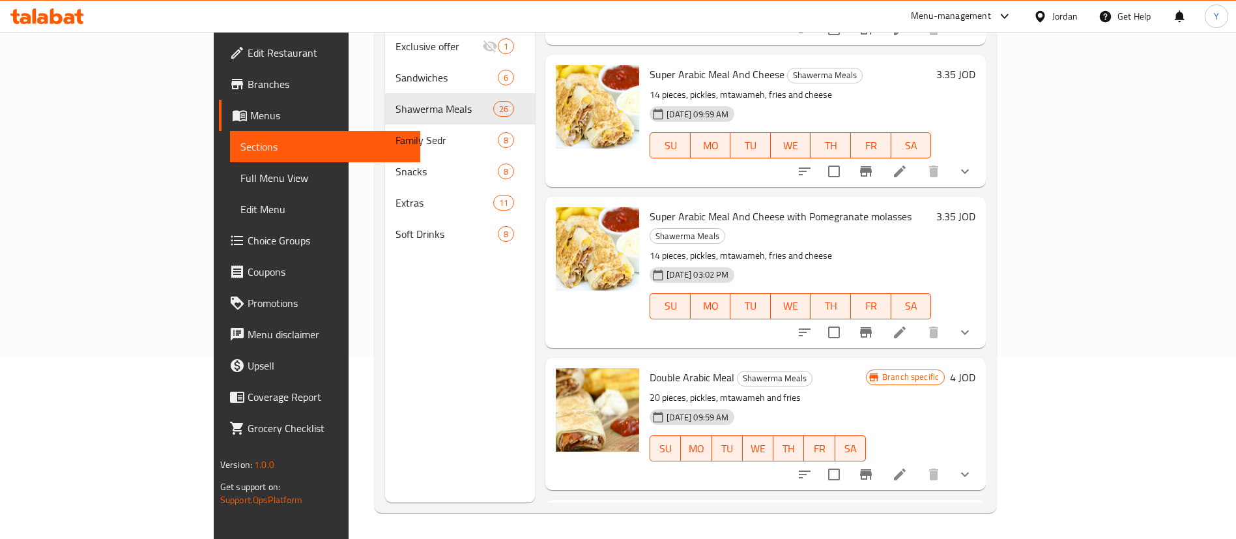
scroll to position [1075, 0]
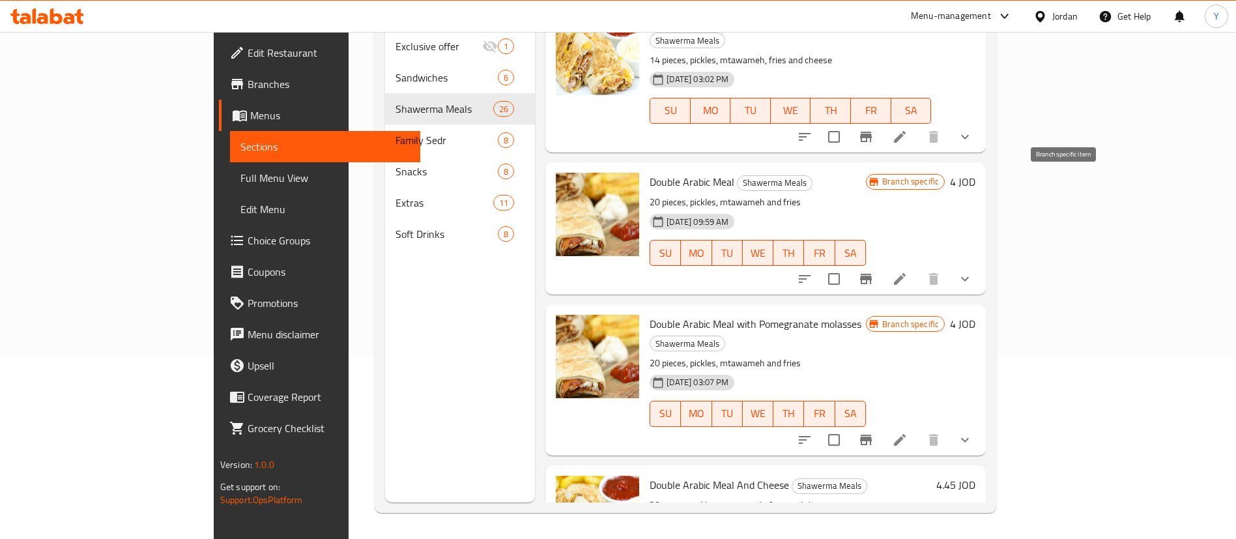
click at [874, 271] on icon "Branch-specific-item" at bounding box center [866, 279] width 16 height 16
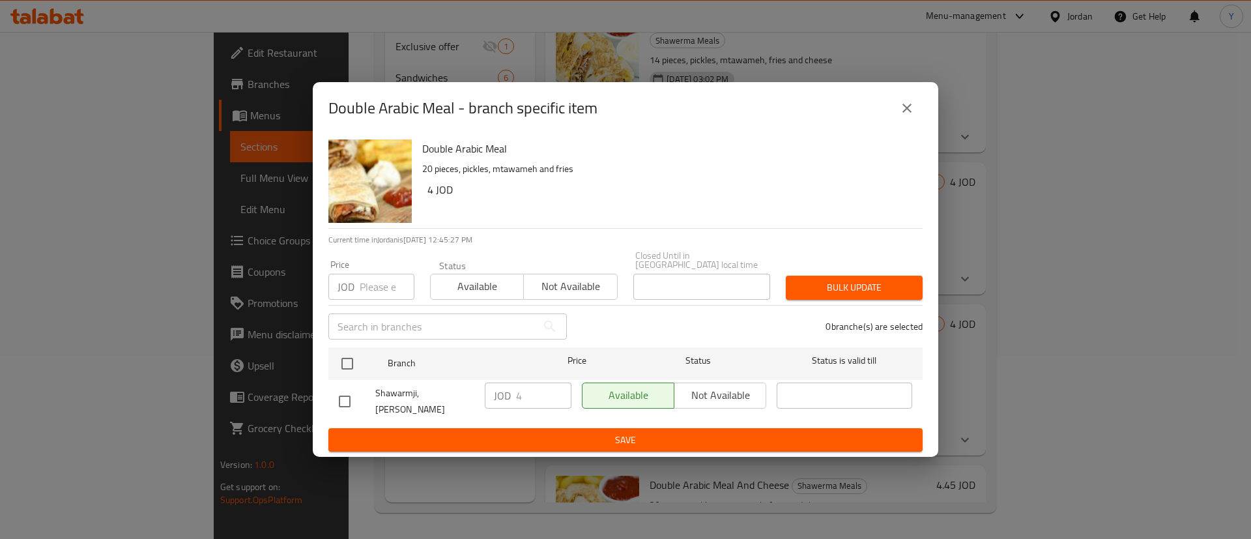
click at [350, 392] on input "checkbox" at bounding box center [344, 401] width 27 height 27
checkbox input "true"
click at [539, 396] on input "4" at bounding box center [543, 395] width 55 height 26
type input "4.4"
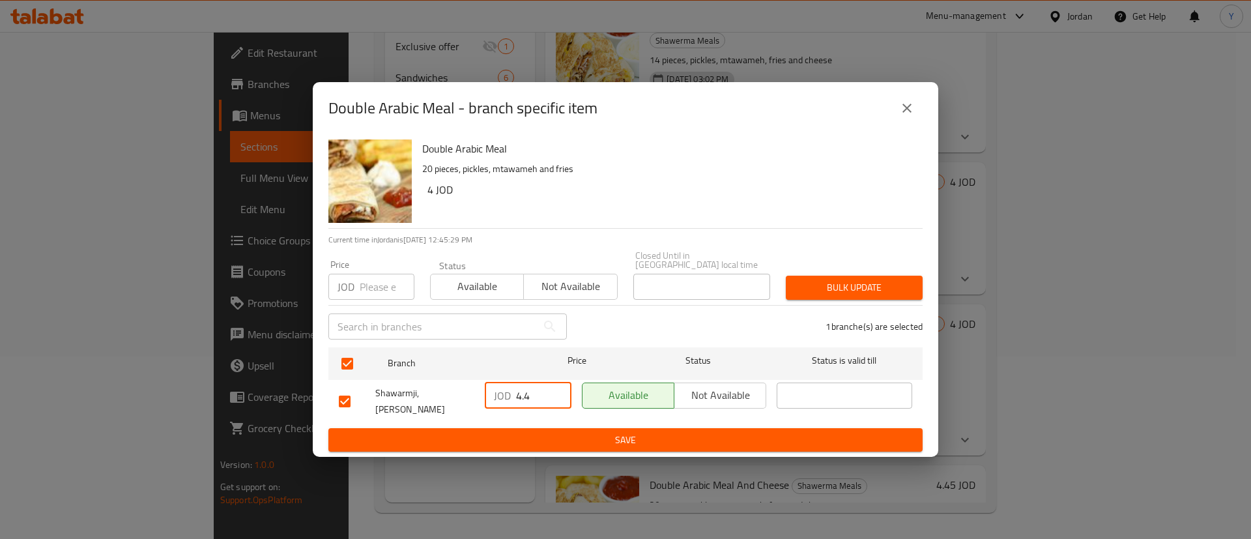
click at [552, 433] on span "Save" at bounding box center [625, 440] width 573 height 16
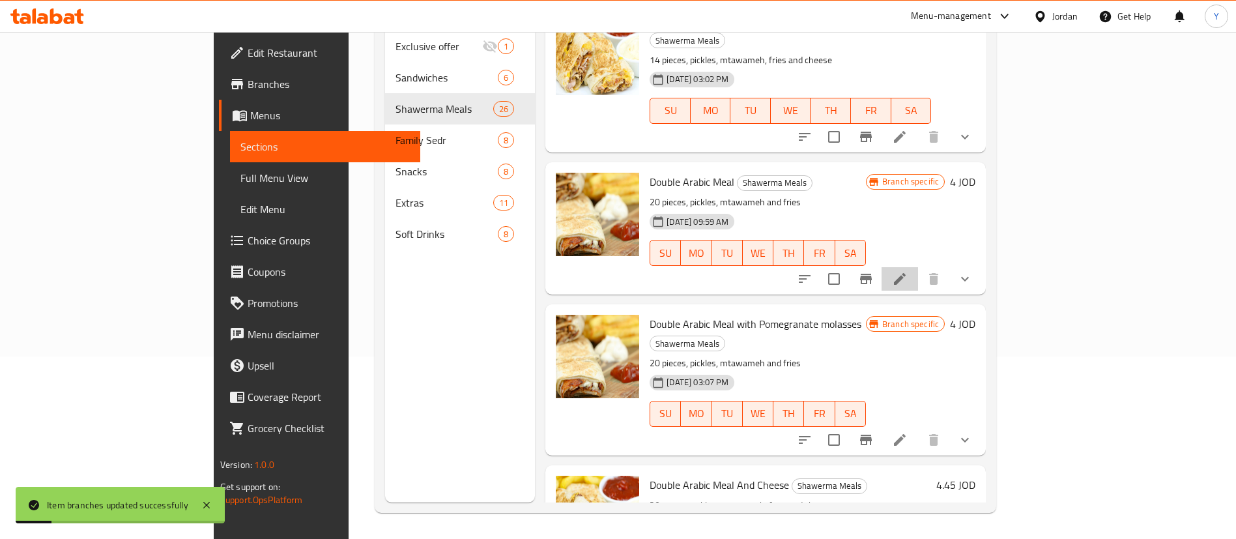
click at [905, 273] on icon at bounding box center [900, 279] width 12 height 12
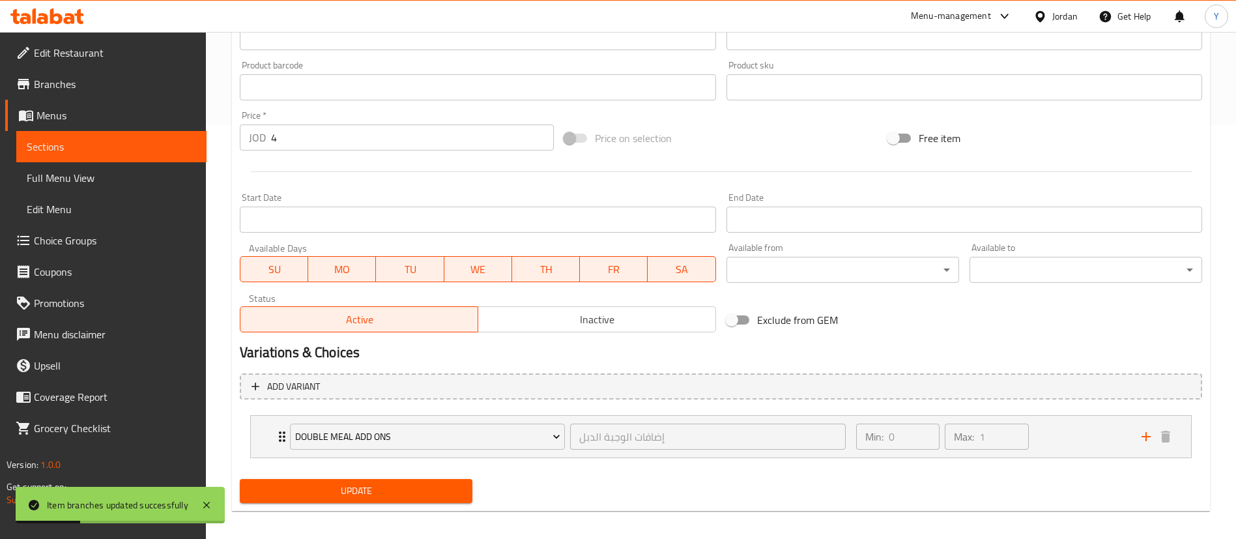
scroll to position [422, 0]
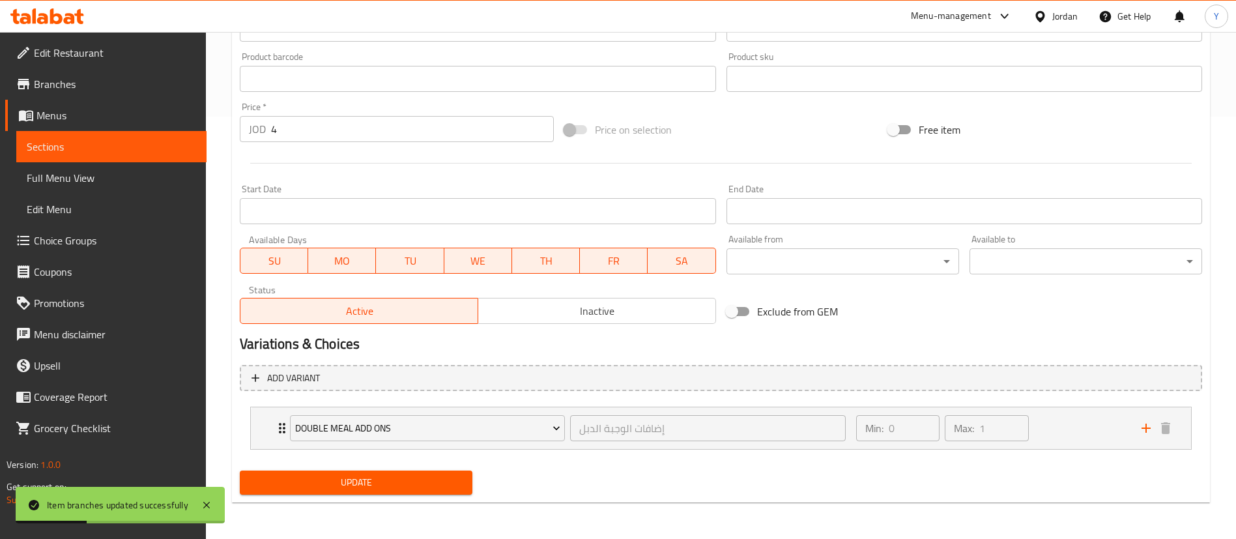
click at [332, 116] on input "4" at bounding box center [412, 129] width 283 height 26
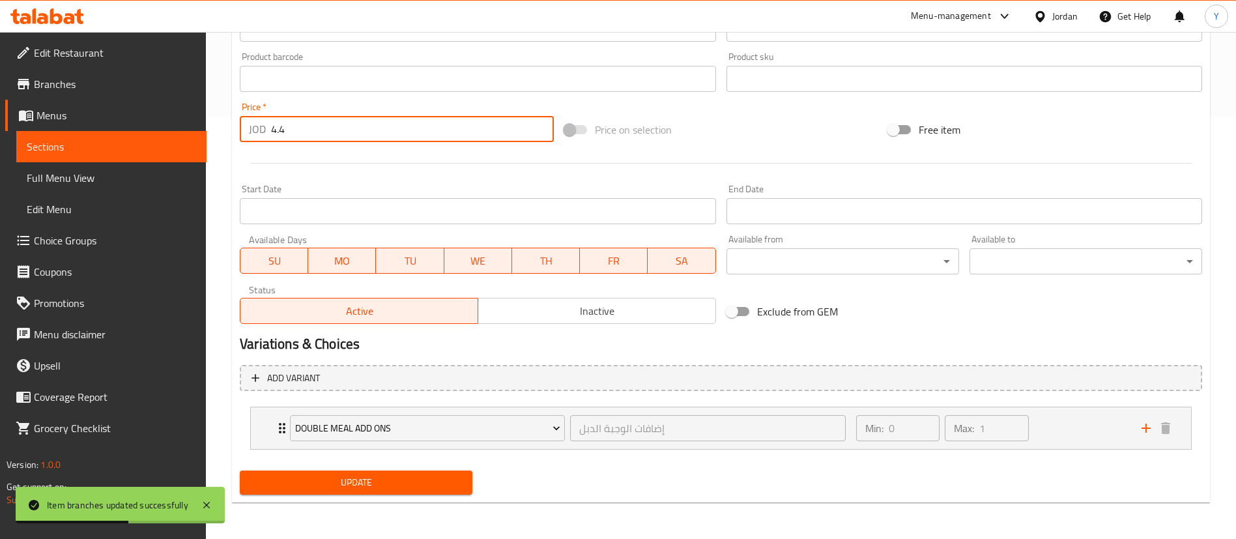
type input "4.4"
click at [317, 472] on button "Update" at bounding box center [356, 482] width 233 height 24
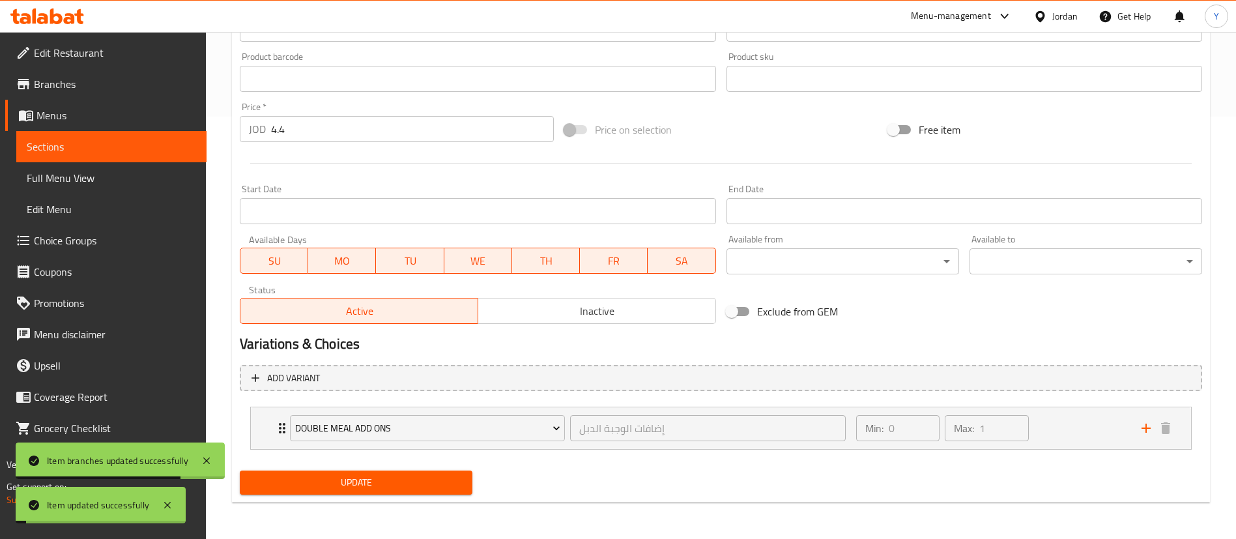
click at [317, 475] on span "Update" at bounding box center [356, 482] width 212 height 16
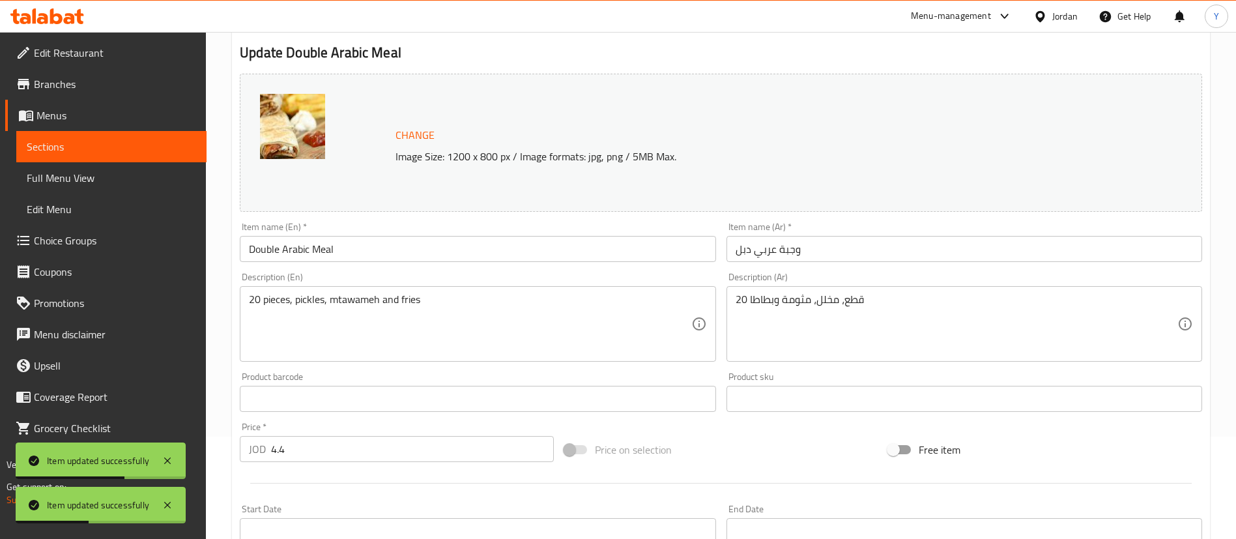
scroll to position [0, 0]
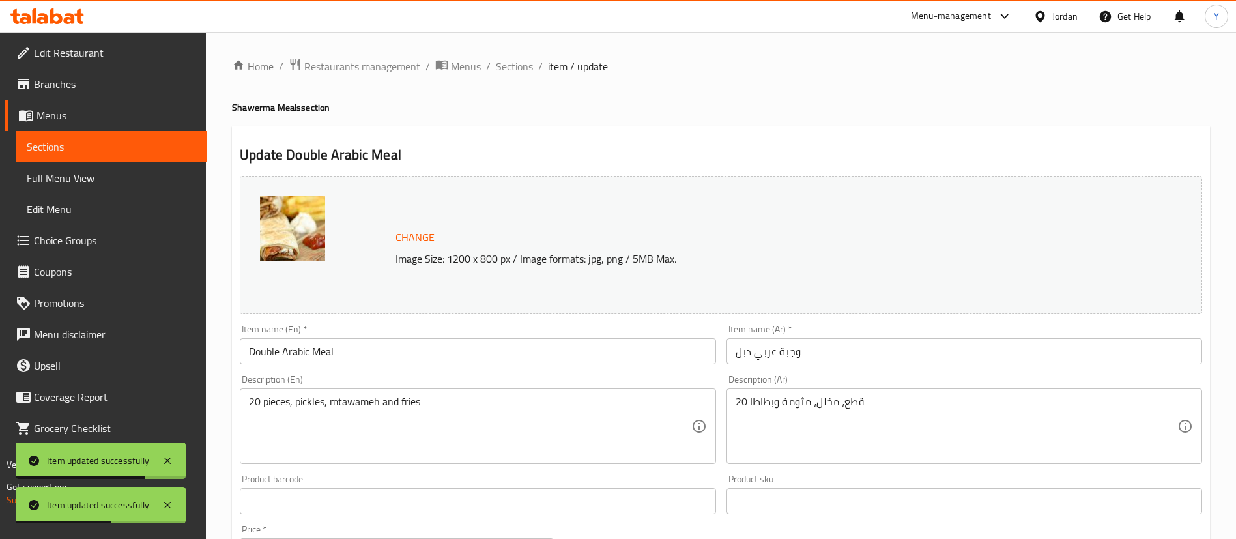
drag, startPoint x: 111, startPoint y: 134, endPoint x: 150, endPoint y: 131, distance: 39.2
click at [111, 134] on link "Sections" at bounding box center [111, 146] width 190 height 31
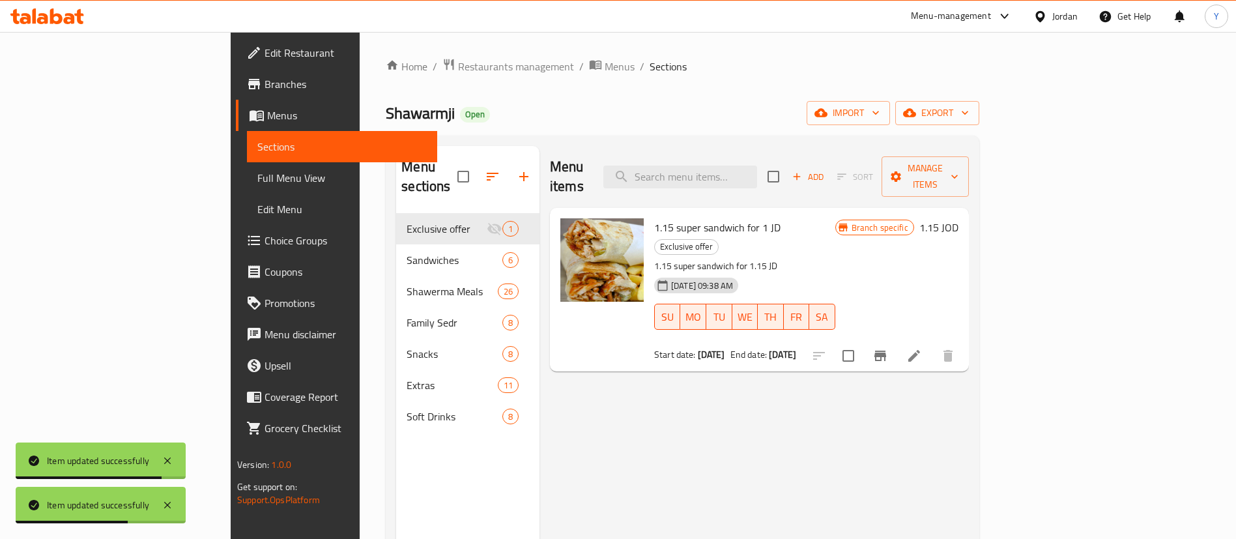
click at [61, 3] on div at bounding box center [47, 16] width 94 height 26
click at [66, 14] on icon at bounding box center [69, 18] width 11 height 11
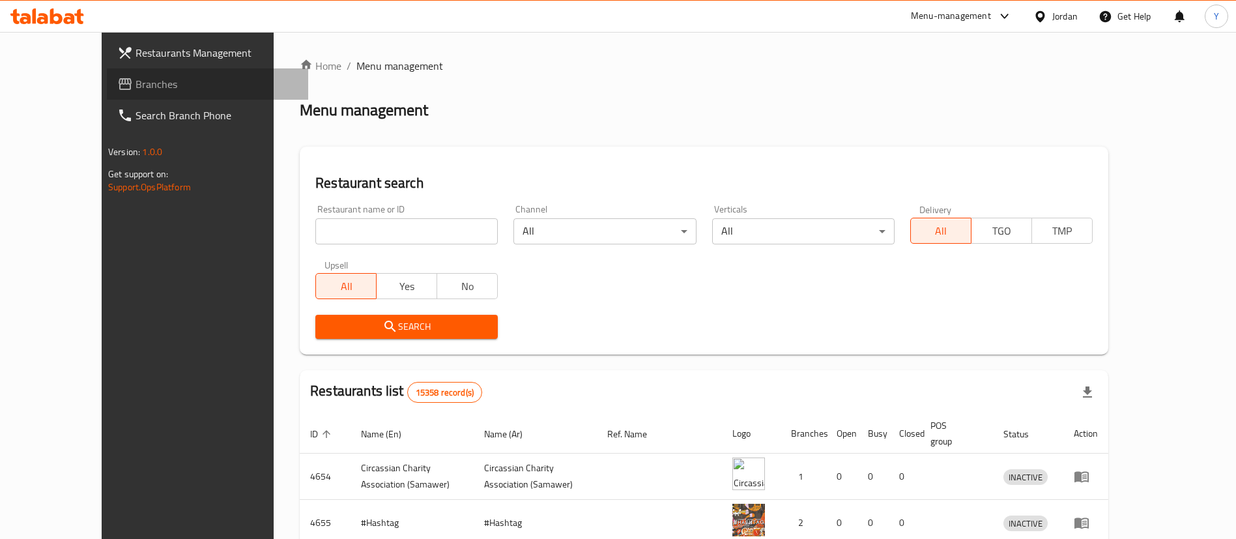
click at [135, 88] on span "Branches" at bounding box center [216, 84] width 162 height 16
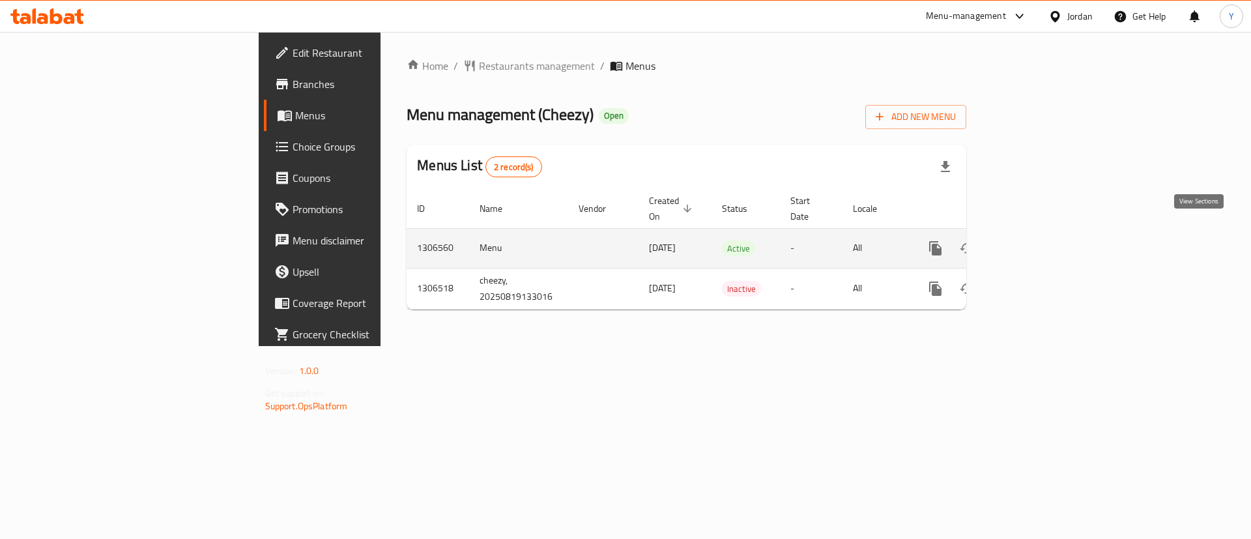
click at [1045, 233] on link "enhanced table" at bounding box center [1029, 248] width 31 height 31
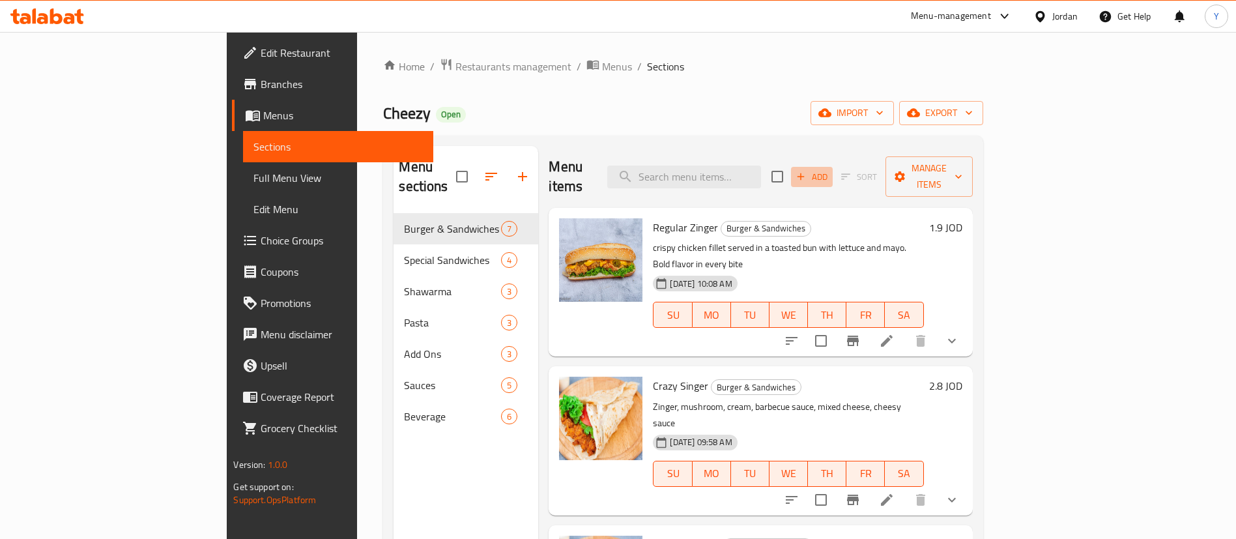
click at [832, 167] on button "Add" at bounding box center [812, 177] width 42 height 20
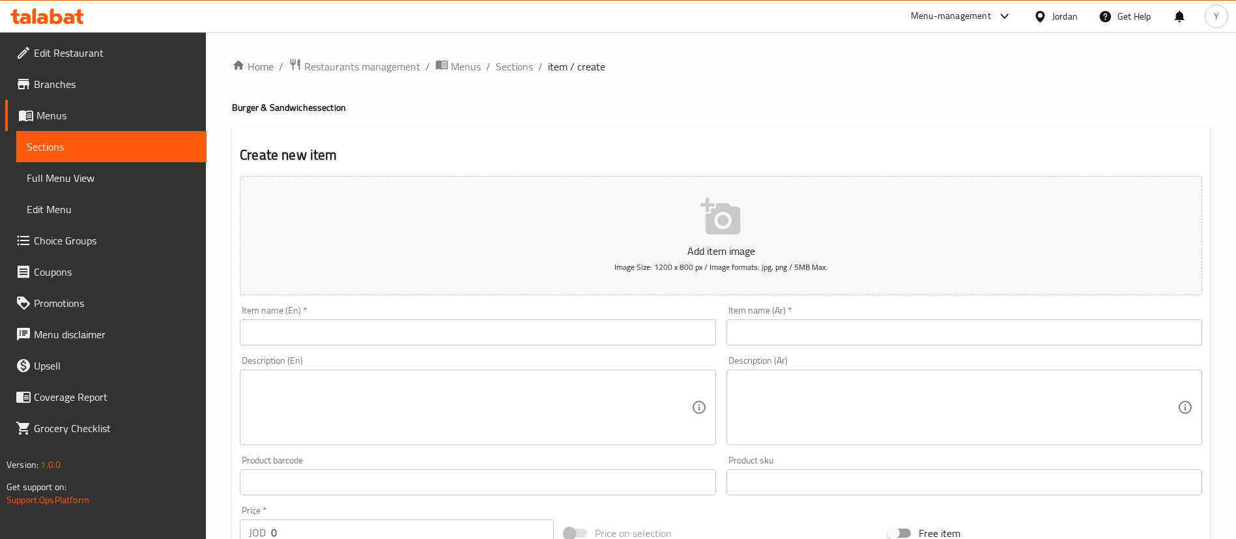
click at [356, 328] on input "text" at bounding box center [478, 332] width 476 height 26
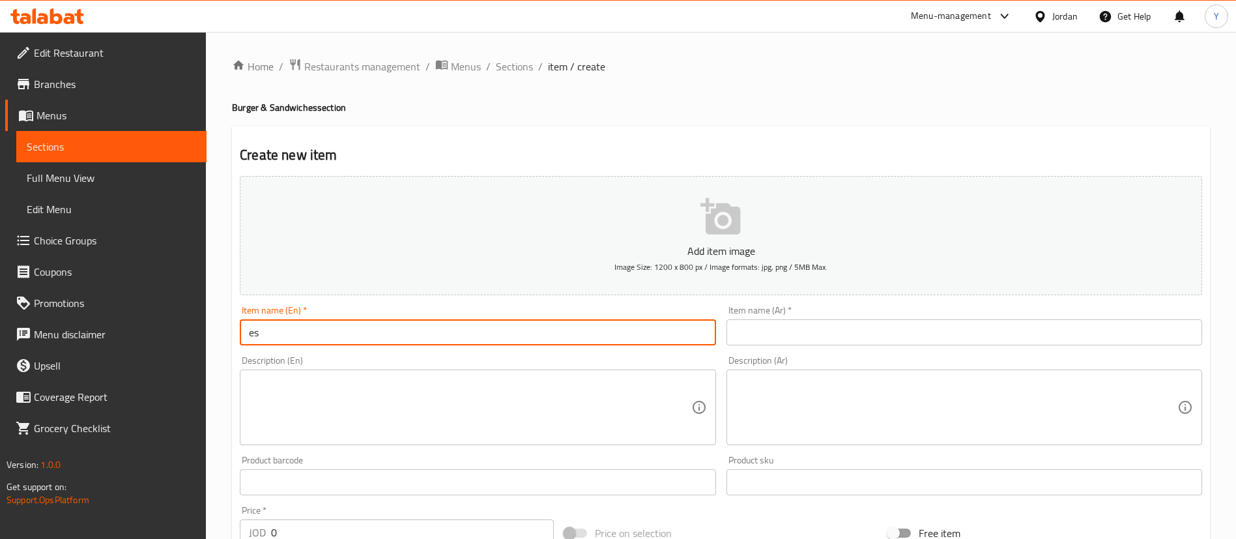
type input "escalope sandwich"
click at [875, 338] on input "text" at bounding box center [964, 332] width 476 height 26
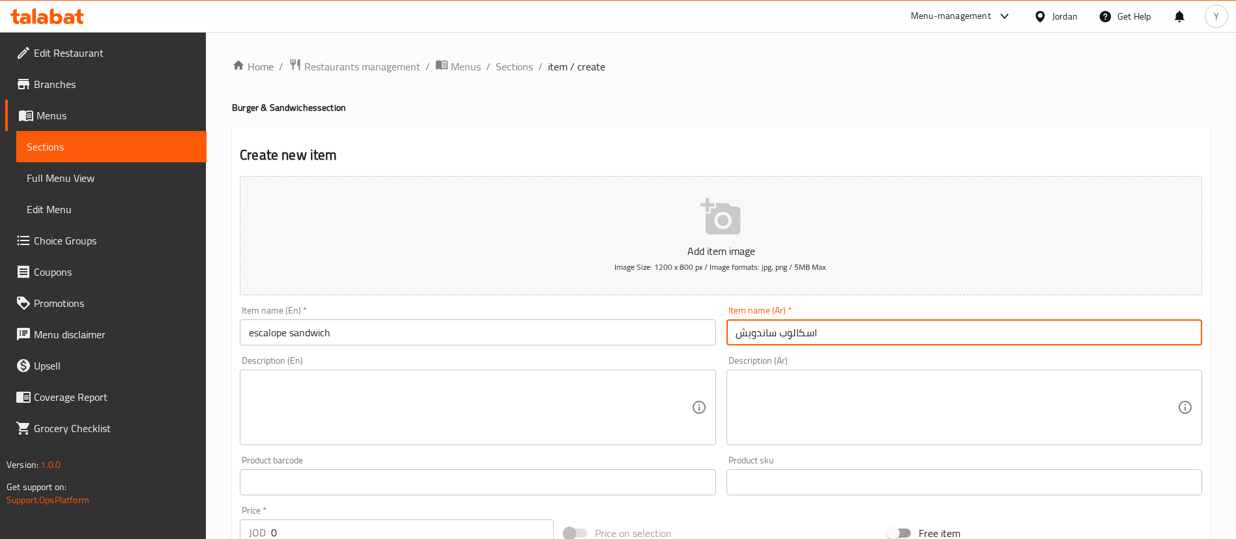
type input "اسكالوب ساندويش"
click at [572, 380] on textarea at bounding box center [470, 408] width 442 height 62
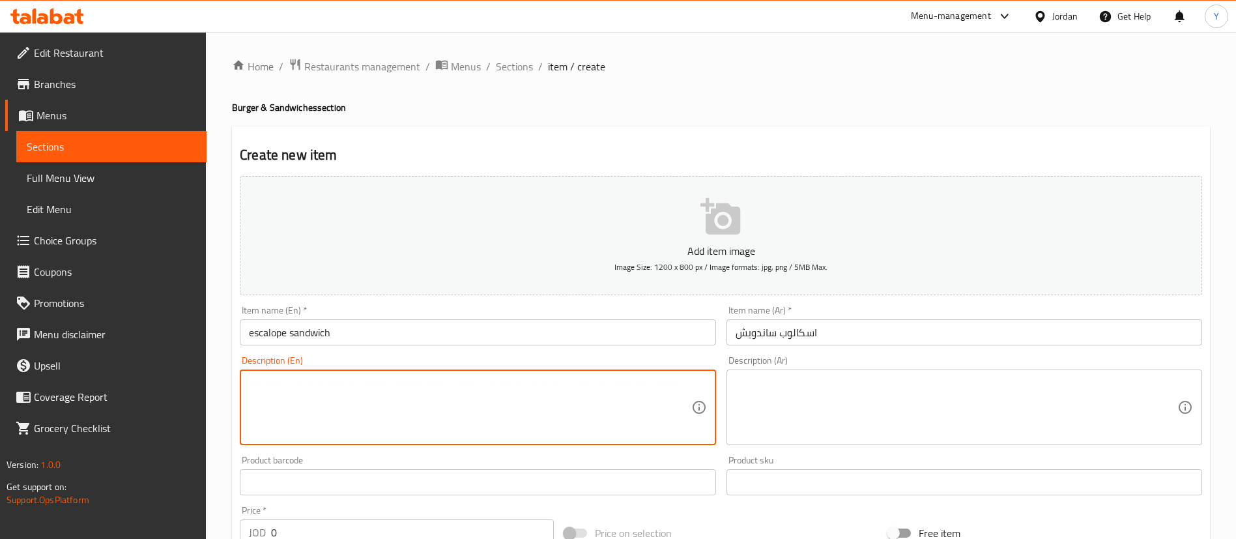
paste textarea "Crispy breaded chicken escalope served in a fresh baguette with lettuce, tomato…"
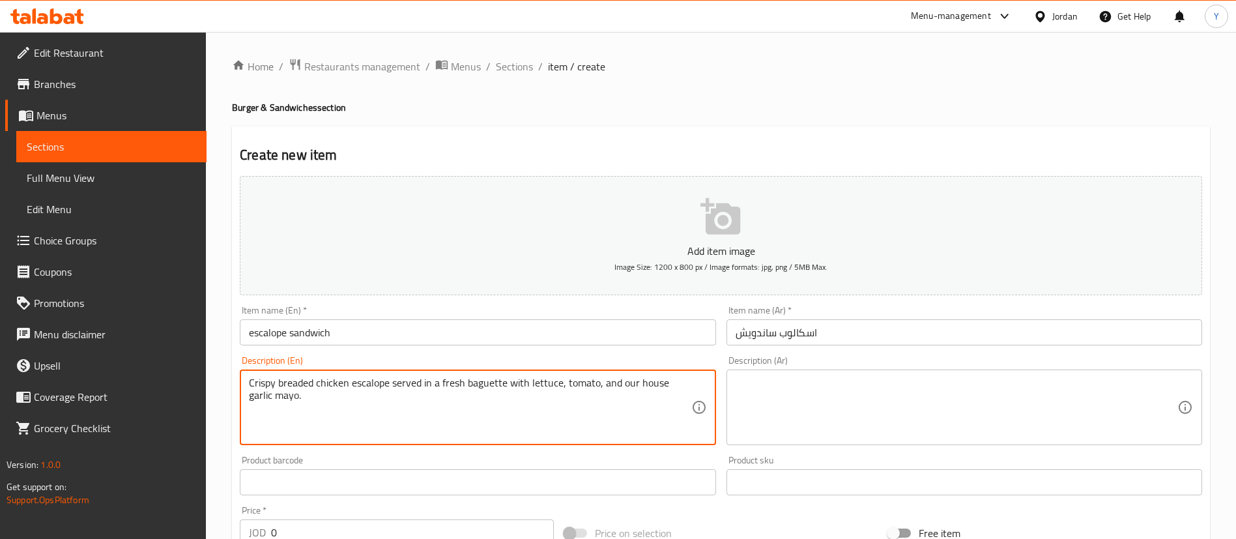
type textarea "Crispy breaded chicken escalope served in a fresh baguette with lettuce, tomato…"
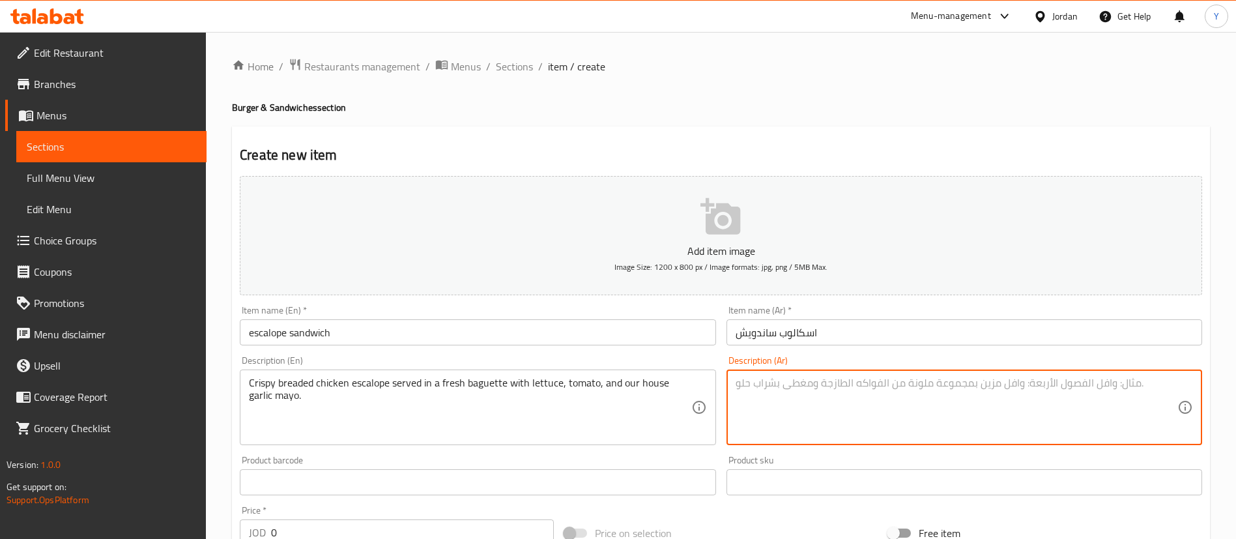
click at [831, 427] on textarea at bounding box center [956, 408] width 442 height 62
paste textarea "إسكالوب دجاج مقرمش ومغطى بالبقسماط، يُقدم في خبز باغيت طازج مع خس وطماطم ومايون…"
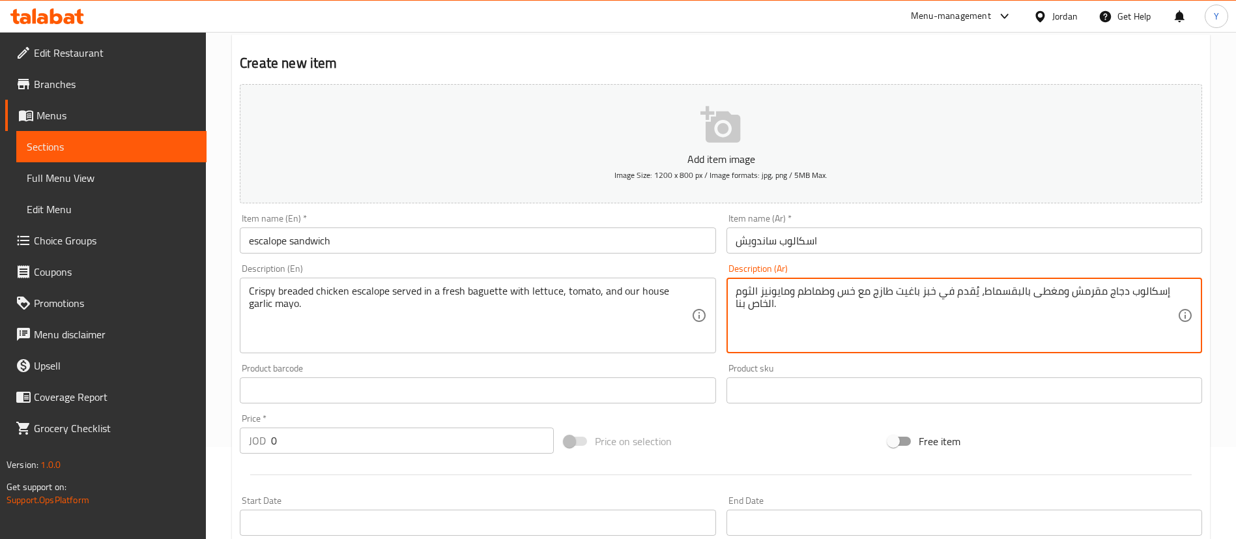
scroll to position [195, 0]
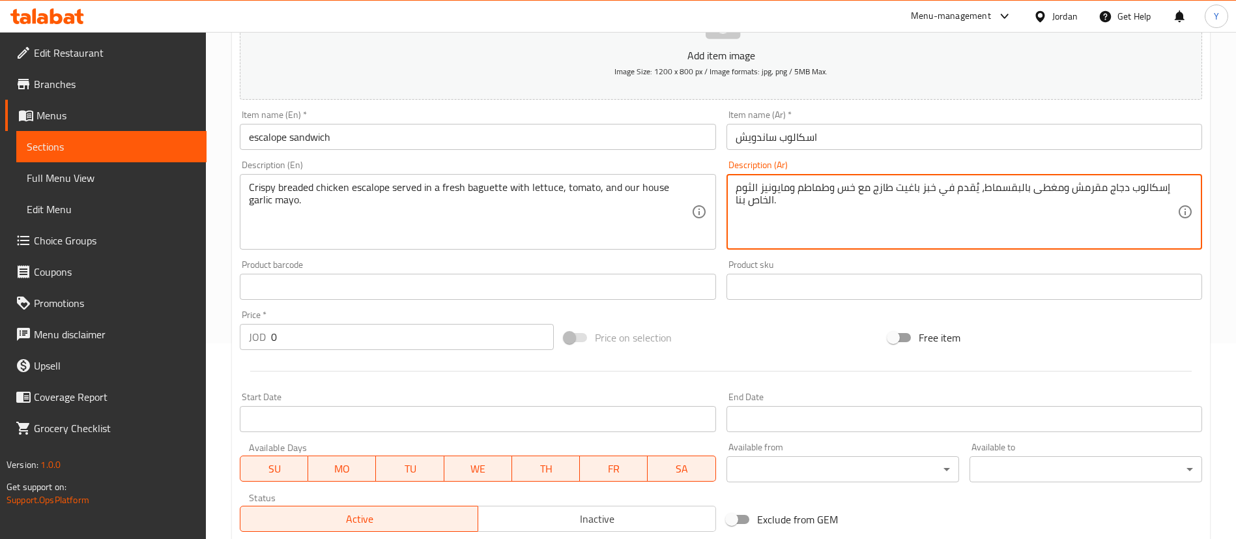
type textarea "إسكالوب دجاج مقرمش ومغطى بالبقسماط، يُقدم في خبز باغيت طازج مع خس وطماطم ومايون…"
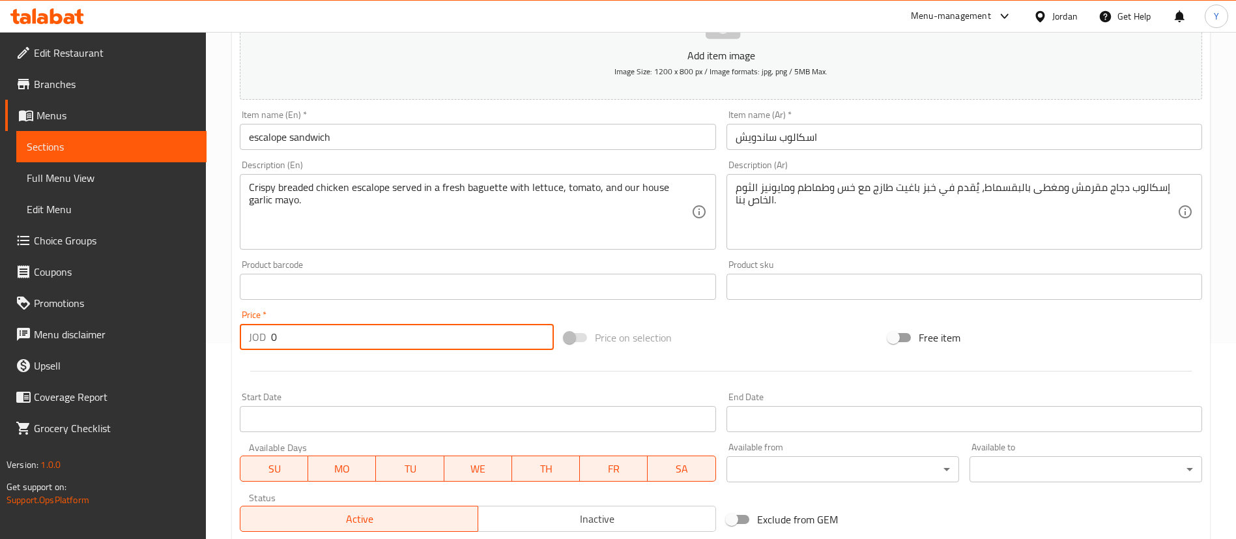
drag, startPoint x: 307, startPoint y: 338, endPoint x: 179, endPoint y: 316, distance: 130.2
click at [179, 316] on div "Edit Restaurant Branches Menus Sections Full Menu View Edit Menu Choice Groups …" at bounding box center [618, 281] width 1236 height 888
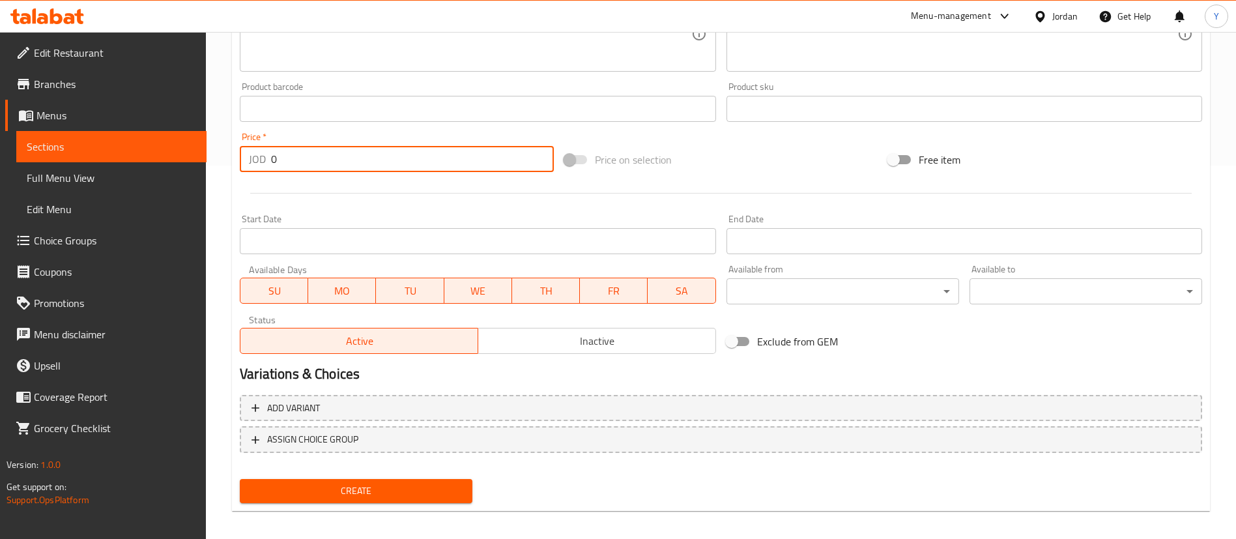
scroll to position [382, 0]
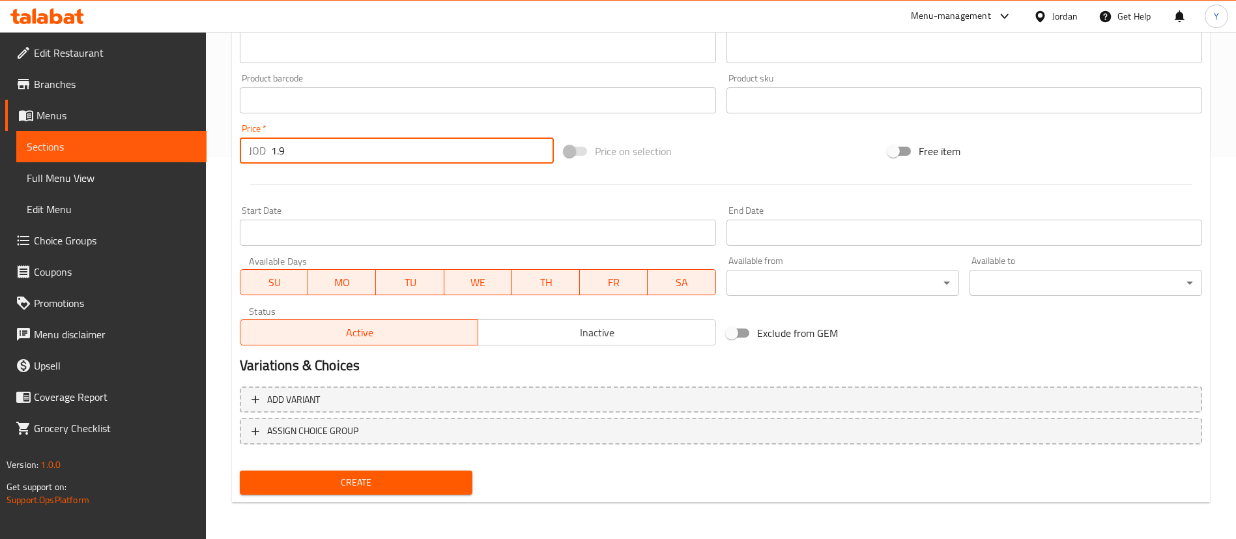
type input "1.9"
click at [450, 478] on span "Create" at bounding box center [356, 482] width 212 height 16
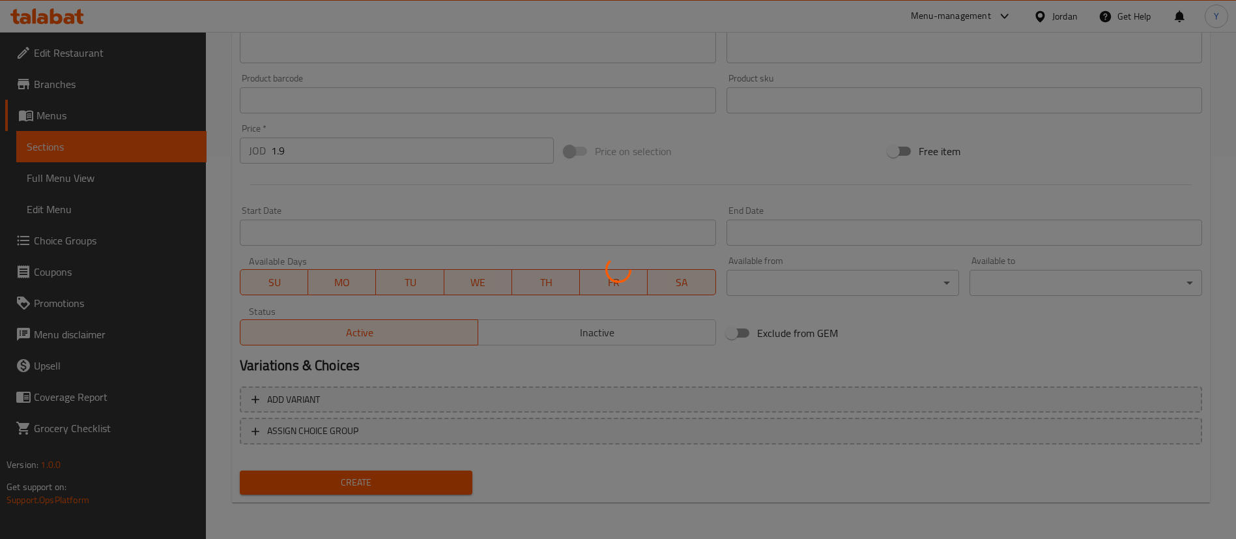
type input "0"
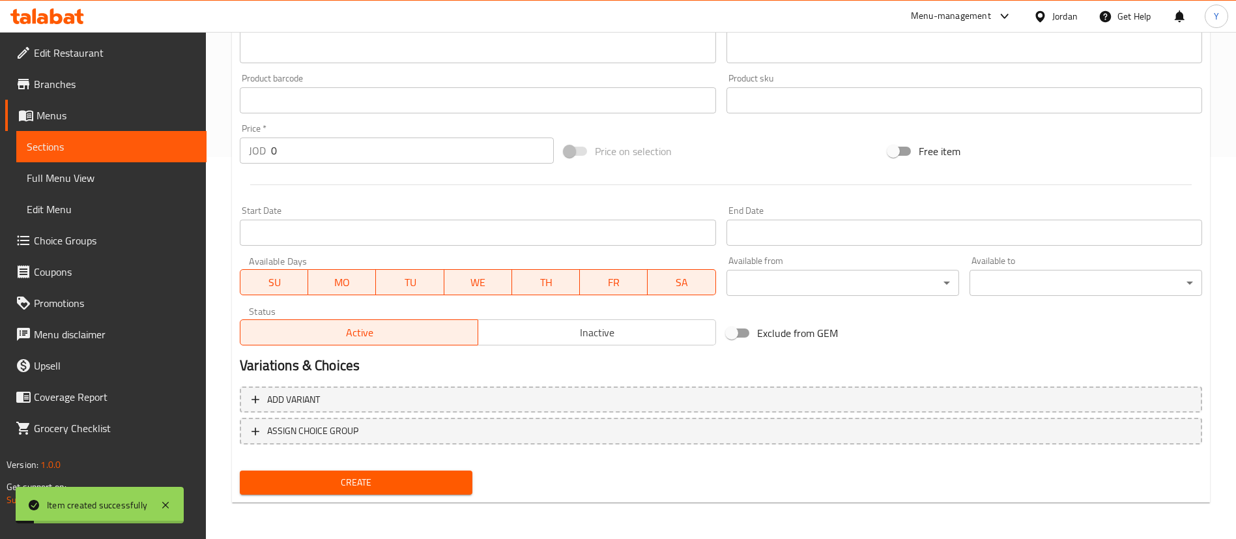
click at [155, 150] on span "Sections" at bounding box center [111, 147] width 169 height 16
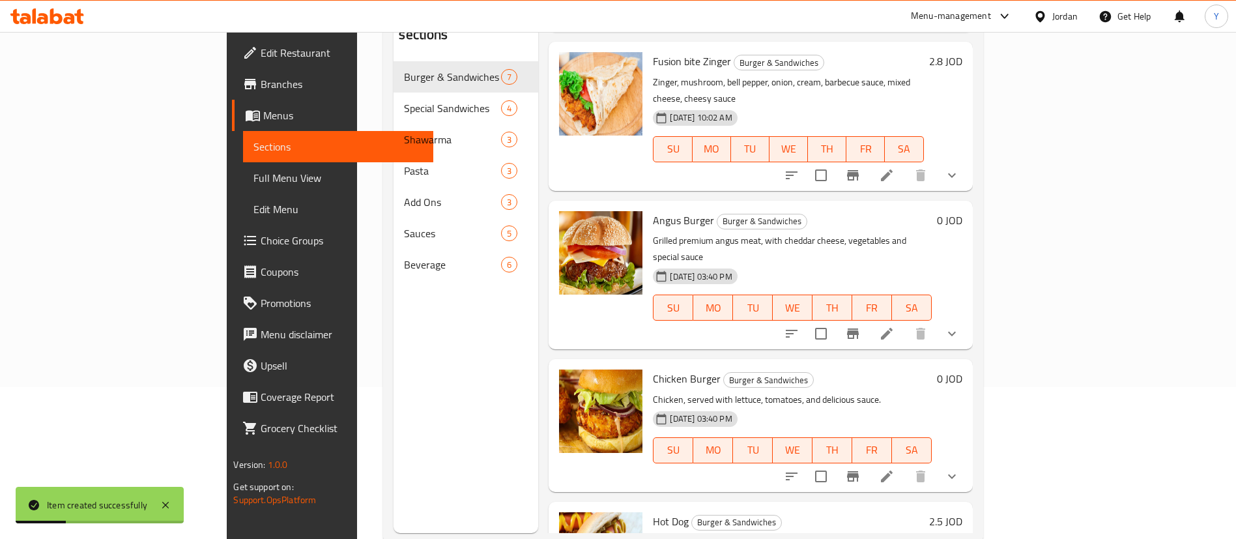
scroll to position [182, 0]
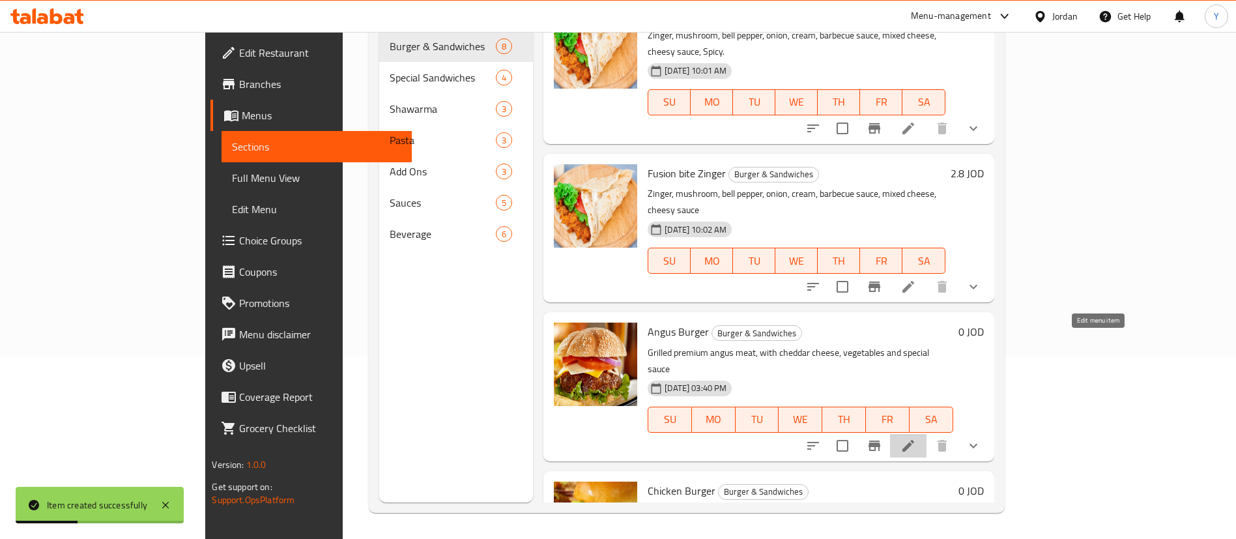
click at [916, 438] on icon at bounding box center [908, 446] width 16 height 16
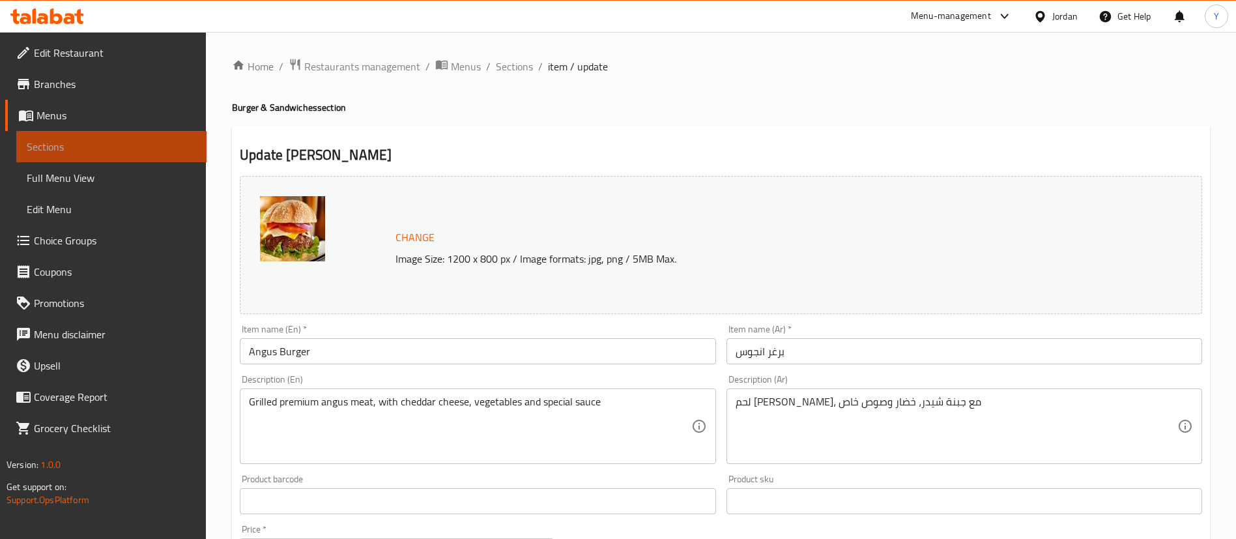
click at [161, 143] on span "Sections" at bounding box center [111, 147] width 169 height 16
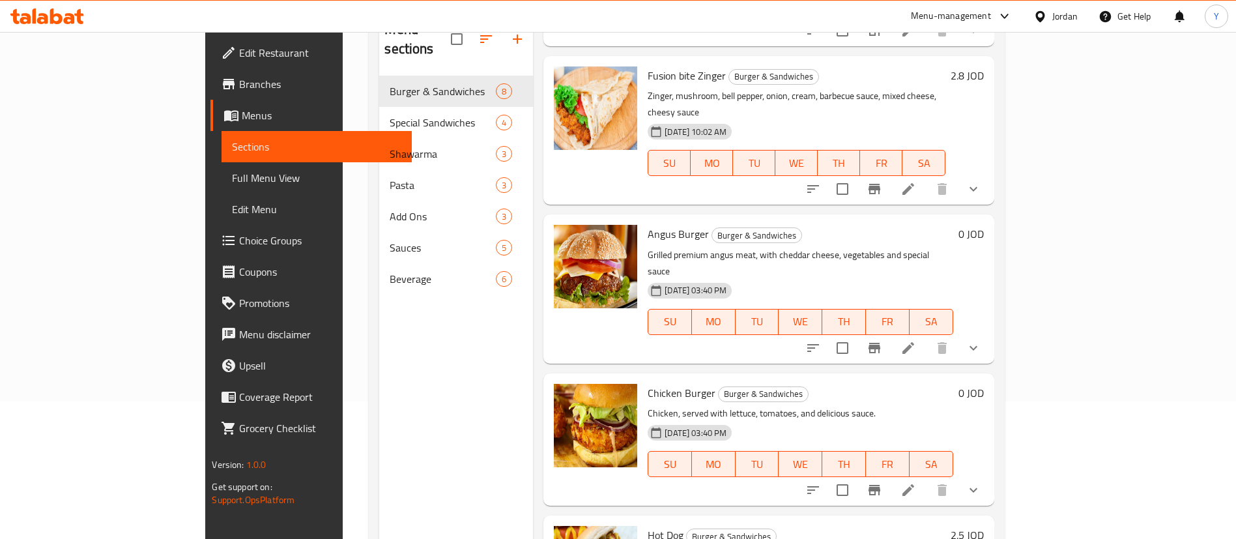
scroll to position [182, 0]
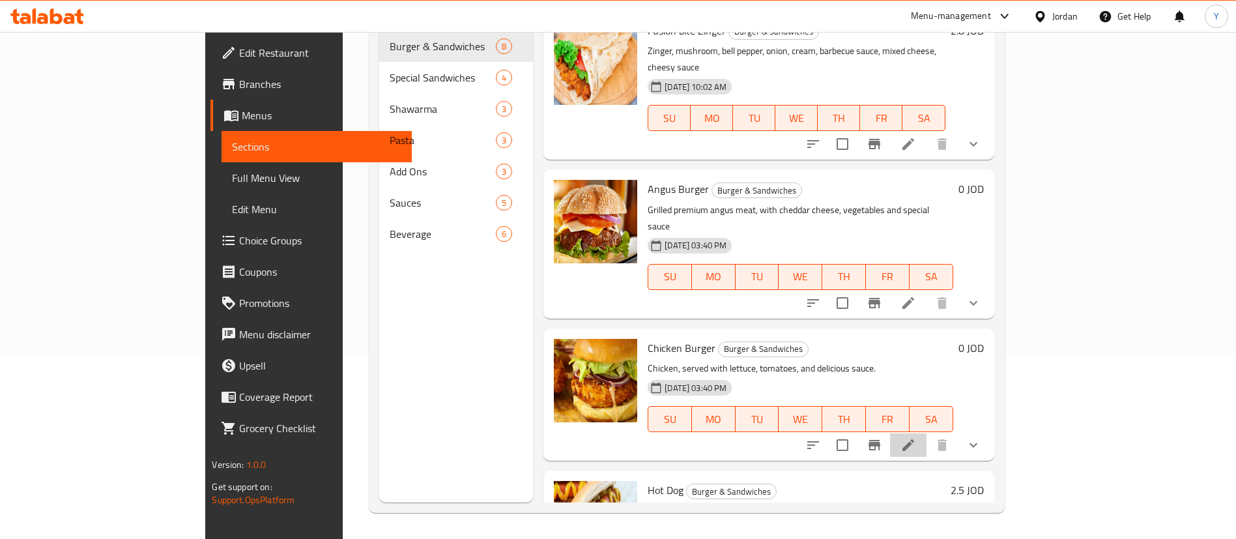
click at [926, 433] on li at bounding box center [908, 444] width 36 height 23
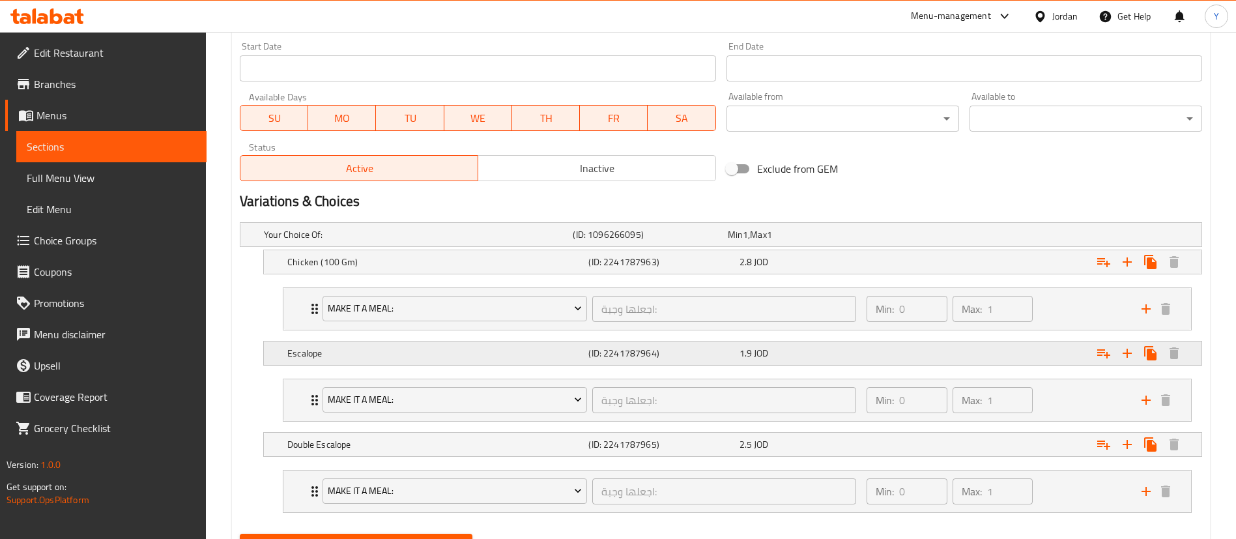
scroll to position [628, 0]
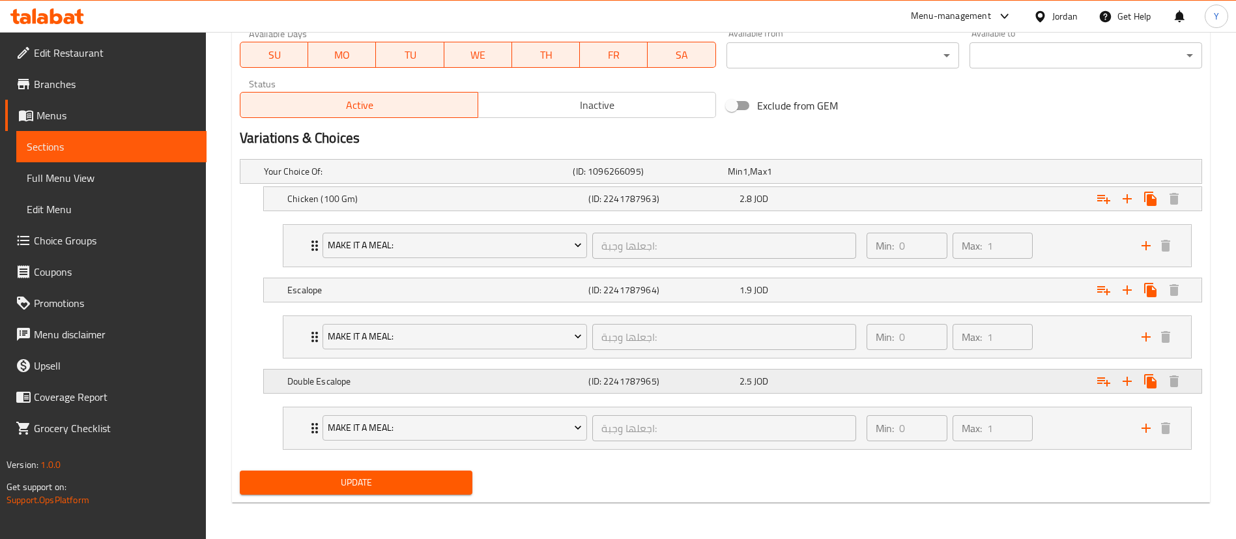
click at [743, 388] on span "2.5" at bounding box center [745, 381] width 12 height 17
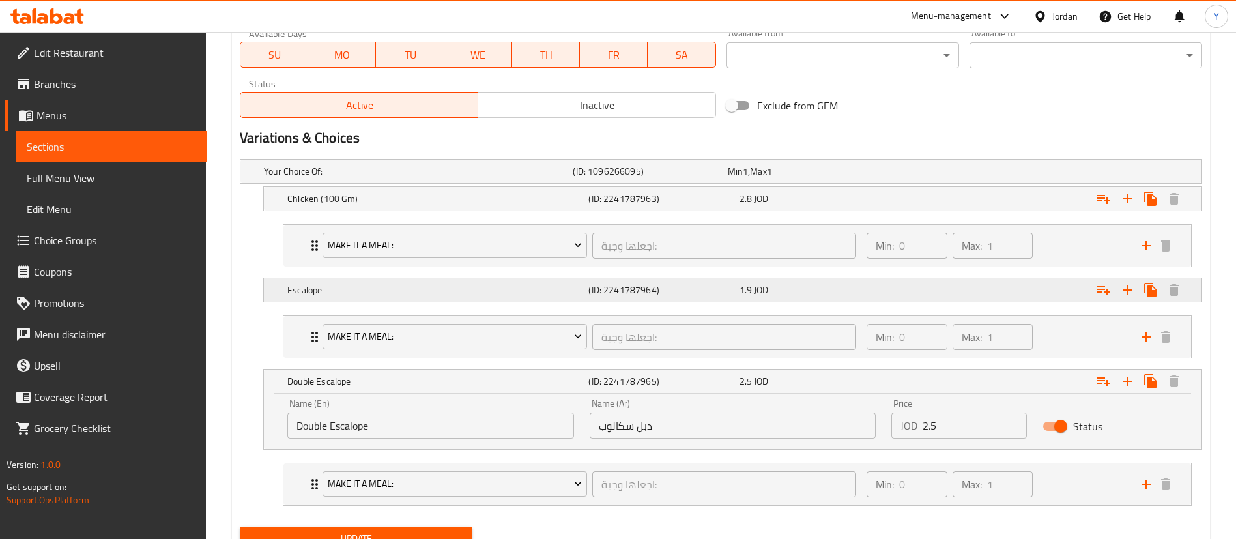
click at [928, 296] on div "Expand" at bounding box center [1037, 290] width 301 height 29
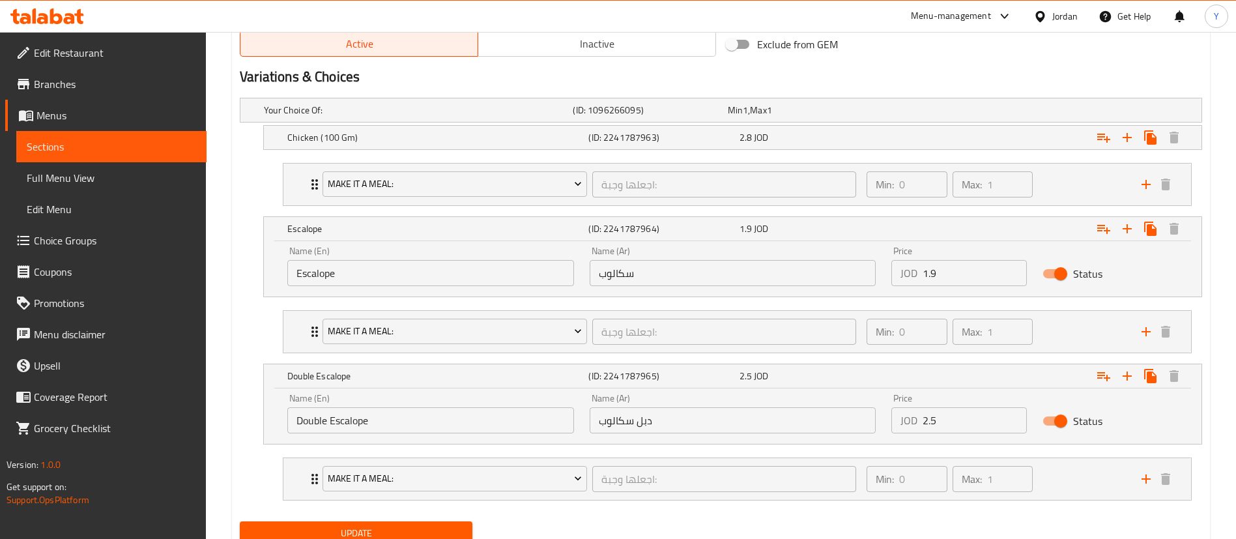
scroll to position [740, 0]
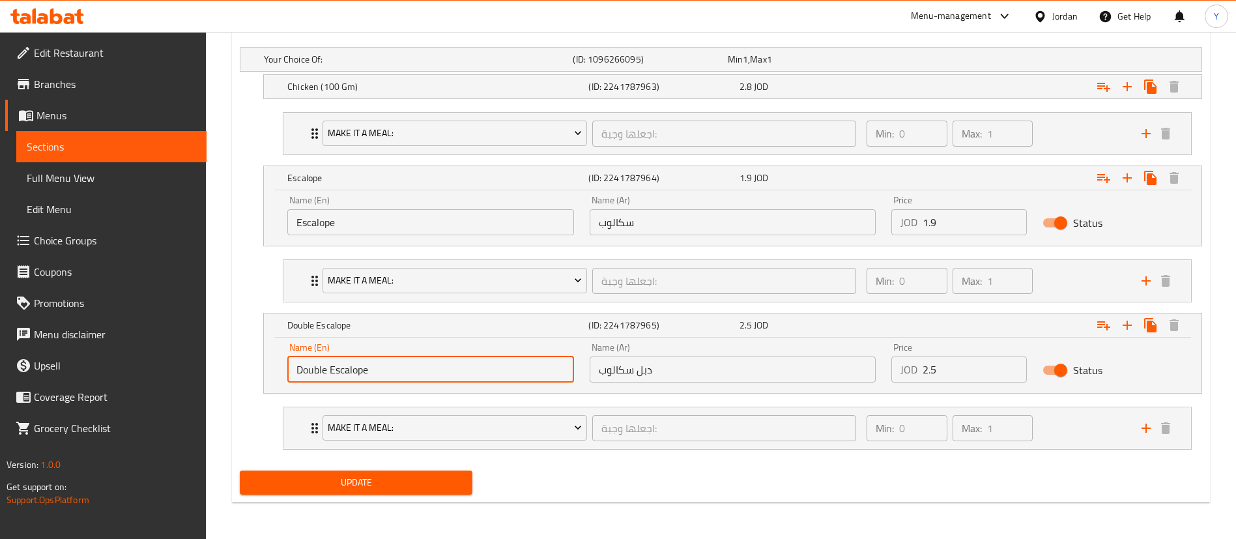
drag, startPoint x: 355, startPoint y: 369, endPoint x: 241, endPoint y: 362, distance: 114.3
click at [241, 362] on div "Double Escalope (ID: 2241787965) 2.5 JOD Name (En) Double Escalope Name (En) Na…" at bounding box center [721, 353] width 962 height 81
click at [131, 146] on span "Sections" at bounding box center [111, 147] width 169 height 16
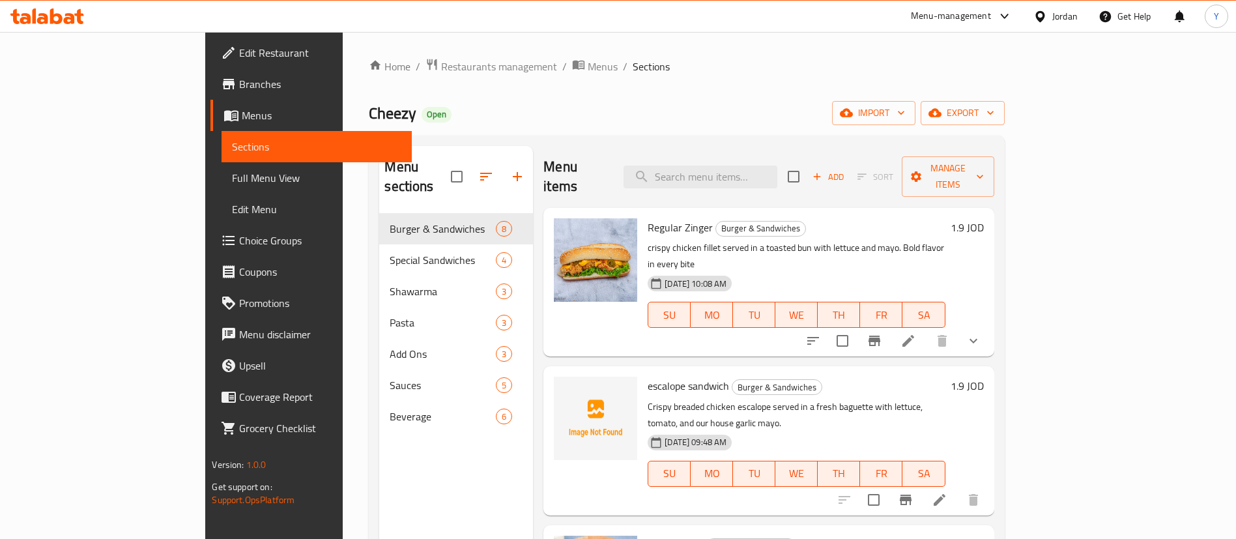
click at [823, 171] on icon "button" at bounding box center [817, 177] width 12 height 12
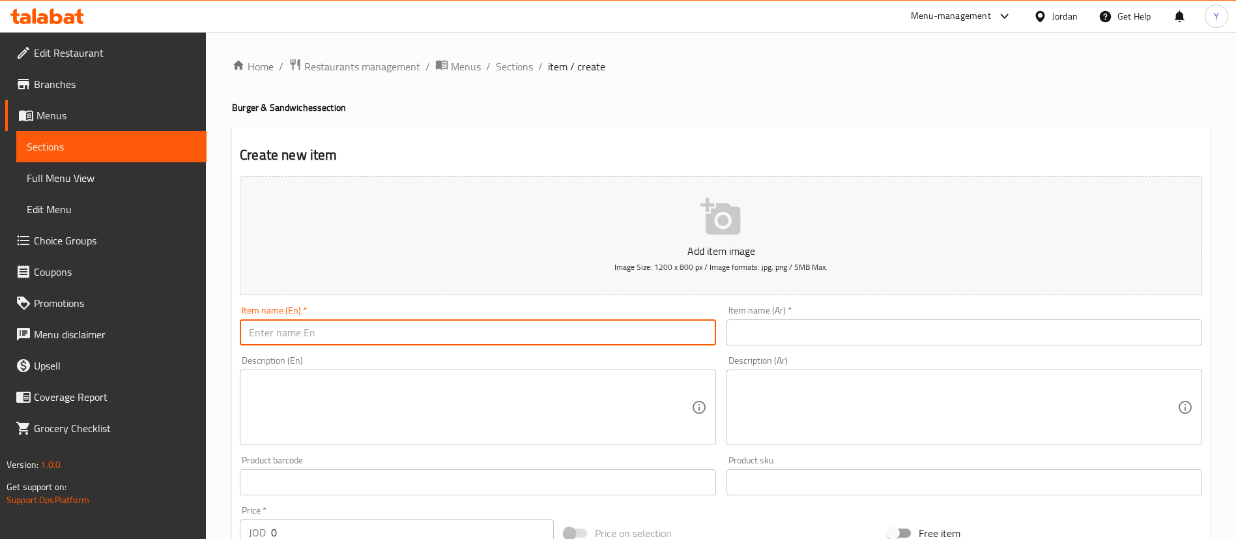
click at [345, 324] on input "text" at bounding box center [478, 332] width 476 height 26
paste input "Double Escalope"
drag, startPoint x: 470, startPoint y: 336, endPoint x: 3, endPoint y: 352, distance: 468.0
click at [0, 349] on div "Edit Restaurant Branches Menus Sections Full Menu View Edit Menu Choice Groups …" at bounding box center [618, 476] width 1236 height 888
type input "Double Escalope Sandwich"
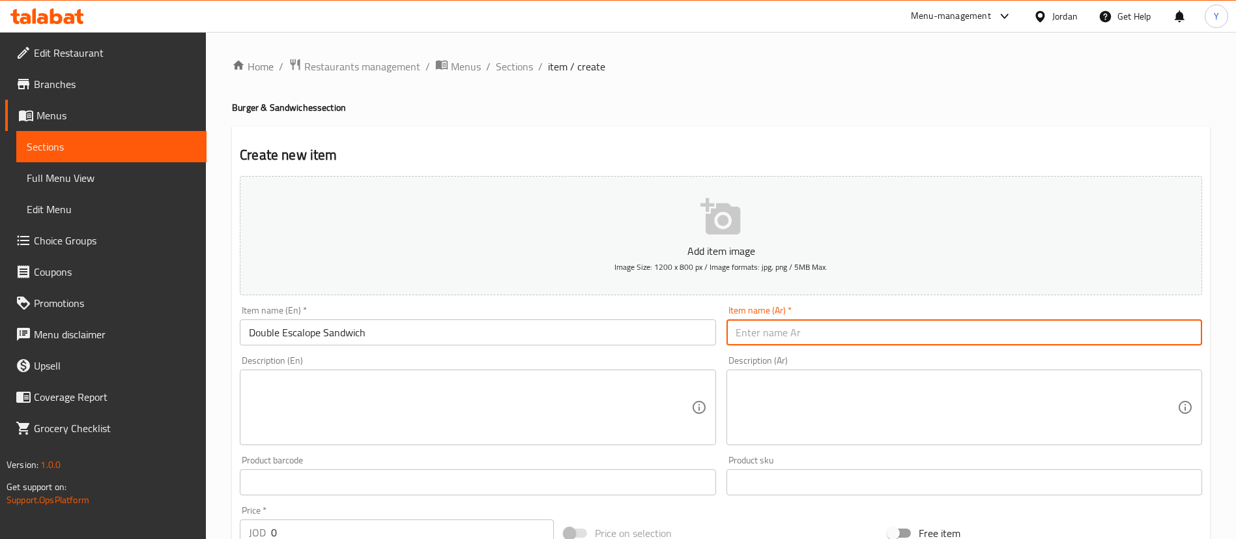
click at [844, 322] on input "text" at bounding box center [964, 332] width 476 height 26
paste input "ساندويتش إسكالوب مزدوج"
drag, startPoint x: 765, startPoint y: 332, endPoint x: 606, endPoint y: 332, distance: 159.6
click at [606, 332] on div "Add item image Image Size: 1200 x 800 px / Image formats: jpg, png / 5MB Max. I…" at bounding box center [721, 451] width 973 height 561
type input "ساندويتش إسكالوب دبل"
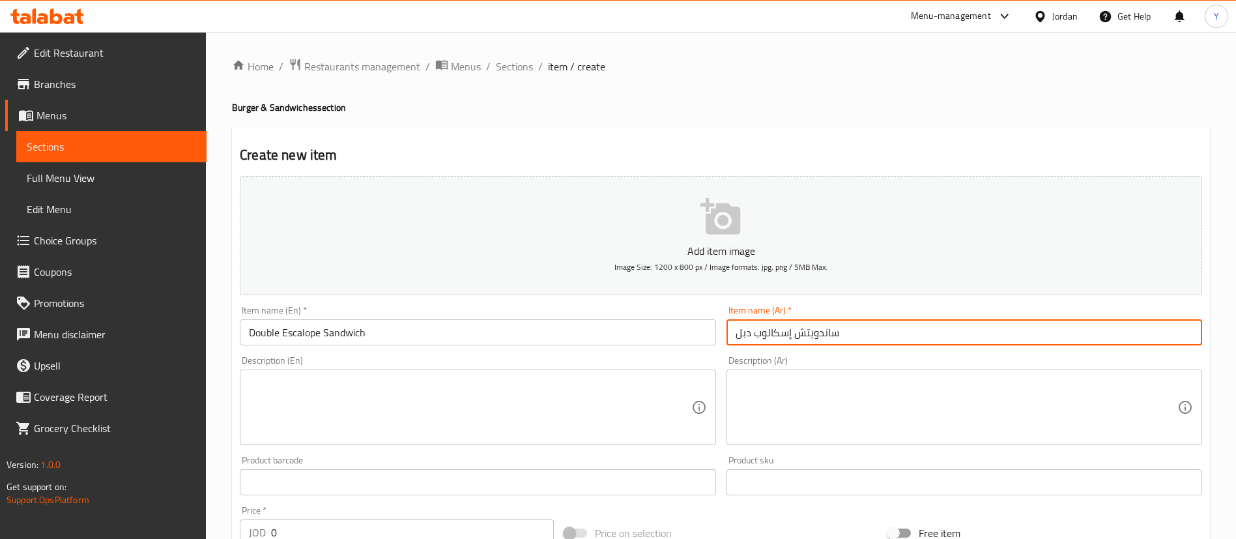
click at [435, 408] on textarea at bounding box center [470, 408] width 442 height 62
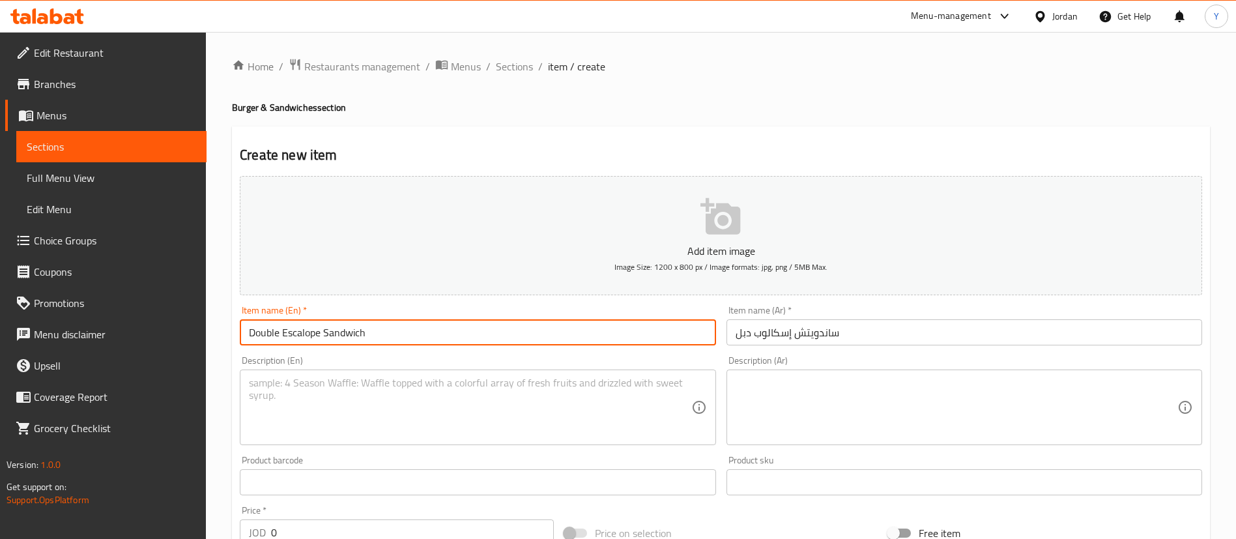
drag, startPoint x: 384, startPoint y: 335, endPoint x: 89, endPoint y: 345, distance: 295.2
click at [89, 345] on div "Edit Restaurant Branches Menus Sections Full Menu View Edit Menu Choice Groups …" at bounding box center [618, 476] width 1236 height 888
drag, startPoint x: 395, startPoint y: 384, endPoint x: 408, endPoint y: 388, distance: 13.6
click at [395, 384] on textarea at bounding box center [470, 408] width 442 height 62
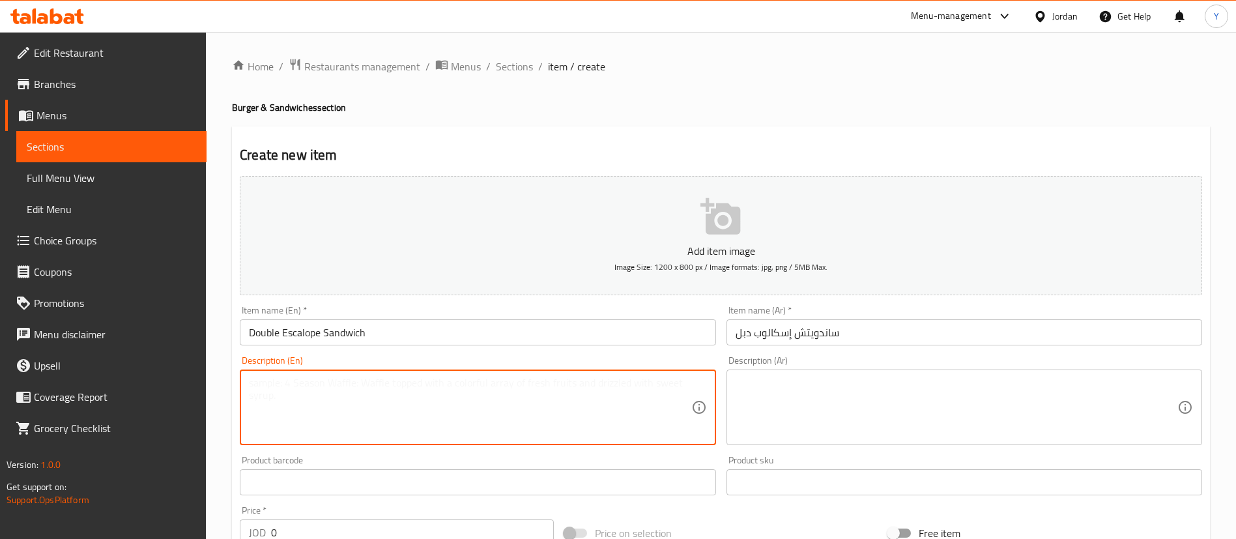
paste textarea "Crispy breaded chicken escalope served in a fresh baguette with lettuce, tomato…"
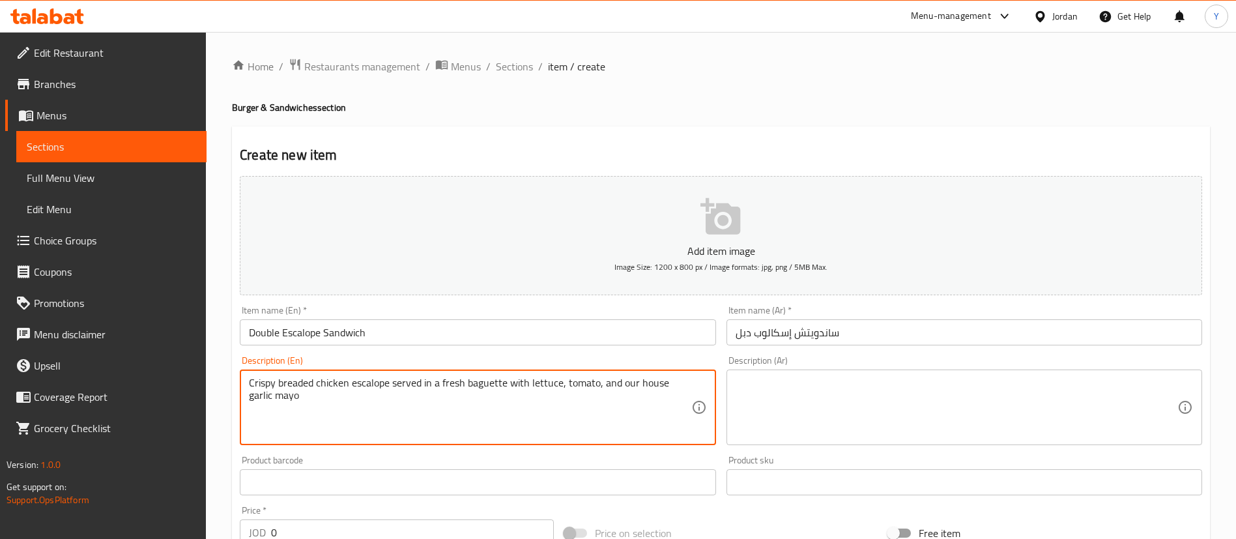
type textarea "Crispy breaded chicken escalope served in a fresh baguette with lettuce, tomato…"
click at [842, 405] on textarea at bounding box center [956, 408] width 442 height 62
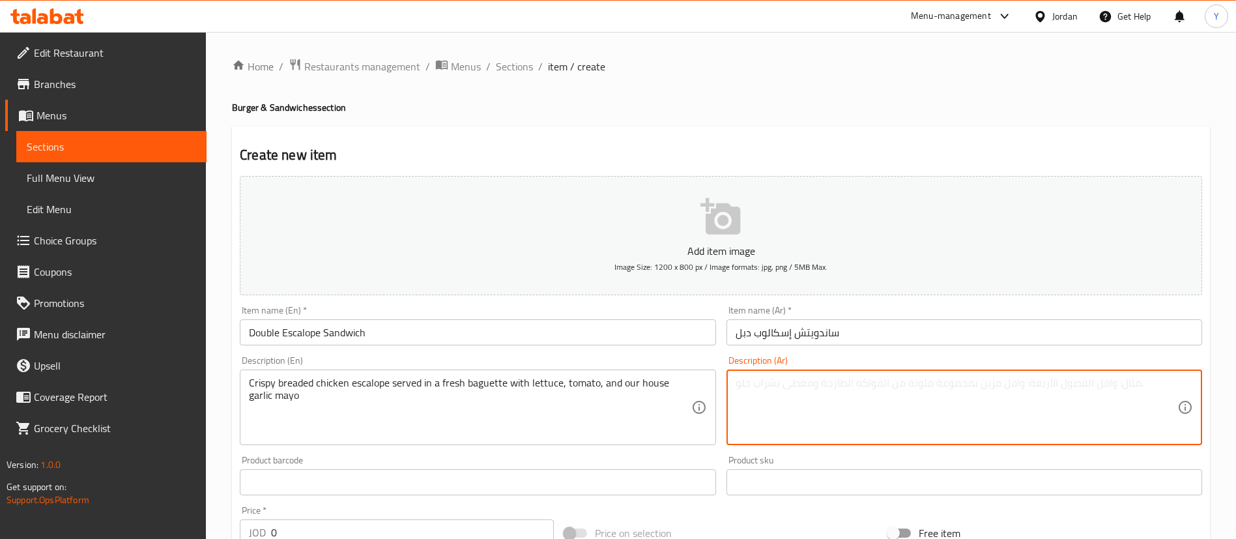
paste textarea "إسكالوب دجاج مقرمش ومغطى بالبقسماط، يقدم في خبز باجيت طازج مع الخس والطماطم وما…"
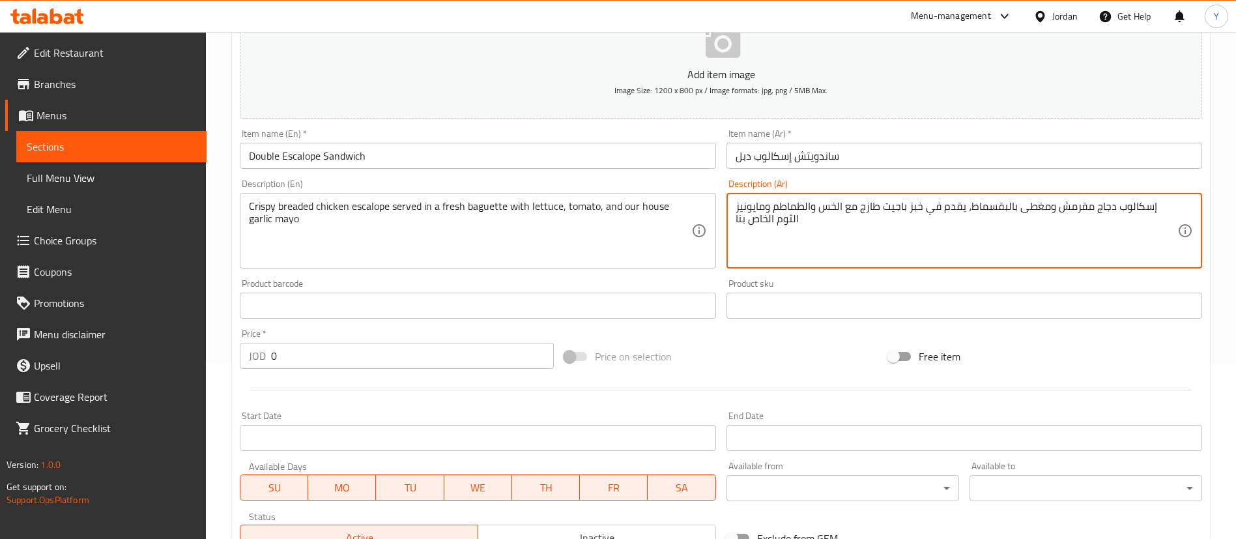
scroll to position [195, 0]
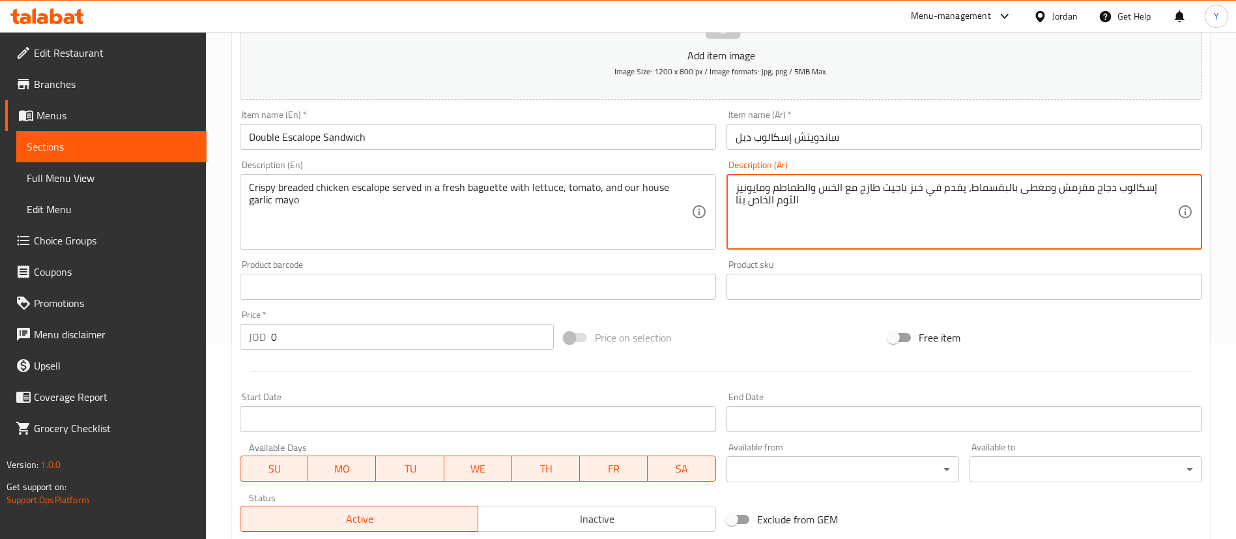
type textarea "إسكالوب دجاج مقرمش ومغطى بالبقسماط، يقدم في خبز باجيت طازج مع الخس والطماطم وما…"
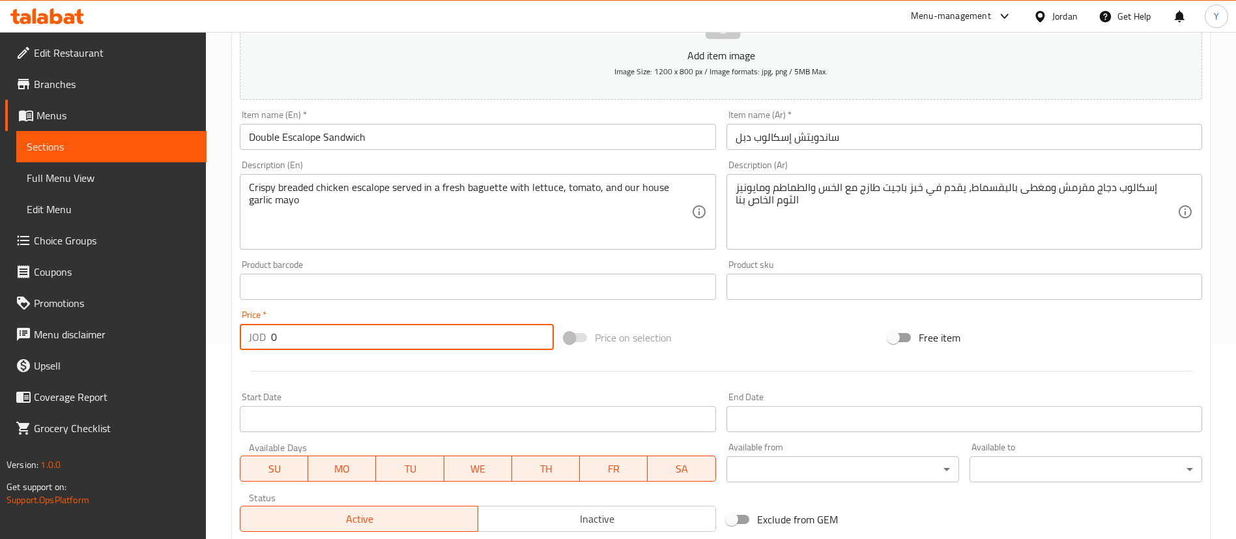
drag, startPoint x: 287, startPoint y: 342, endPoint x: 257, endPoint y: 344, distance: 30.7
click at [259, 345] on div "JOD 0 Price *" at bounding box center [397, 337] width 314 height 26
type input "2.5"
click at [517, 375] on div at bounding box center [721, 371] width 973 height 32
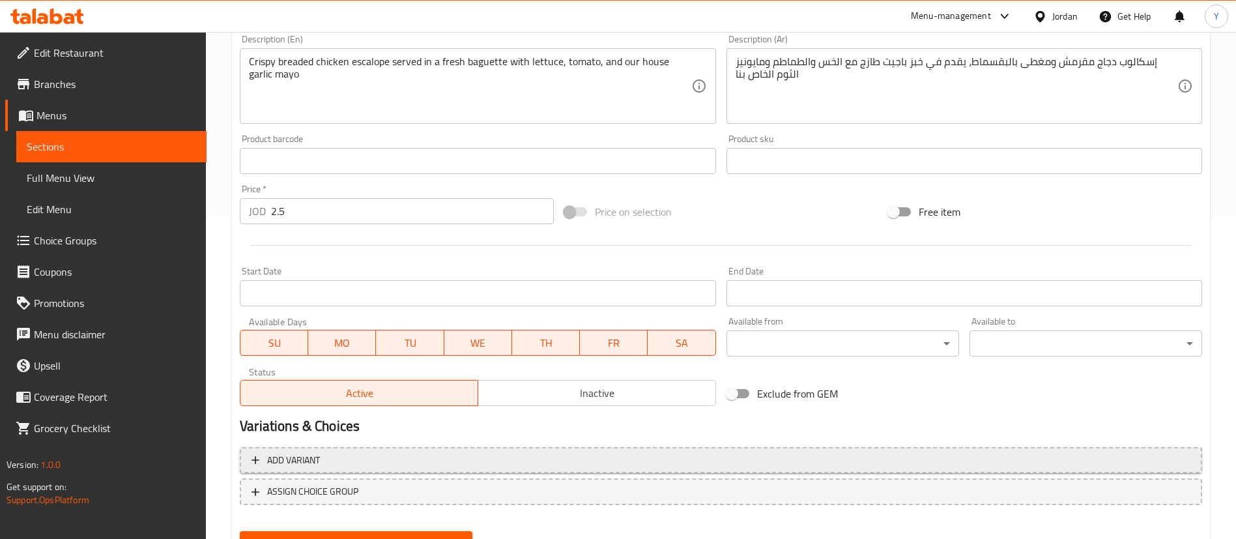
scroll to position [382, 0]
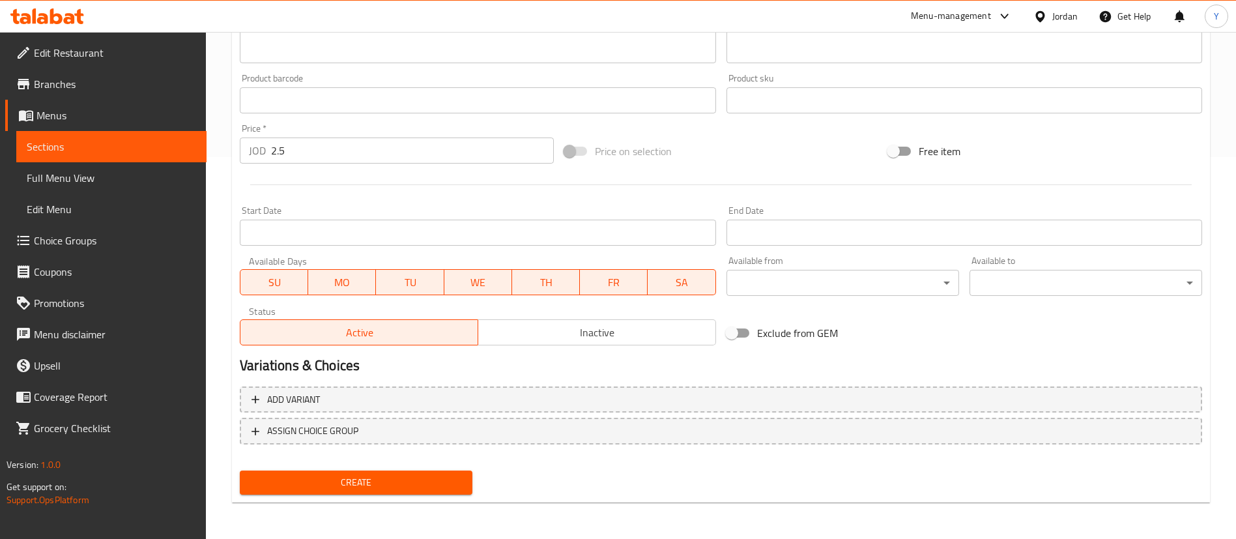
click at [380, 535] on div "Home / Restaurants management / Menus / Sections / item / create Burger & Sandw…" at bounding box center [721, 94] width 1030 height 888
click at [401, 490] on button "Create" at bounding box center [356, 482] width 233 height 24
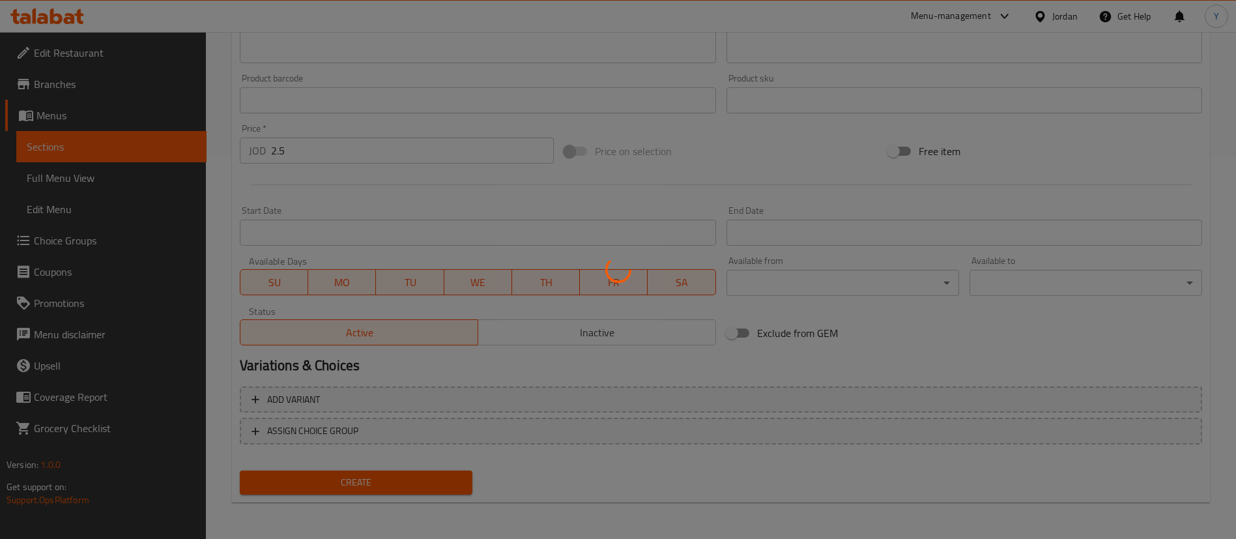
click at [339, 77] on div at bounding box center [618, 269] width 1236 height 539
type input "0"
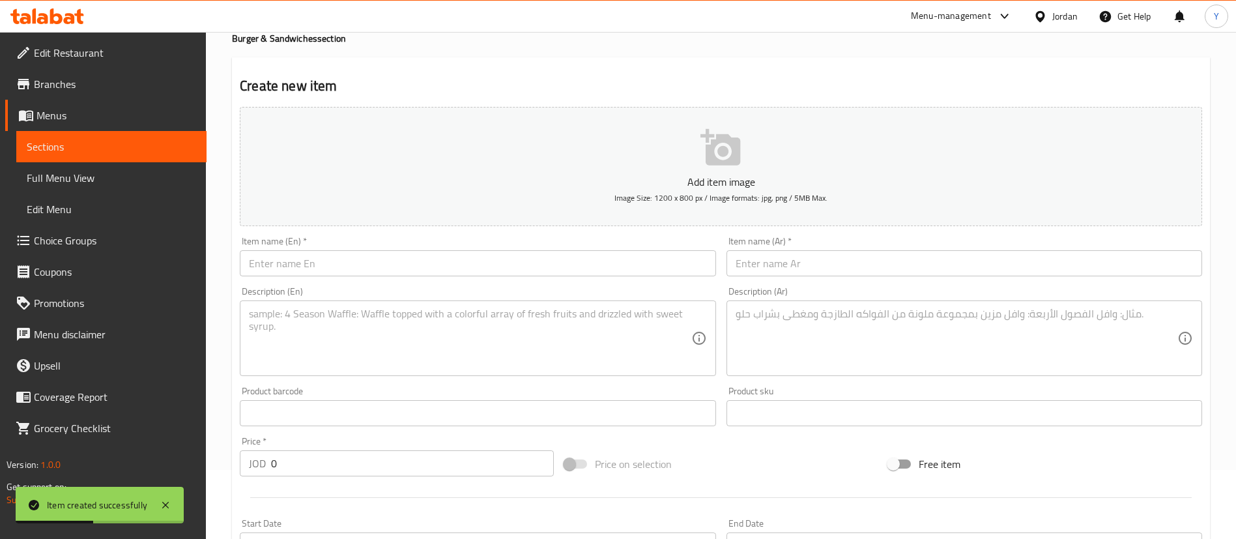
scroll to position [0, 0]
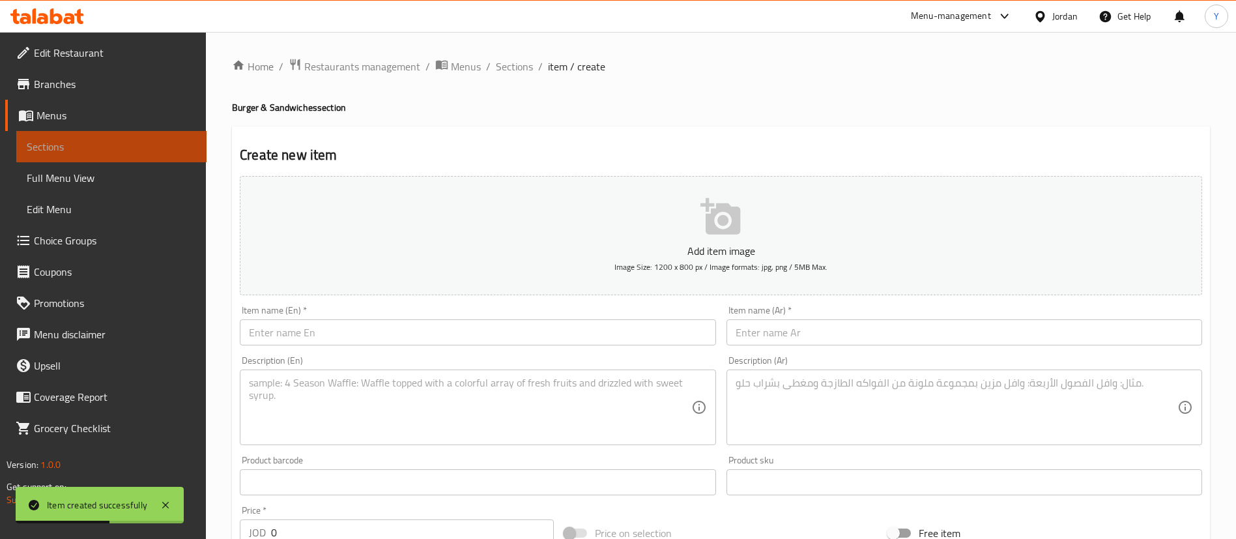
click at [166, 145] on span "Sections" at bounding box center [111, 147] width 169 height 16
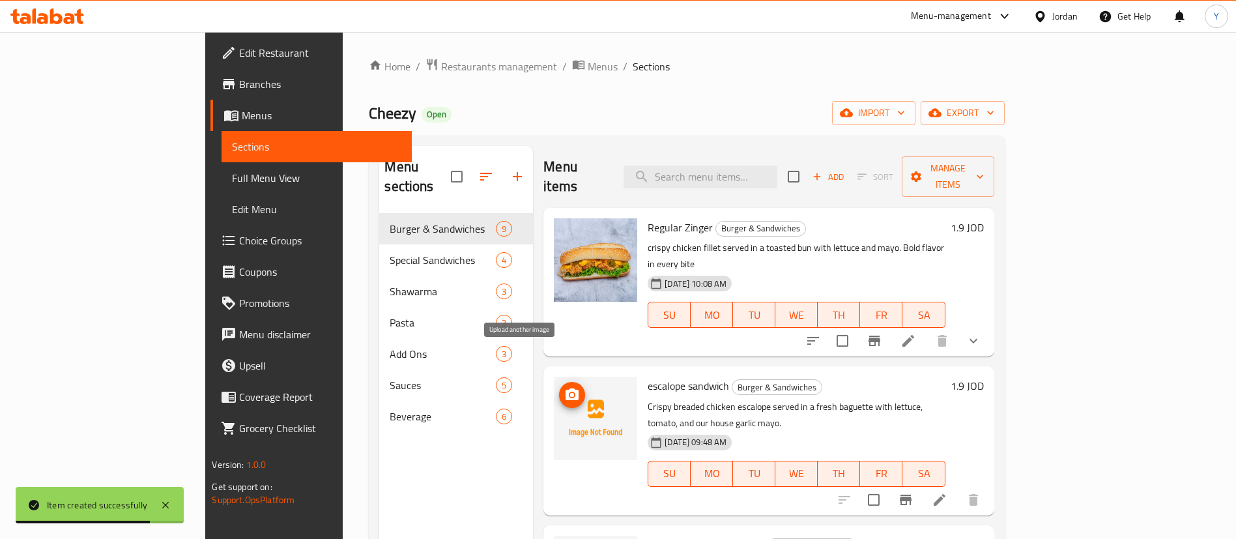
click at [559, 387] on span "upload picture" at bounding box center [572, 395] width 26 height 16
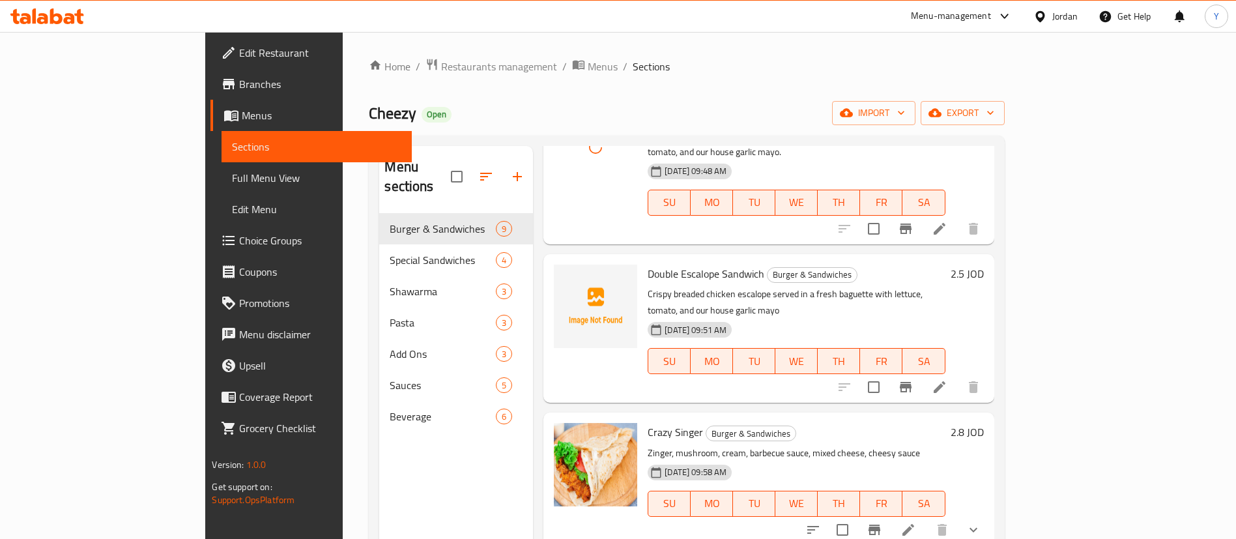
scroll to position [293, 0]
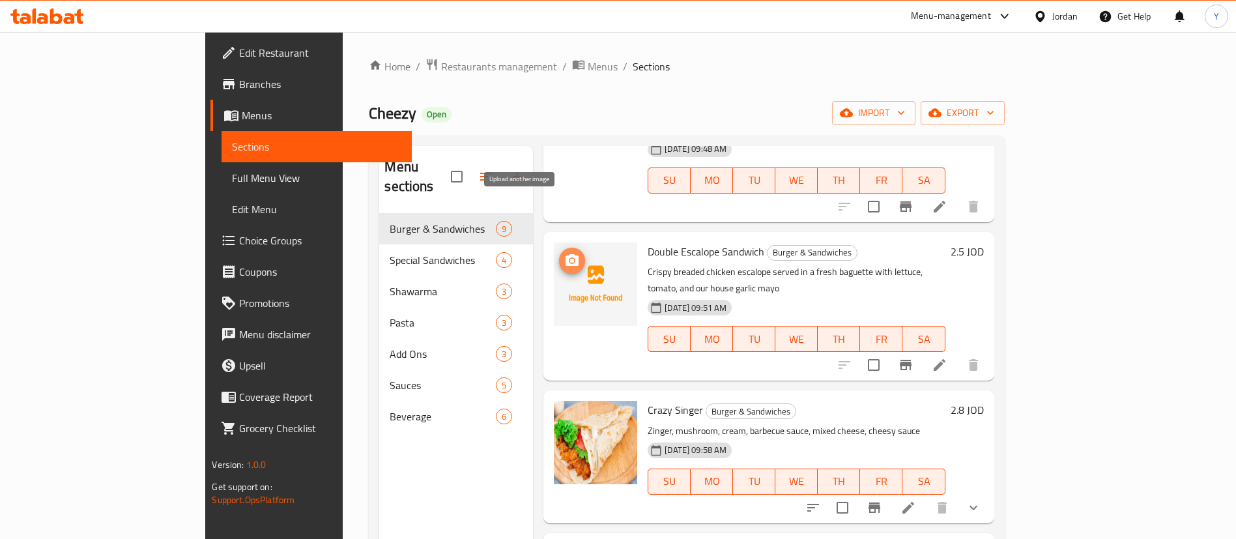
click at [559, 248] on button "upload picture" at bounding box center [572, 261] width 26 height 26
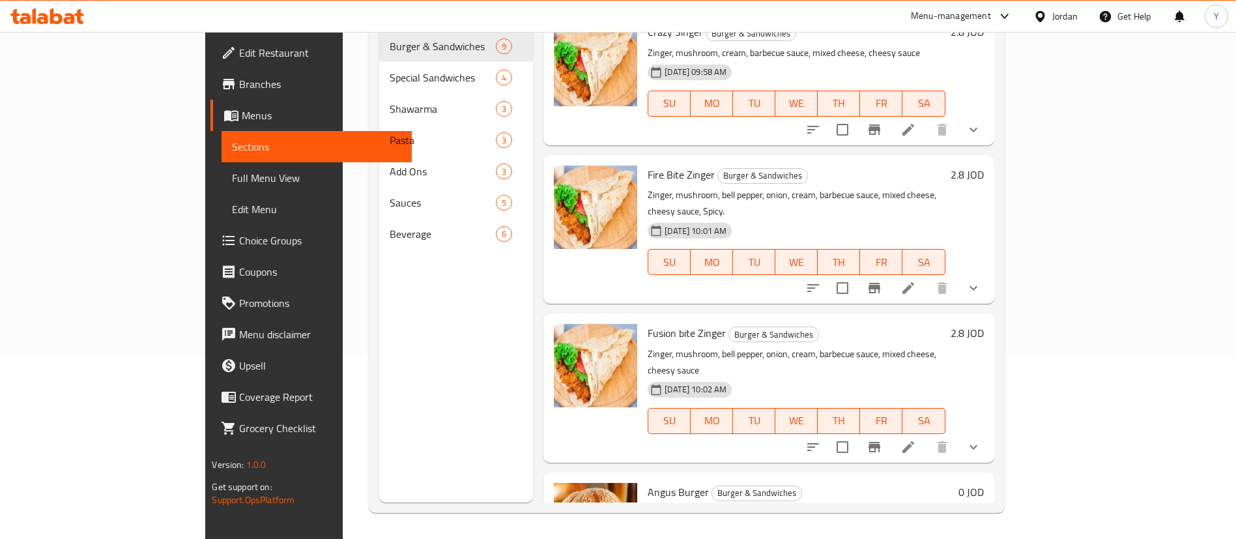
scroll to position [775, 0]
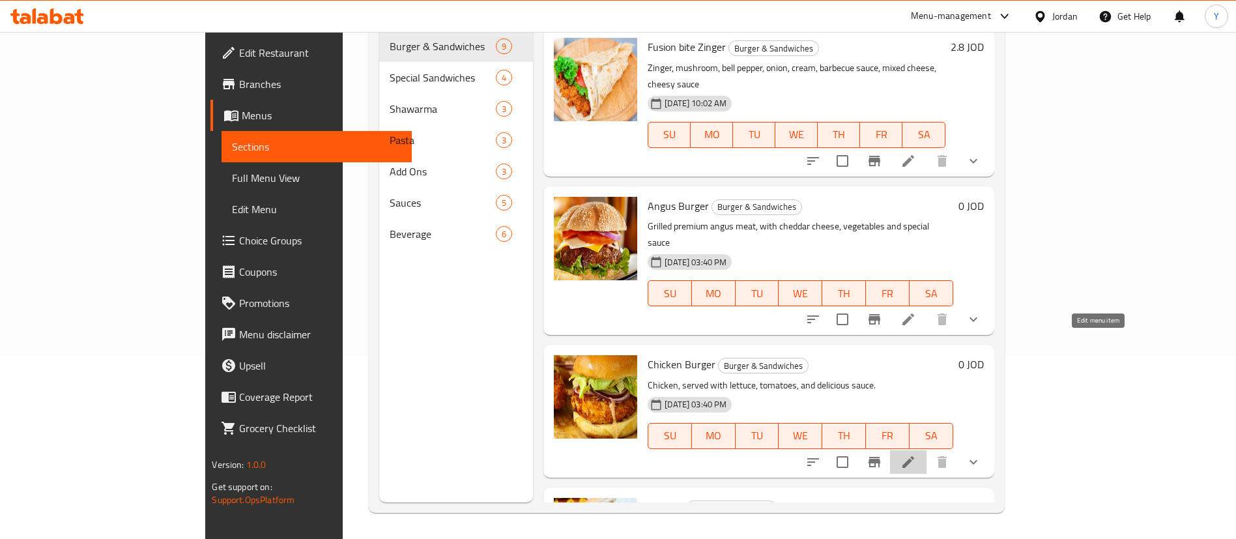
click at [914, 456] on icon at bounding box center [908, 462] width 12 height 12
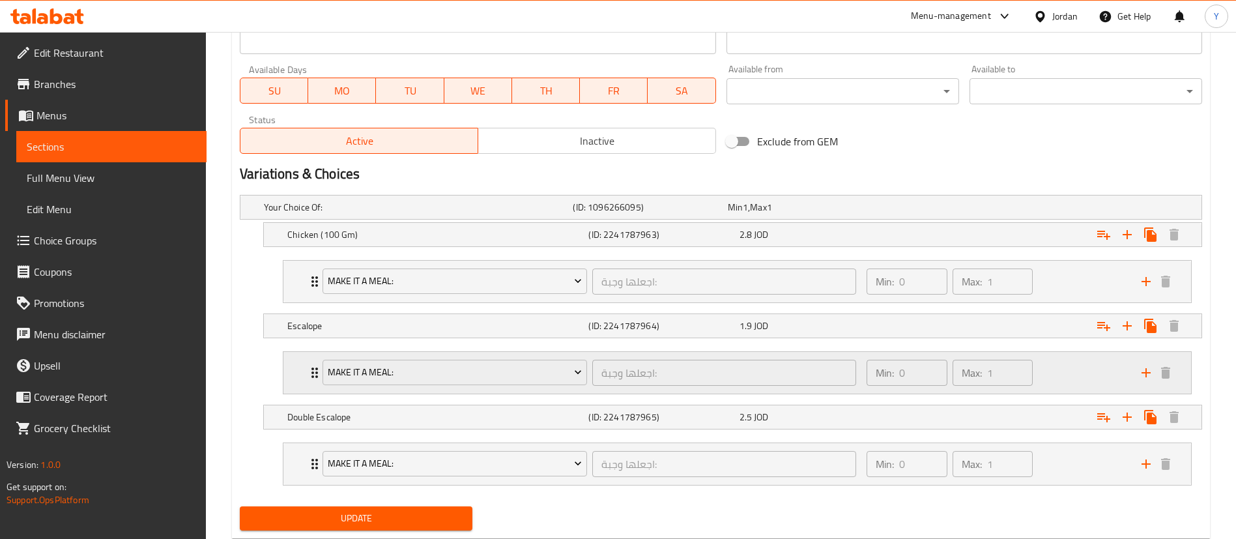
scroll to position [628, 0]
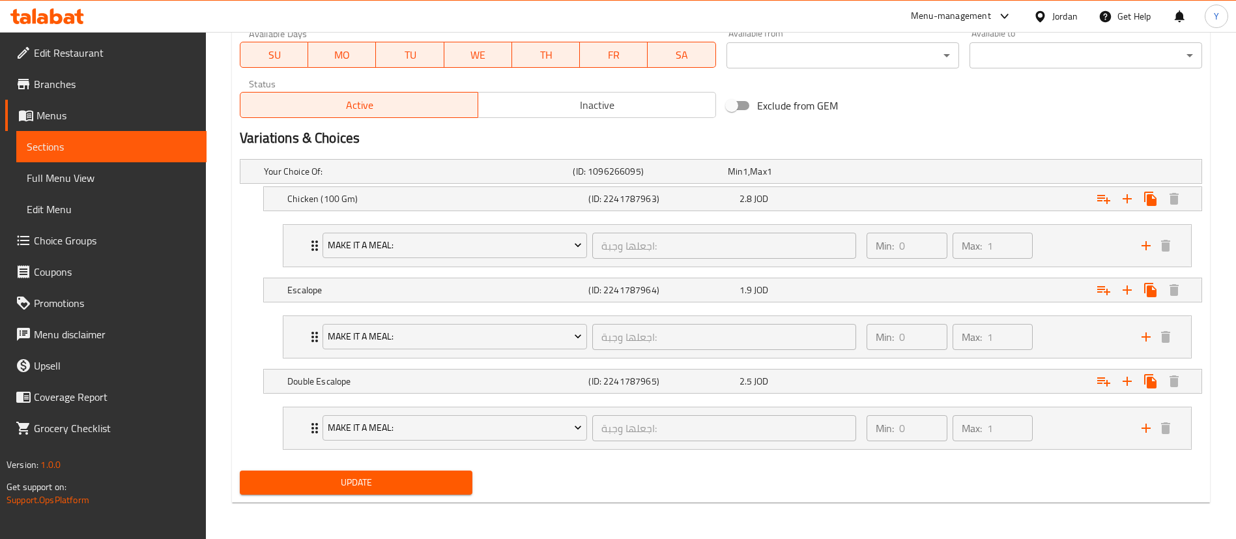
click at [726, 403] on li "Make It A Meal: اجعلها وجبة: ​ Min: 0 ​ Max: 1 ​ Includes potatoes (ID: 2241787…" at bounding box center [737, 427] width 930 height 53
click at [879, 391] on div "Double Escalope (ID: 2241787965) 2.5 JOD" at bounding box center [736, 381] width 903 height 29
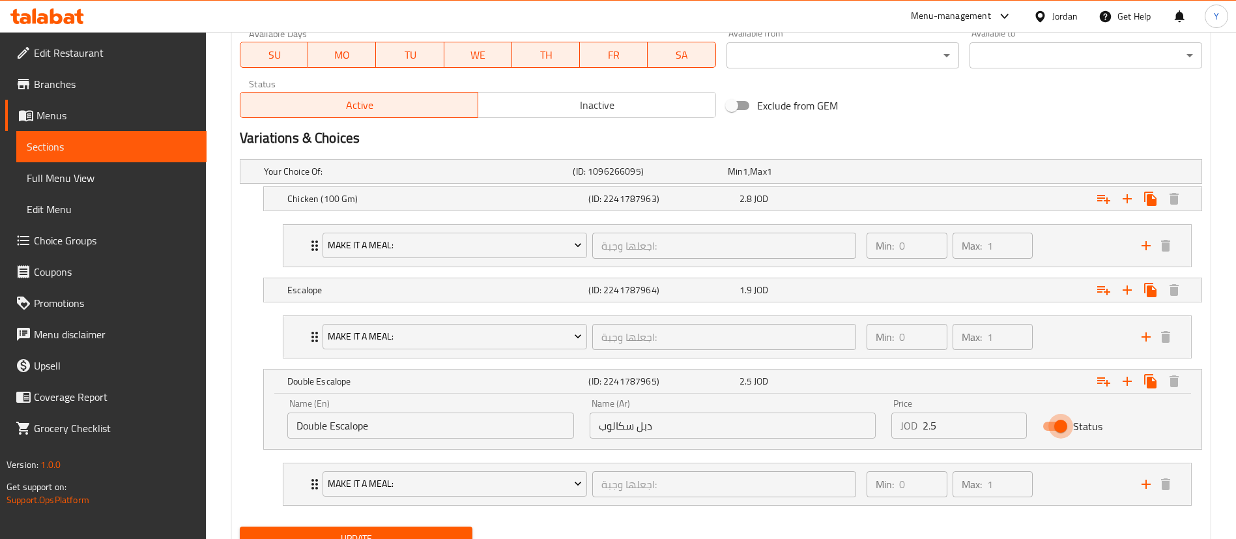
click at [1060, 430] on input "Status" at bounding box center [1060, 426] width 74 height 25
checkbox input "false"
click at [941, 292] on div "Expand" at bounding box center [1037, 290] width 301 height 29
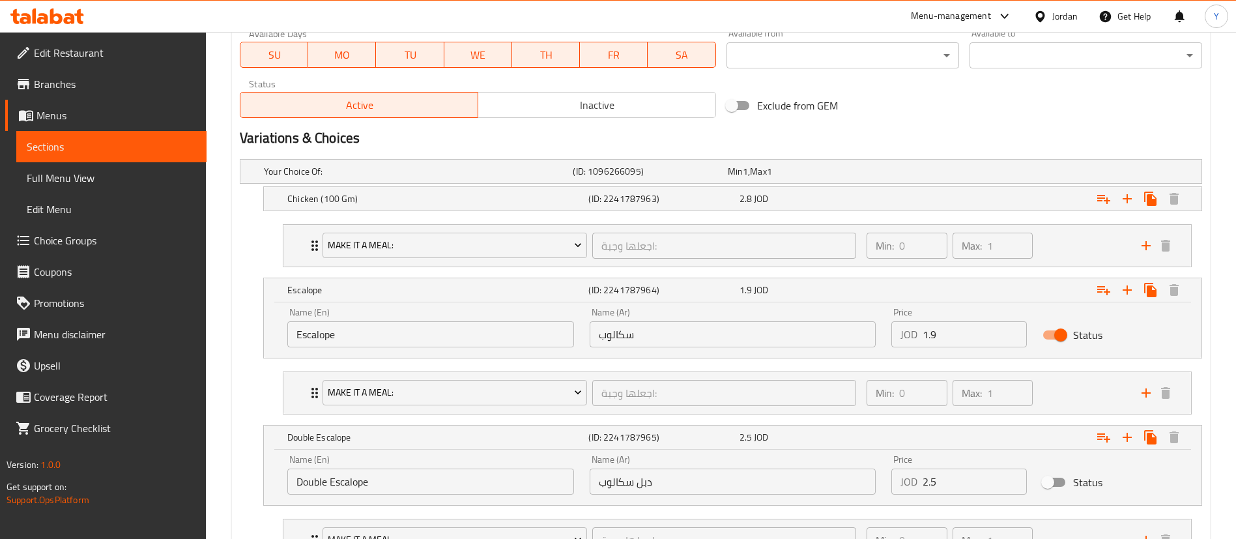
click at [1060, 332] on input "Status" at bounding box center [1060, 334] width 74 height 25
checkbox input "false"
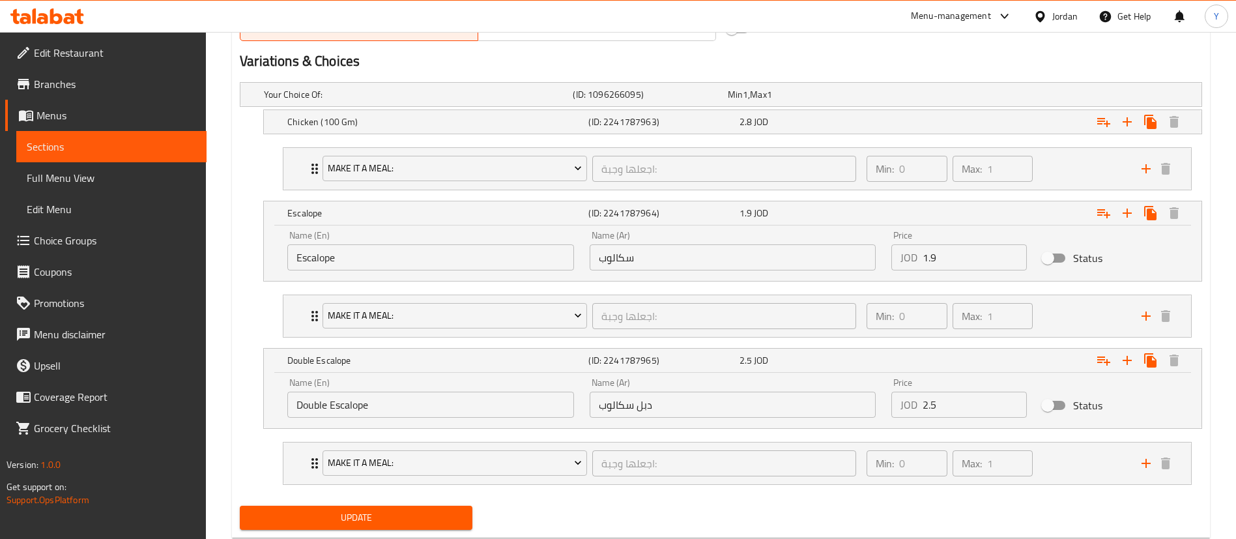
scroll to position [740, 0]
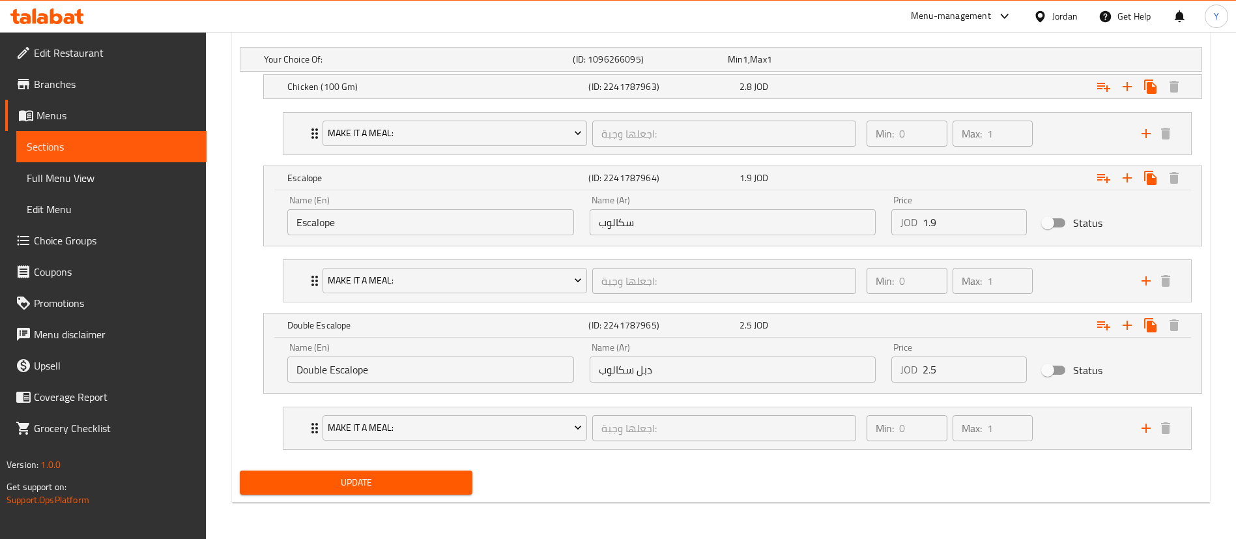
click at [403, 486] on span "Update" at bounding box center [356, 482] width 212 height 16
click at [412, 487] on span "Update" at bounding box center [356, 482] width 212 height 16
click at [72, 148] on span "Sections" at bounding box center [111, 147] width 169 height 16
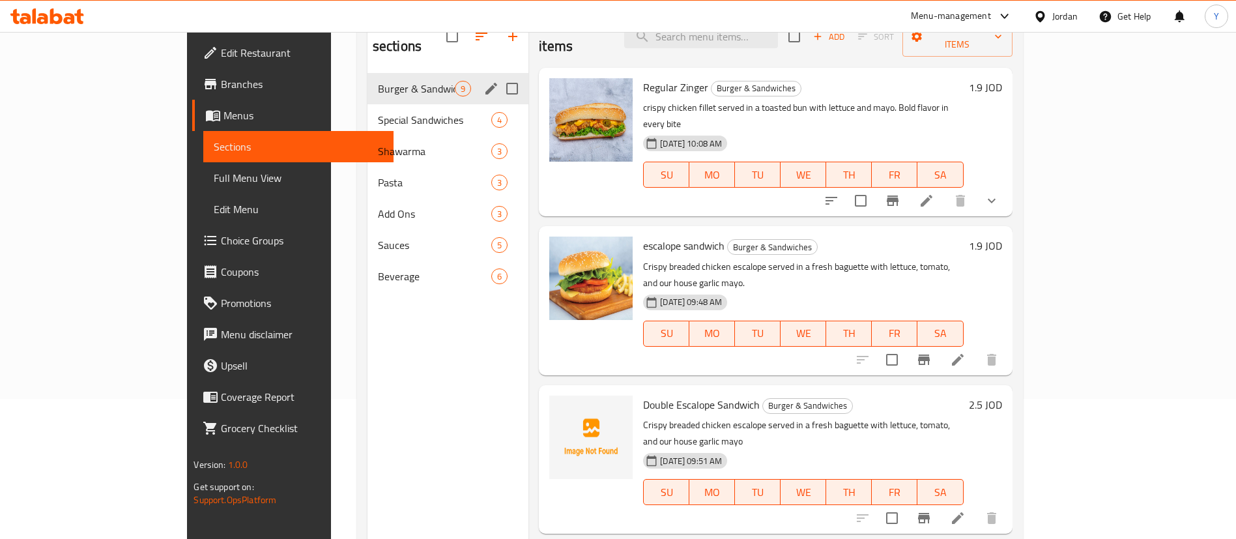
scroll to position [182, 0]
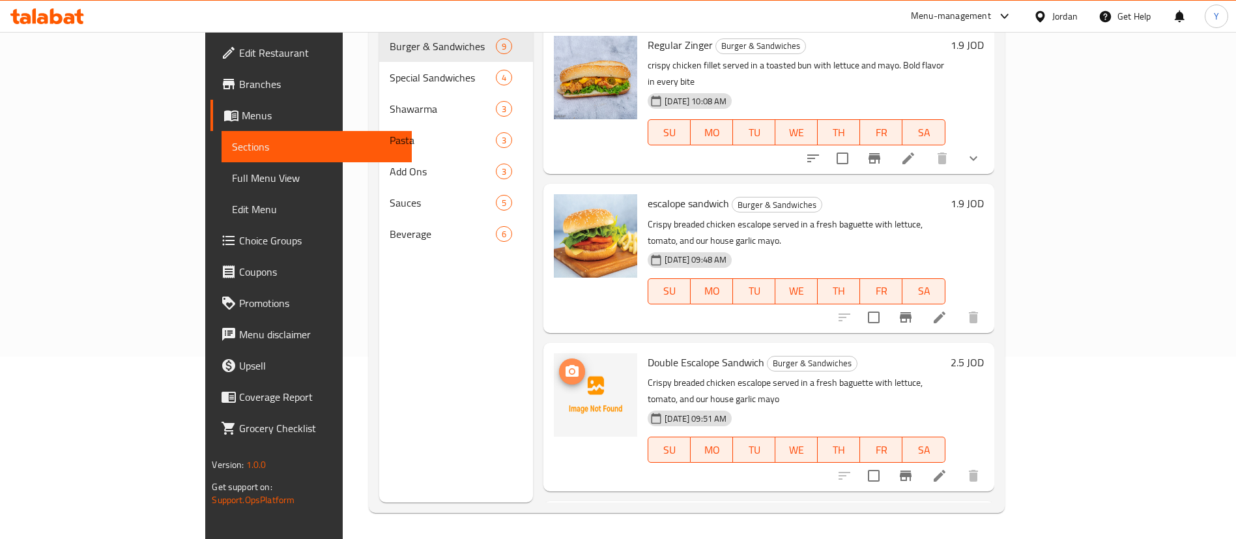
click at [559, 363] on span "upload picture" at bounding box center [572, 371] width 26 height 16
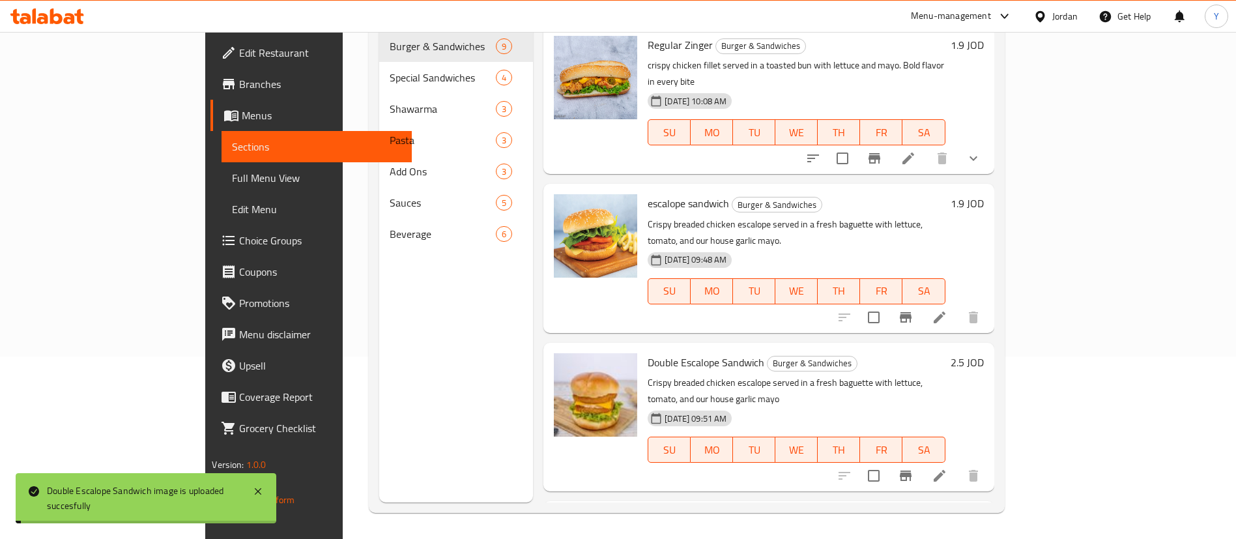
scroll to position [98, 0]
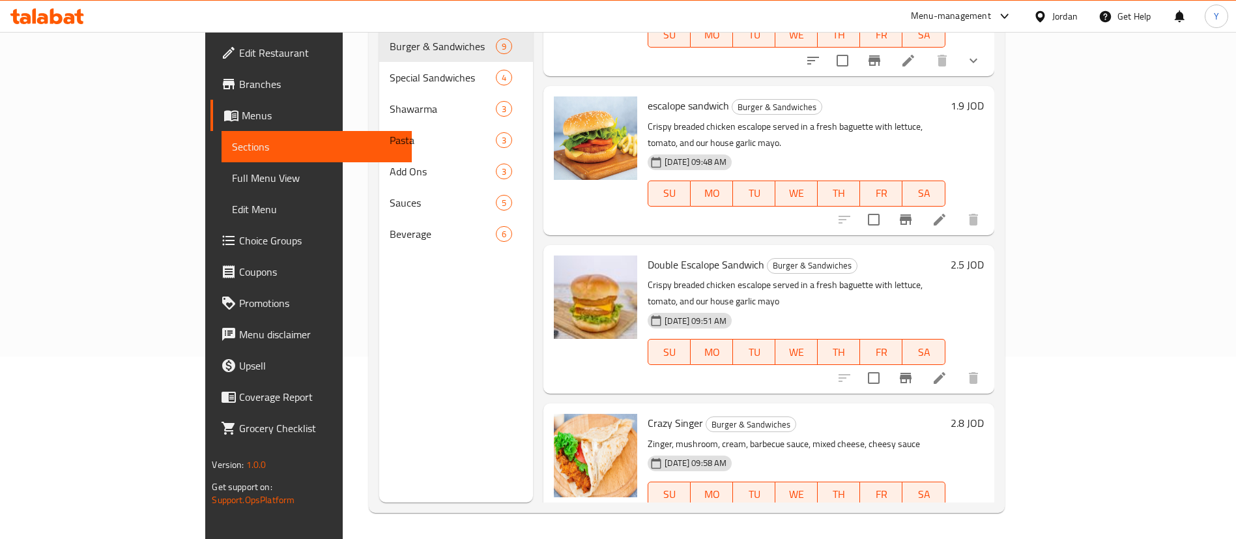
click at [85, 6] on div at bounding box center [47, 16] width 94 height 26
click at [76, 16] on icon at bounding box center [47, 16] width 74 height 16
